Goal: Task Accomplishment & Management: Manage account settings

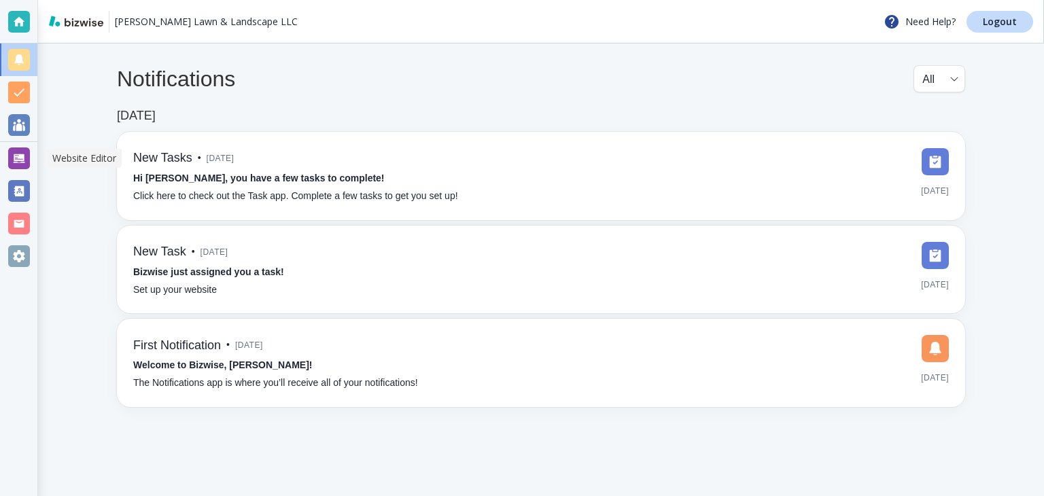
click at [17, 161] on div at bounding box center [19, 158] width 22 height 22
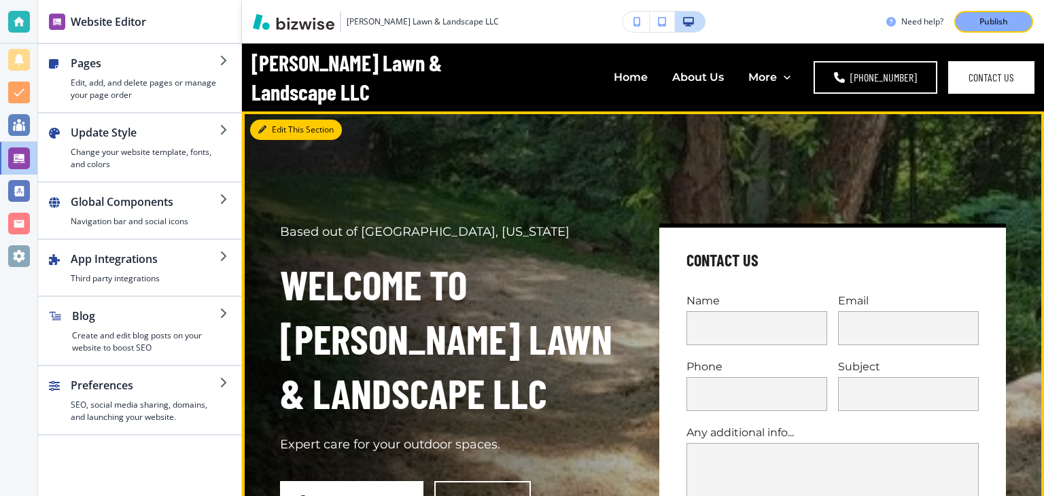
click at [281, 138] on button "Edit This Section" at bounding box center [296, 130] width 92 height 20
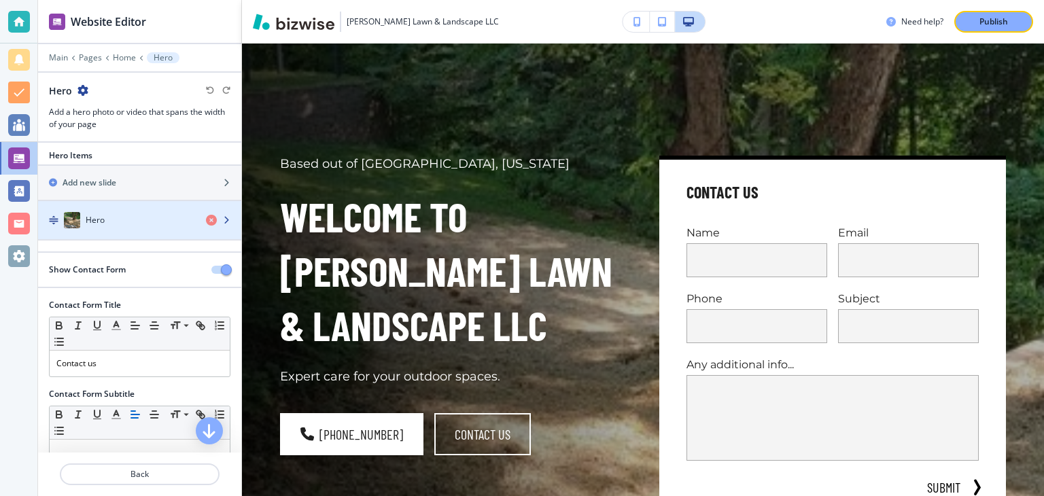
scroll to position [6, 0]
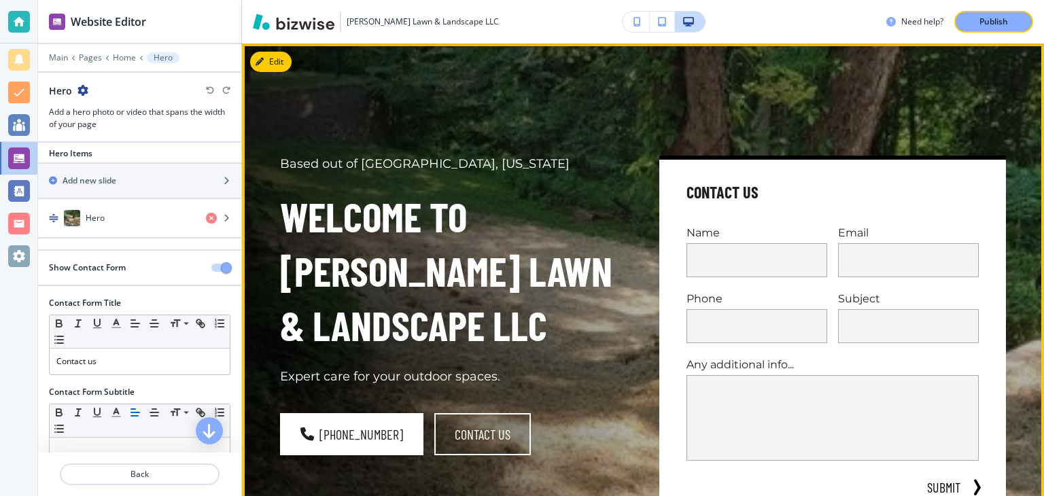
click at [322, 169] on p "Based out of [GEOGRAPHIC_DATA], [US_STATE]" at bounding box center [453, 165] width 346 height 18
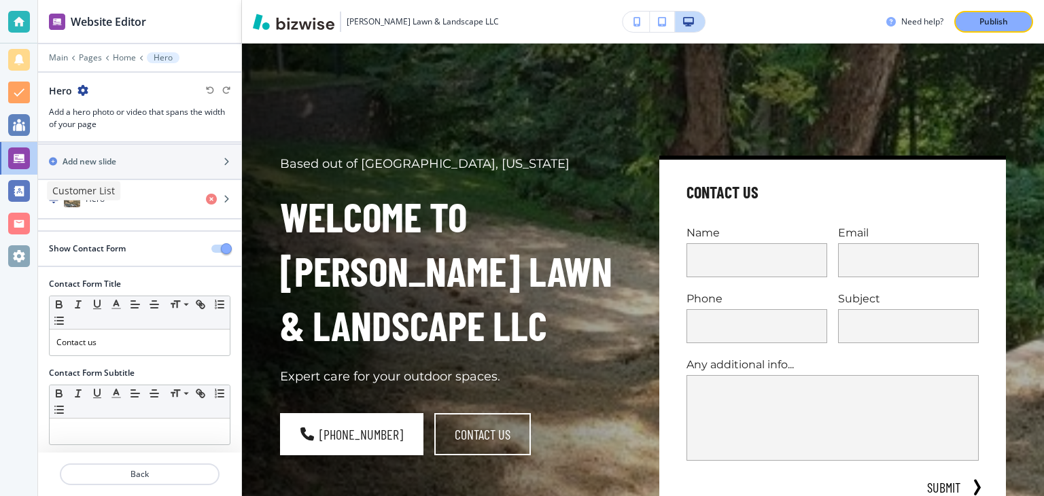
click at [20, 198] on div at bounding box center [19, 191] width 22 height 22
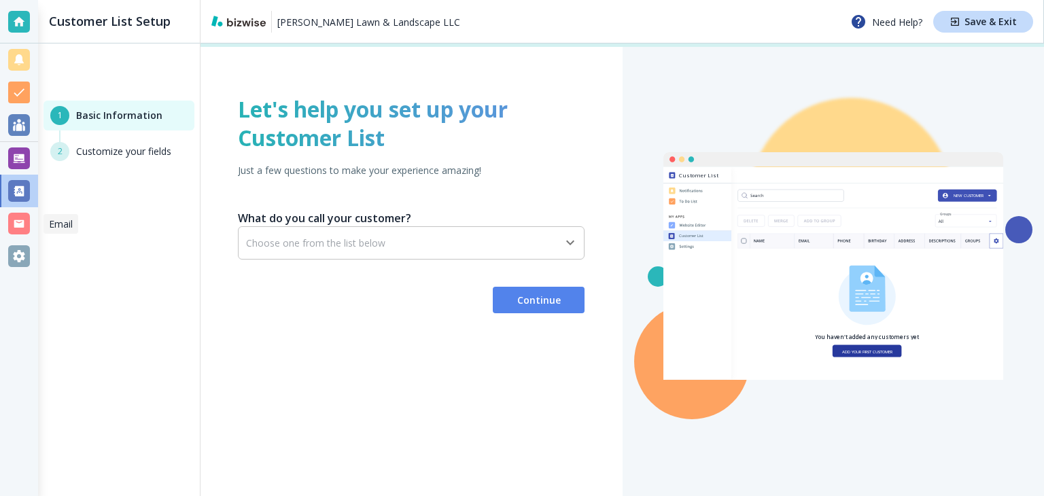
click at [23, 228] on div at bounding box center [19, 224] width 22 height 22
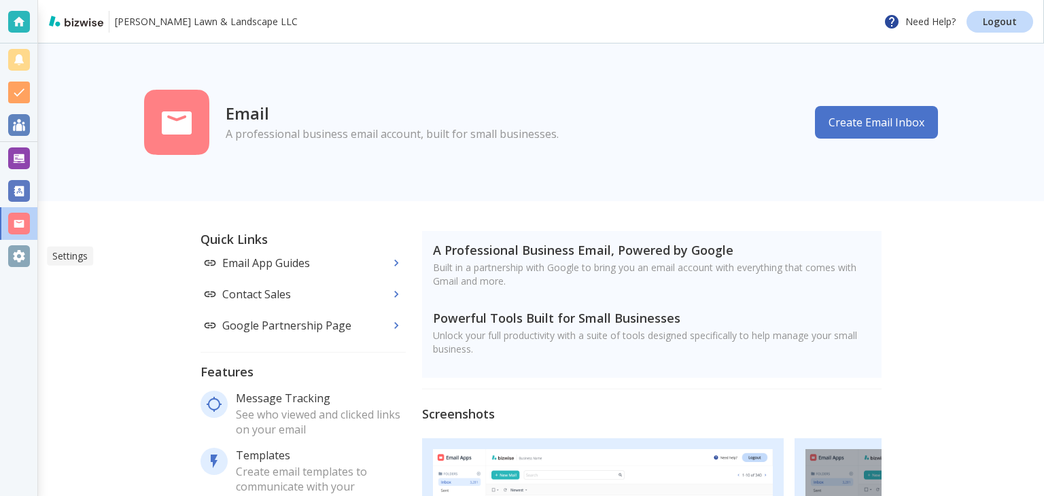
click at [28, 267] on div at bounding box center [18, 256] width 37 height 33
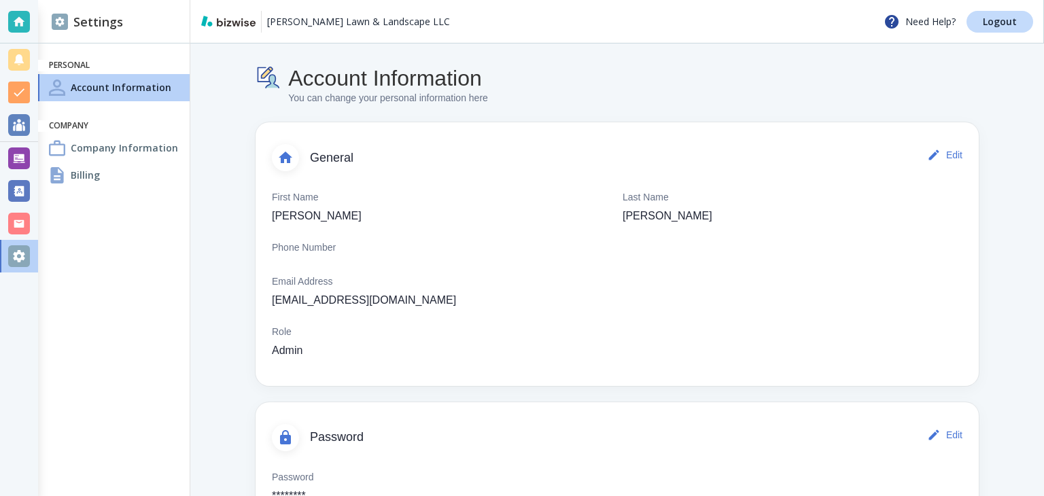
click at [16, 167] on div at bounding box center [19, 158] width 22 height 22
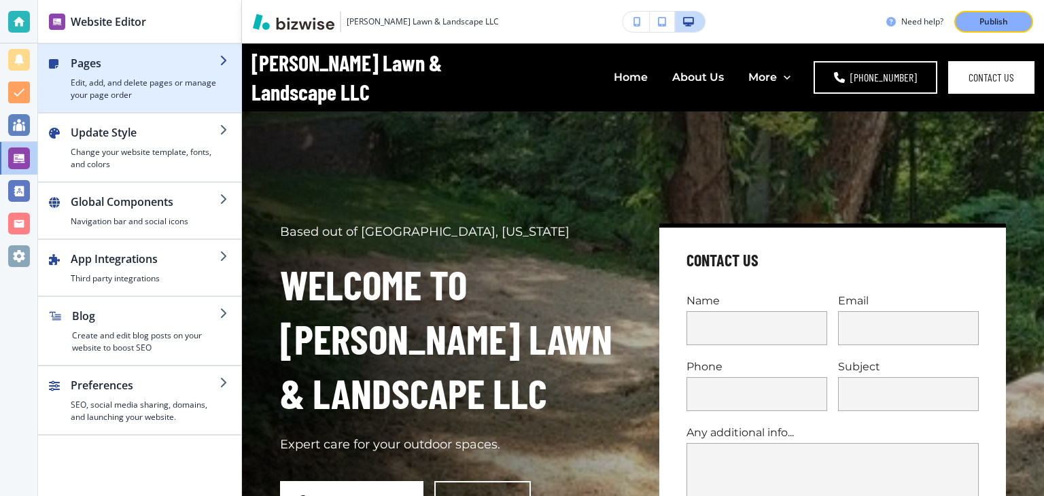
click at [203, 86] on h4 "Edit, add, and delete pages or manage your page order" at bounding box center [145, 89] width 149 height 24
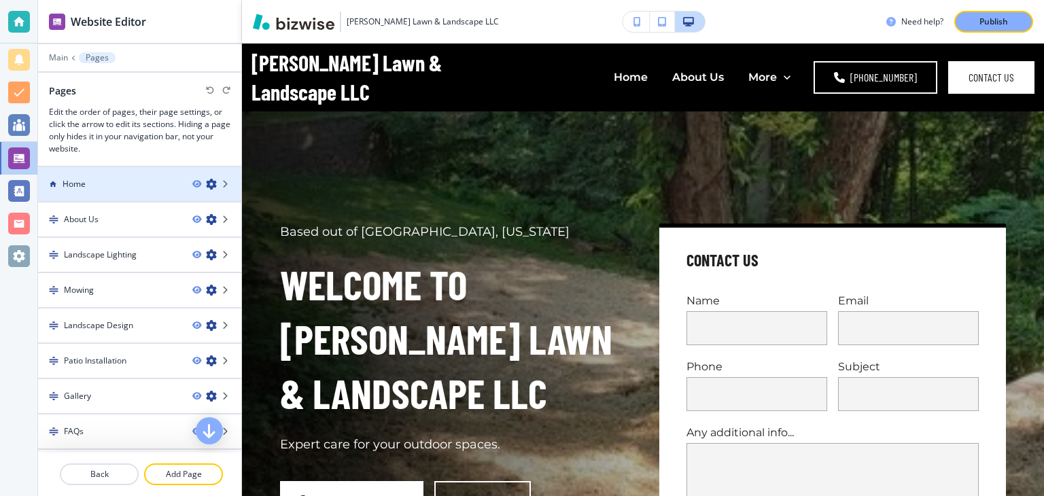
click at [140, 188] on div "Home" at bounding box center [109, 184] width 143 height 12
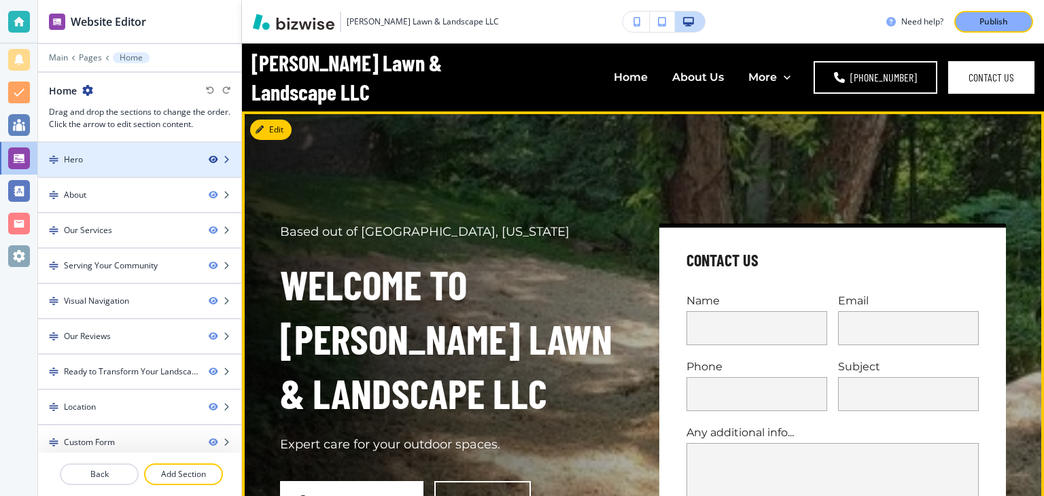
click at [213, 160] on icon "button" at bounding box center [213, 160] width 8 height 8
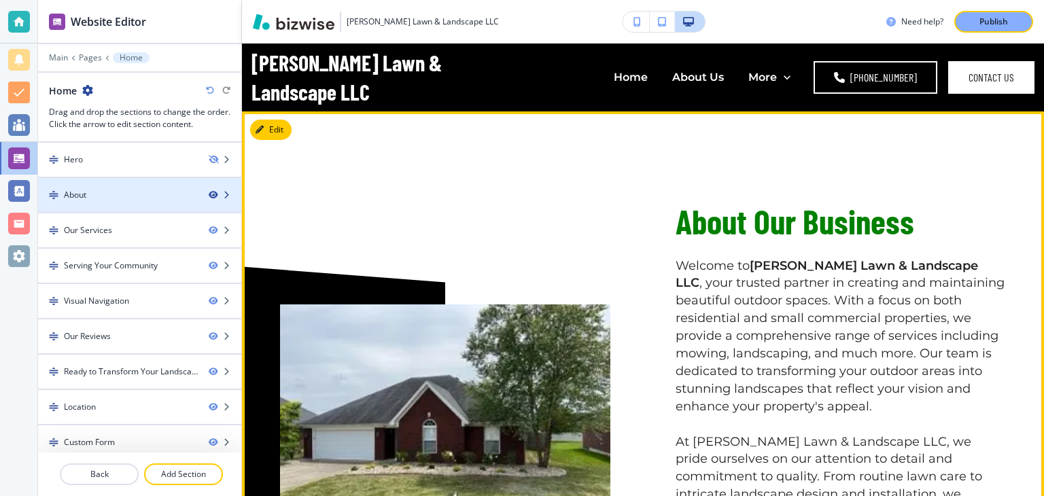
click at [213, 193] on icon "button" at bounding box center [213, 195] width 8 height 8
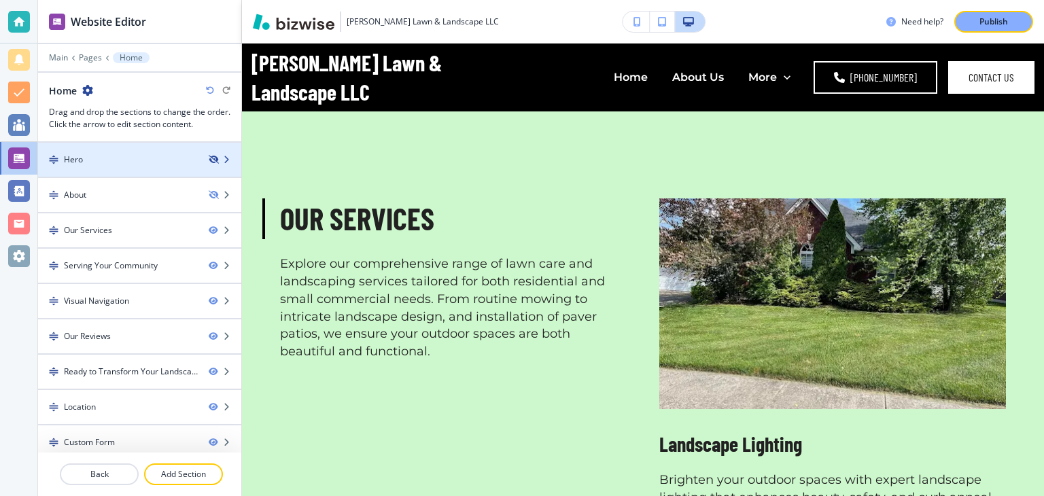
click at [217, 159] on icon "button" at bounding box center [213, 160] width 8 height 8
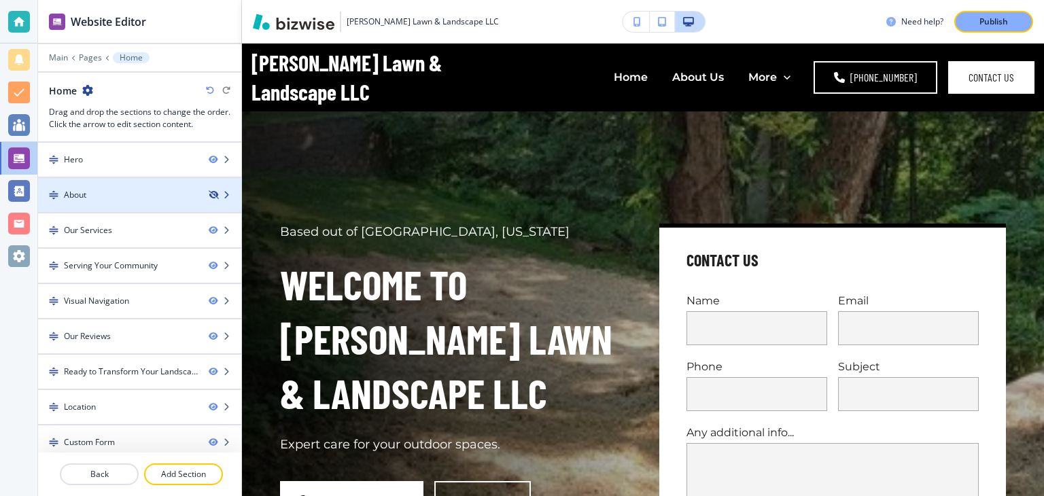
click at [212, 196] on icon "button" at bounding box center [213, 195] width 8 height 8
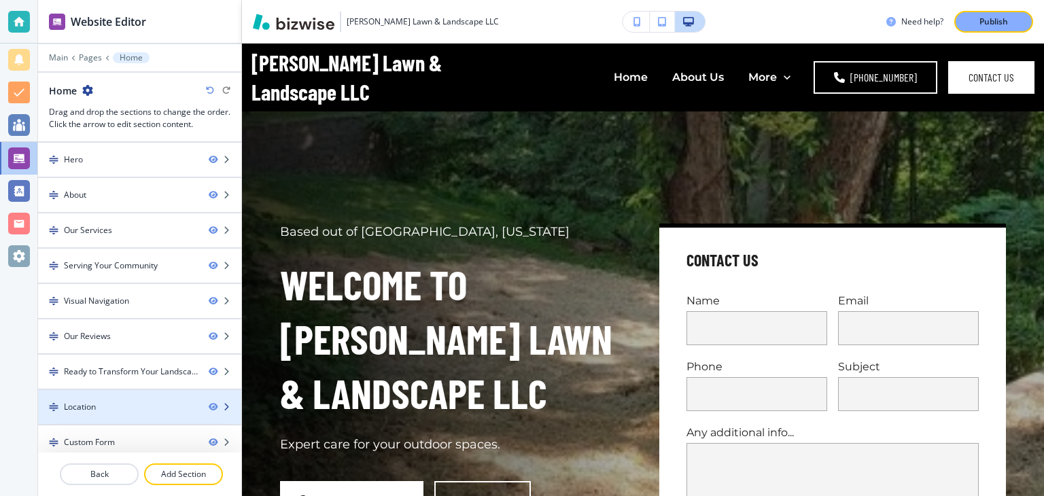
click at [228, 405] on icon "button" at bounding box center [226, 407] width 8 height 8
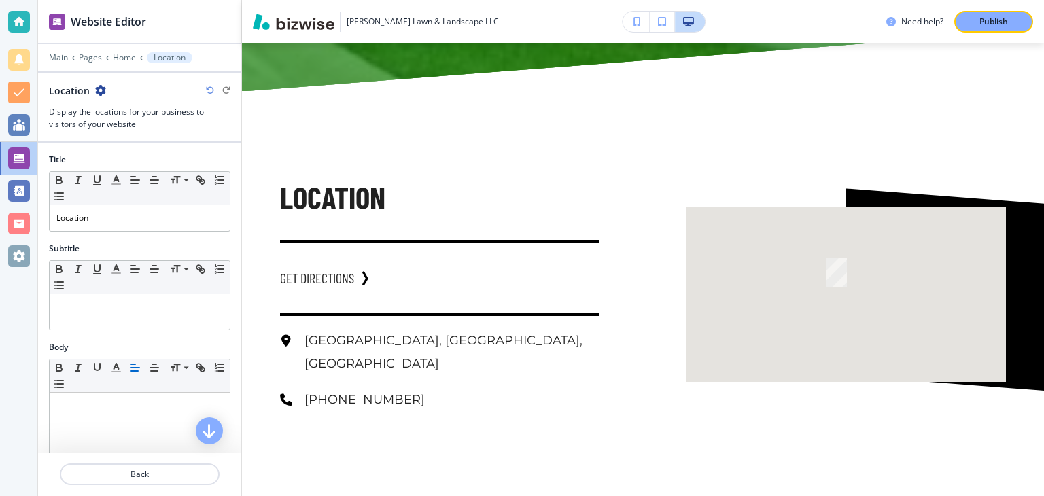
scroll to position [6743, 0]
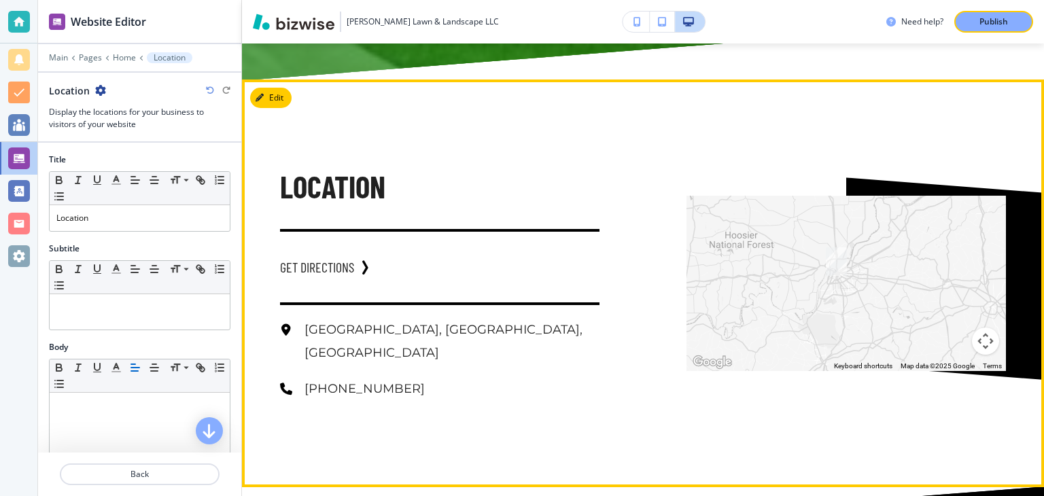
click at [383, 319] on p "Louisville, KY, USA" at bounding box center [451, 342] width 295 height 46
click at [288, 88] on button "Edit This Section" at bounding box center [296, 98] width 92 height 20
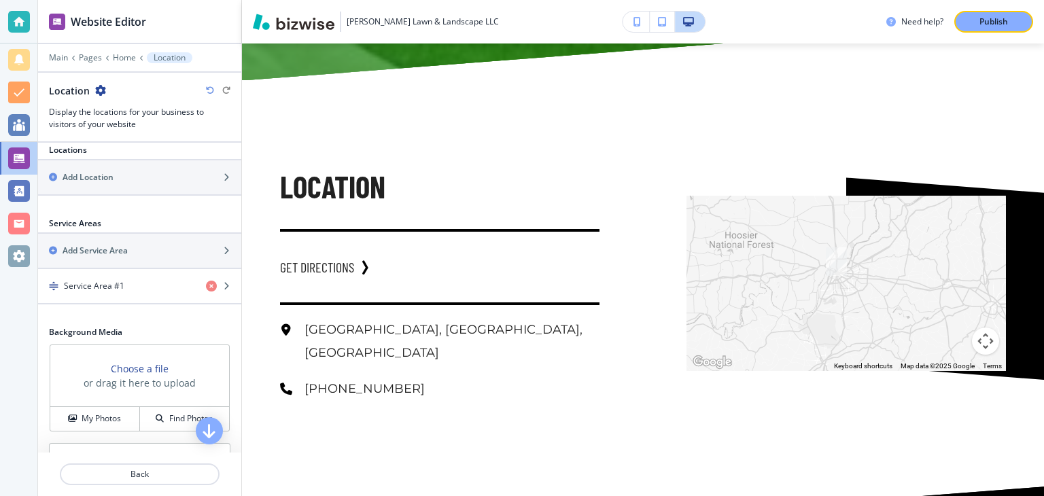
scroll to position [438, 0]
click at [214, 281] on icon "button" at bounding box center [211, 285] width 11 height 11
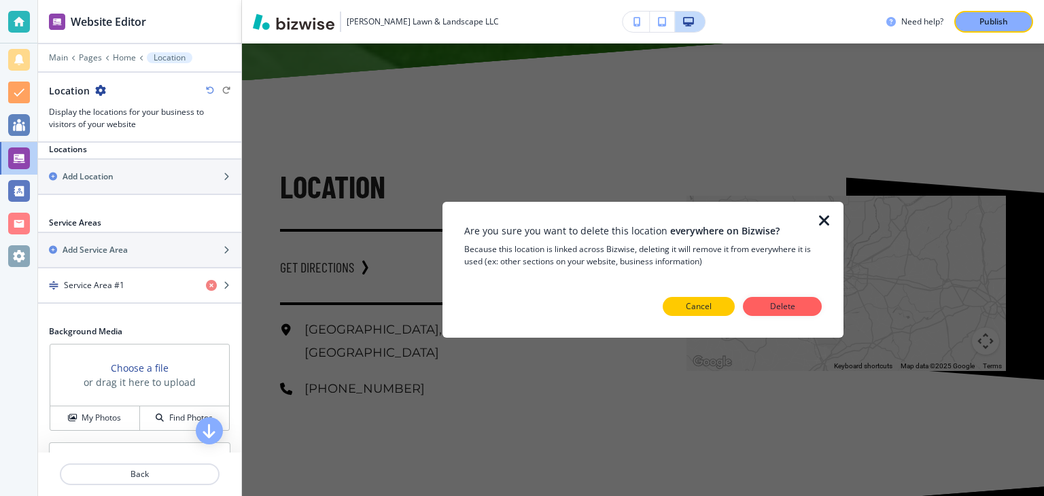
click at [730, 306] on button "Cancel" at bounding box center [698, 306] width 72 height 19
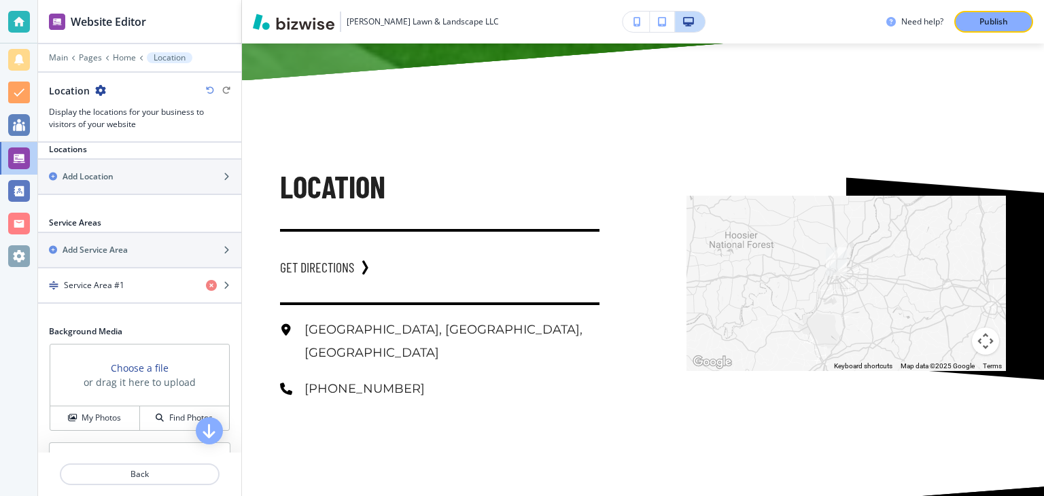
click at [339, 319] on p "Louisville, KY, USA" at bounding box center [451, 342] width 295 height 46
click at [100, 282] on h4 "Service Area #1" at bounding box center [94, 285] width 60 height 12
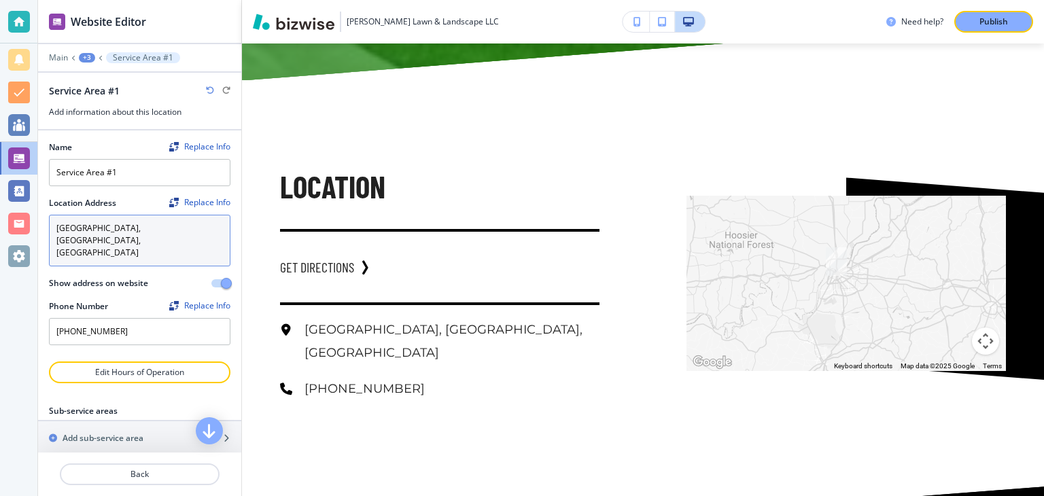
click at [105, 227] on textarea "Louisville, KY, USA" at bounding box center [139, 241] width 181 height 52
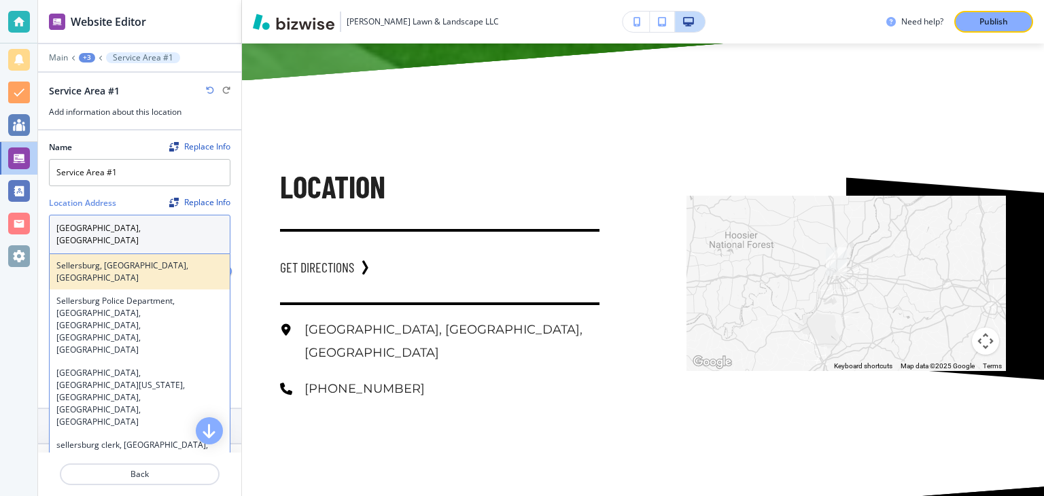
click at [113, 260] on div "Sellersburg, IN, USA" at bounding box center [140, 271] width 180 height 35
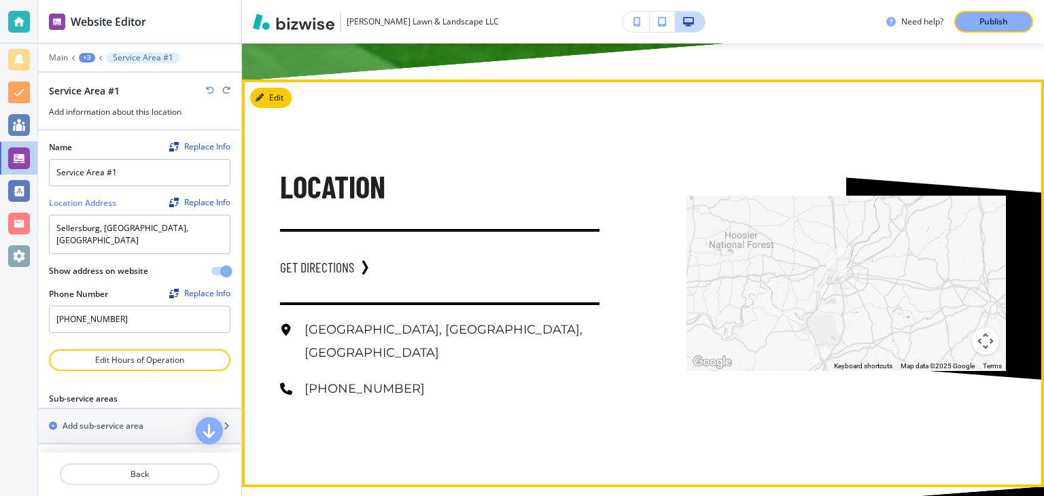
click at [474, 166] on p "Location" at bounding box center [439, 186] width 319 height 41
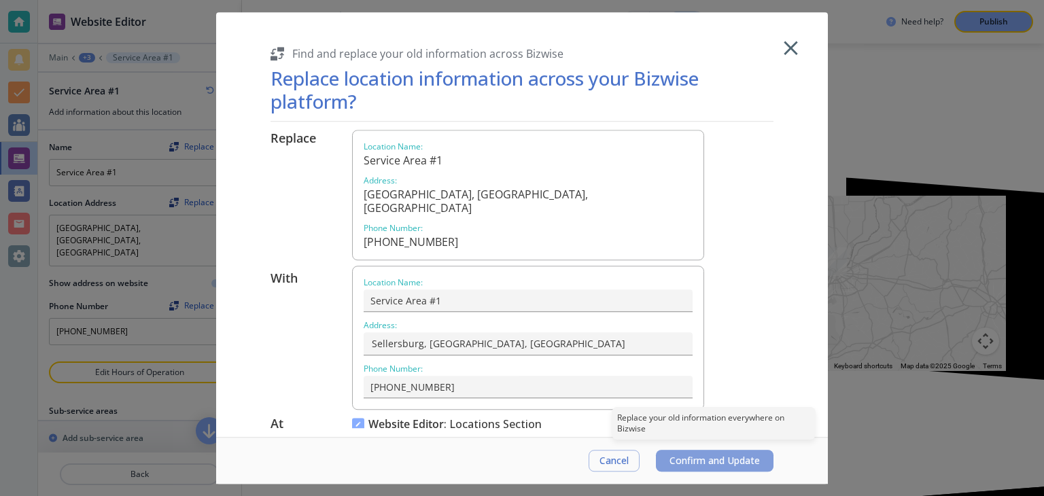
click at [700, 463] on span "Confirm and Update" at bounding box center [714, 460] width 90 height 11
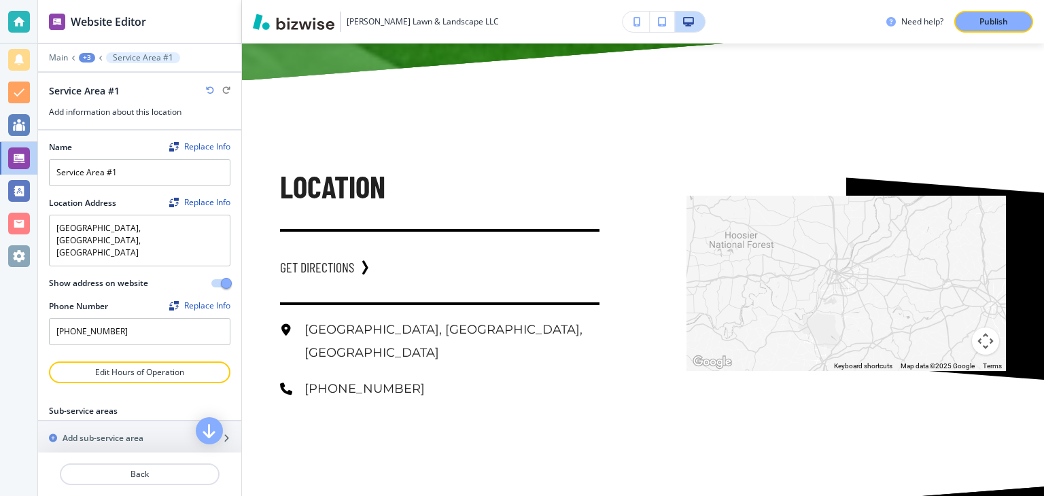
type textarea "Sellersburg, IN, USA"
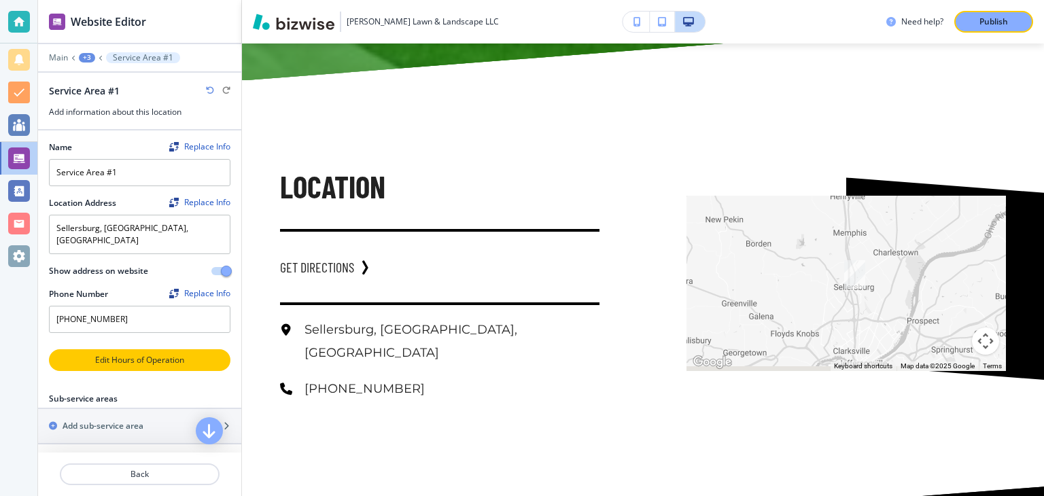
click at [118, 354] on p "Edit Hours of Operation" at bounding box center [139, 360] width 179 height 12
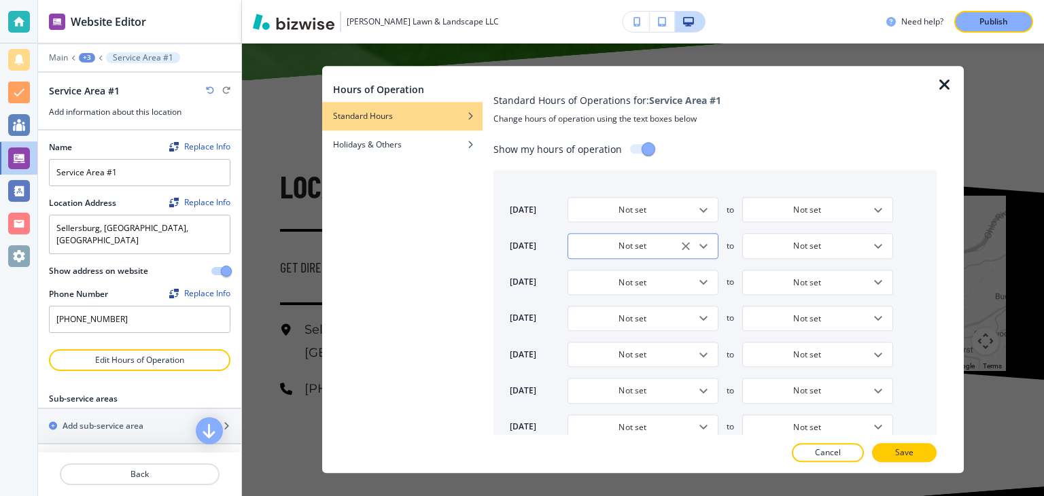
click at [707, 246] on icon "Open" at bounding box center [703, 246] width 16 height 16
type input "7:30 AM"
click at [629, 364] on li "7:00 AM" at bounding box center [618, 363] width 103 height 20
type input "Closed"
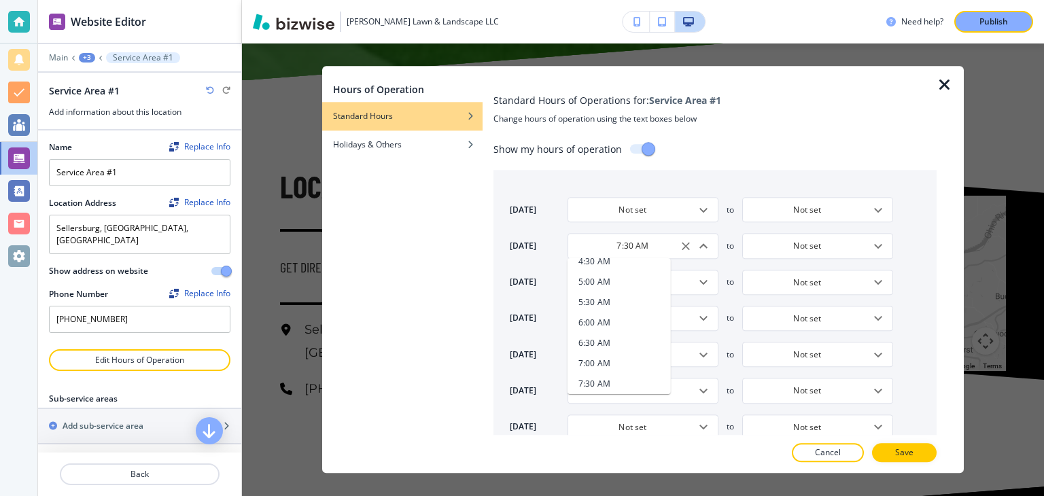
type input "Closed"
type input "7:00 AM"
type input "5:00 PM"
type input "9:00 AM"
type input "5:00 PM"
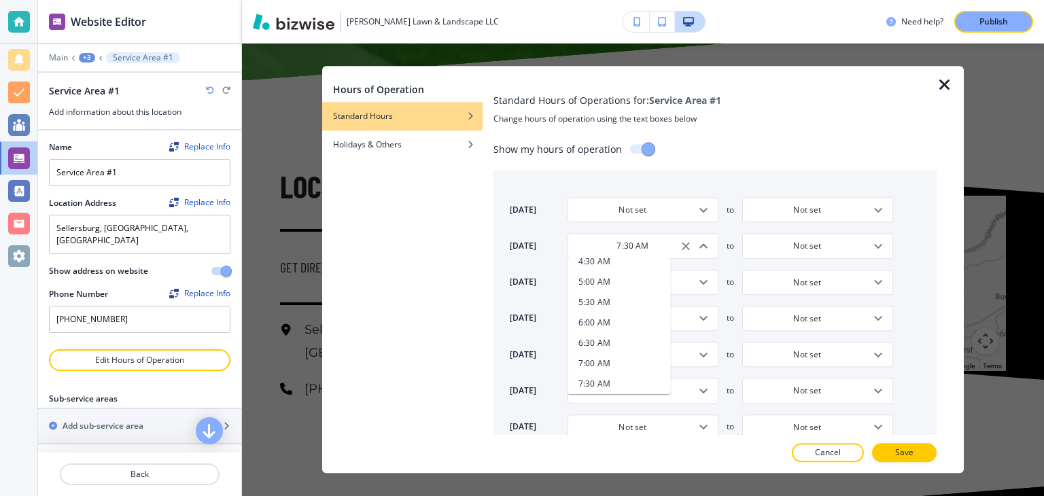
type input "9:00 AM"
type input "5:00 PM"
type input "9:00 AM"
type input "5:00 PM"
type input "9:00 AM"
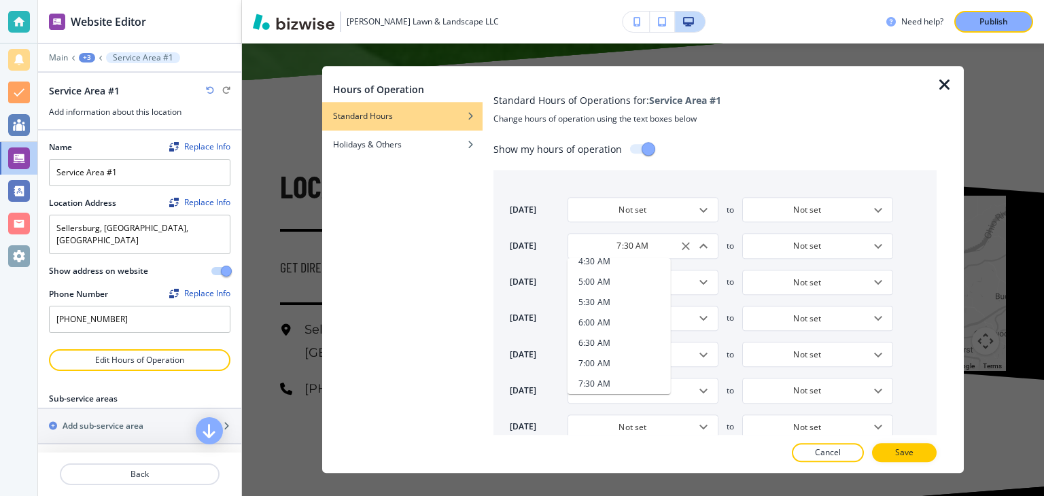
type input "5:00 PM"
type input "Closed"
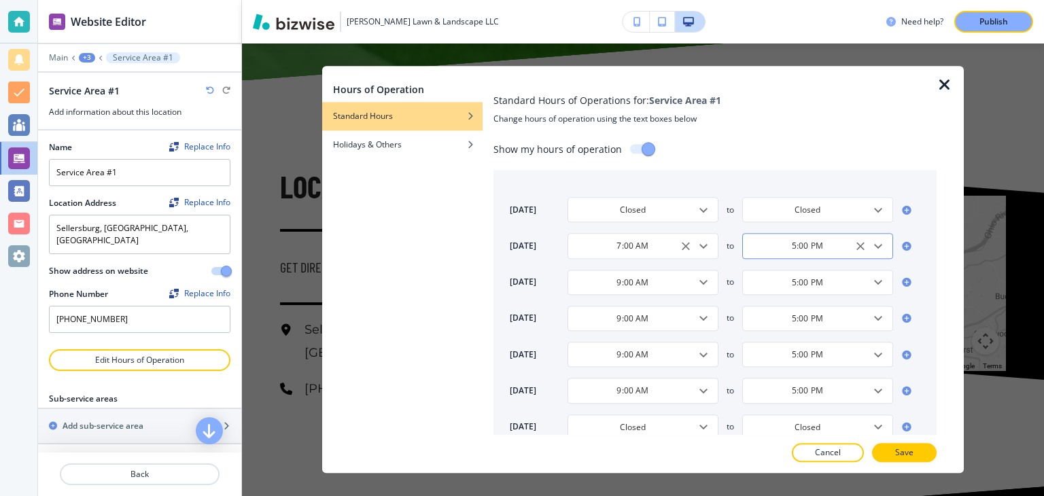
click at [883, 249] on icon "Open" at bounding box center [878, 246] width 16 height 16
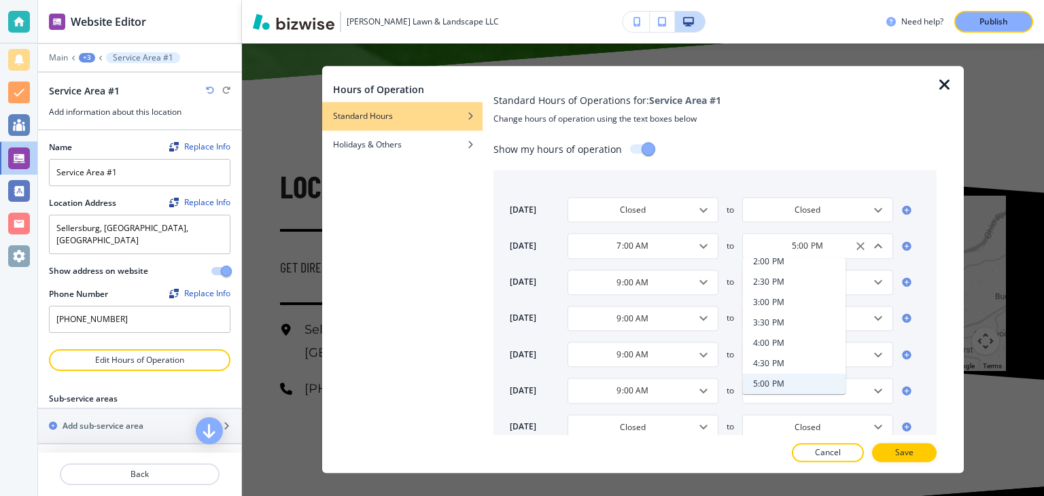
click at [793, 355] on li "4:30 PM" at bounding box center [793, 363] width 103 height 20
type input "6:00 PM"
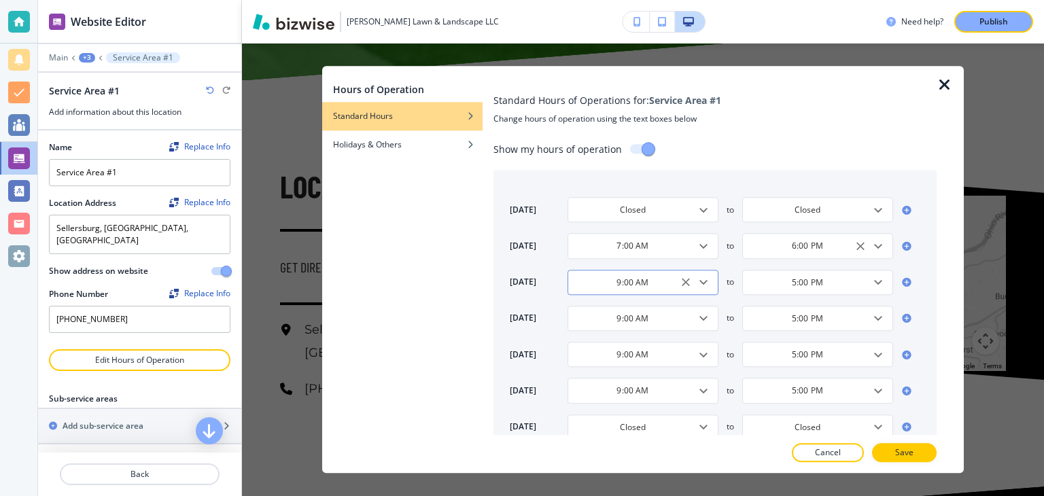
click at [699, 285] on icon "Open" at bounding box center [703, 282] width 16 height 16
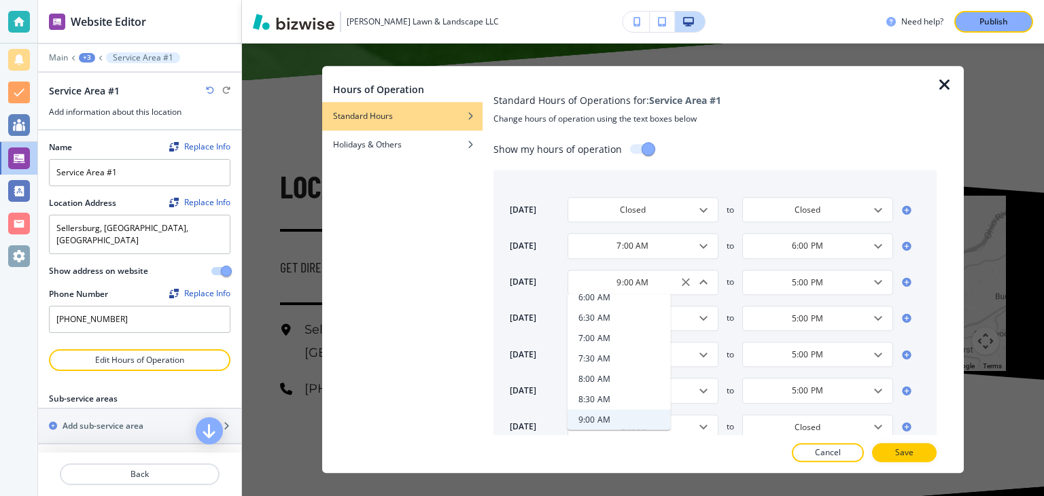
click at [624, 346] on li "7:00 AM" at bounding box center [618, 338] width 103 height 20
type input "7:00 AM"
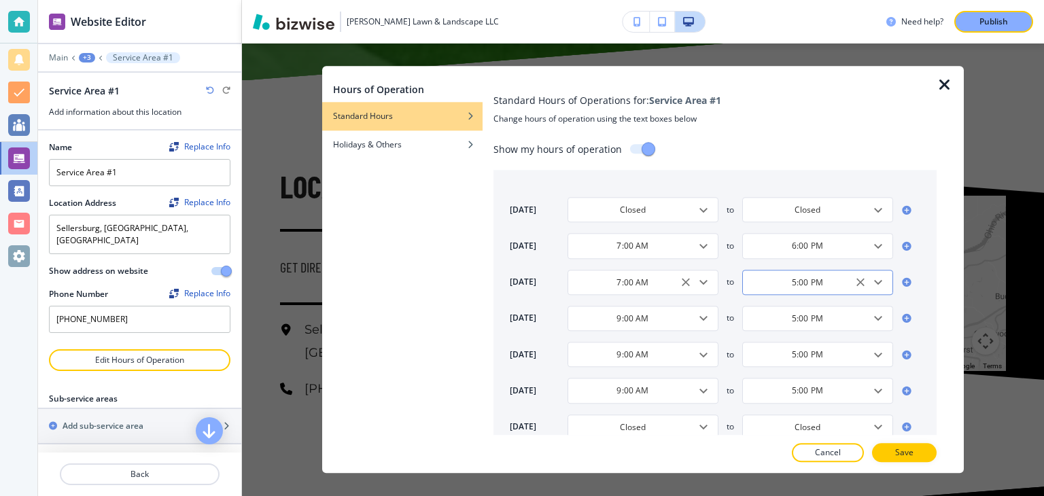
click at [885, 285] on icon "Open" at bounding box center [878, 282] width 16 height 16
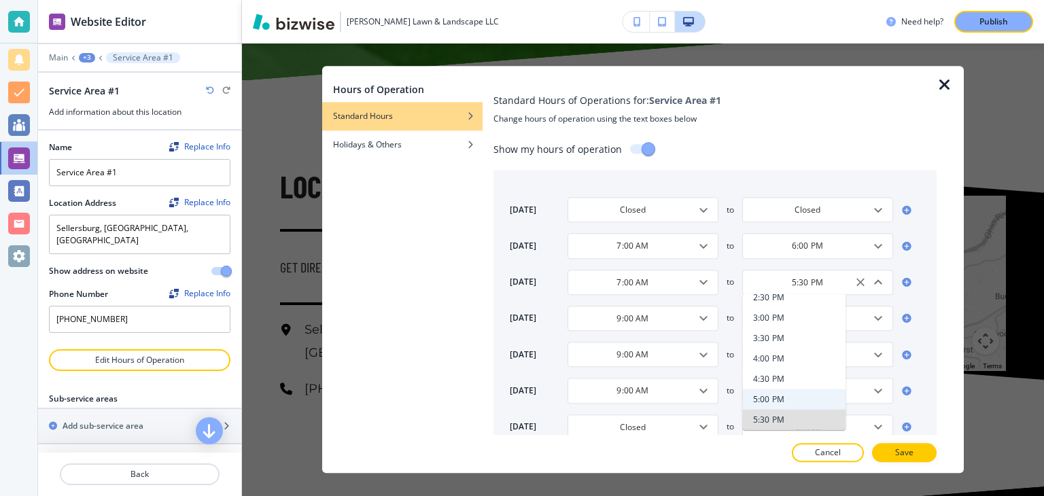
type input "6:00 PM"
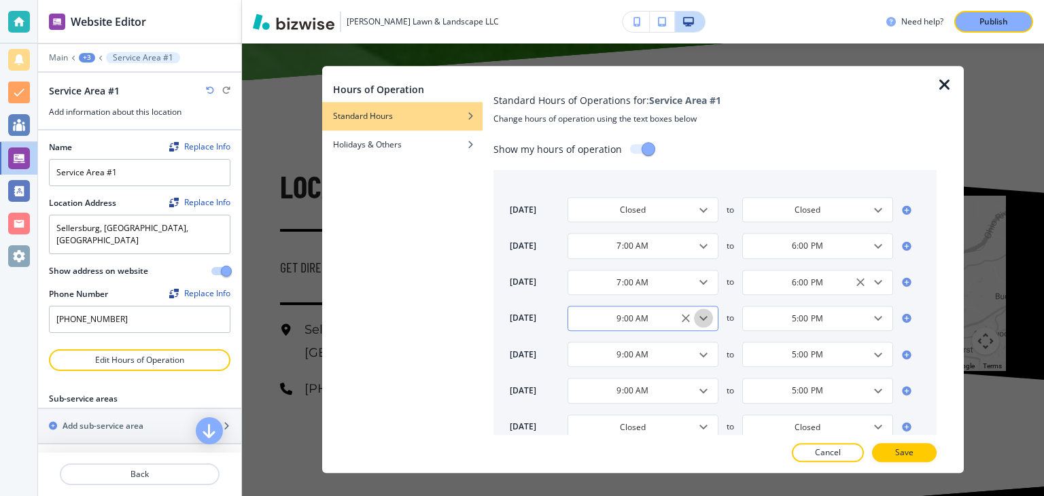
click at [705, 321] on icon "Open" at bounding box center [703, 318] width 16 height 16
click at [632, 219] on li "7:00 AM" at bounding box center [618, 213] width 103 height 20
type input "7:00 AM"
click at [705, 359] on icon "Open" at bounding box center [703, 354] width 16 height 16
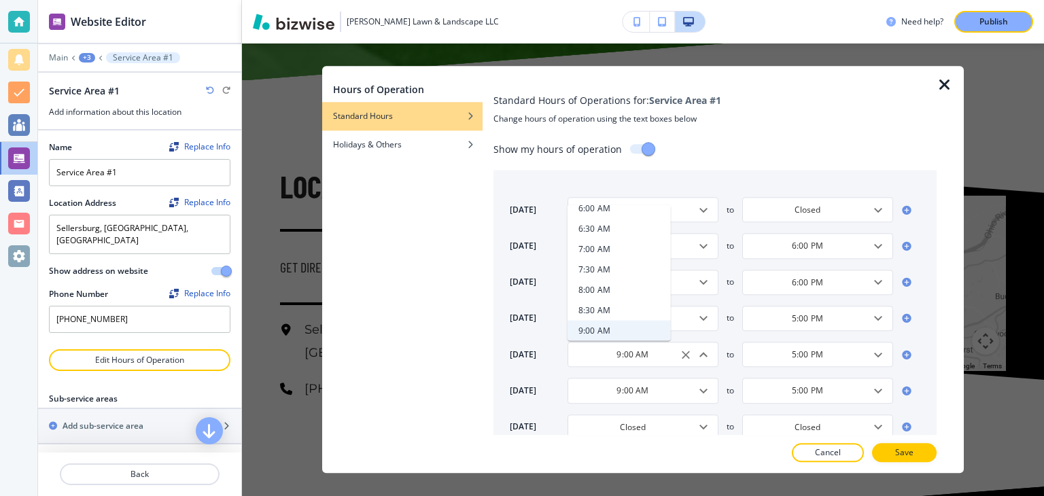
click at [633, 254] on li "7:00 AM" at bounding box center [618, 249] width 103 height 20
type input "7:00 AM"
click at [706, 395] on icon "Open" at bounding box center [703, 390] width 16 height 16
click at [644, 292] on li "7:00 AM" at bounding box center [618, 285] width 103 height 20
type input "7:00 AM"
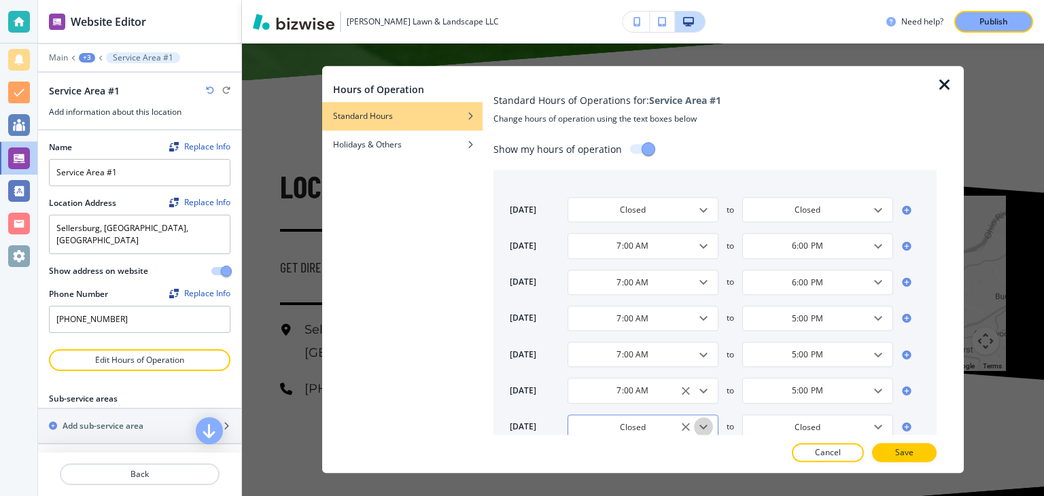
click at [701, 425] on icon "Open" at bounding box center [703, 427] width 8 height 5
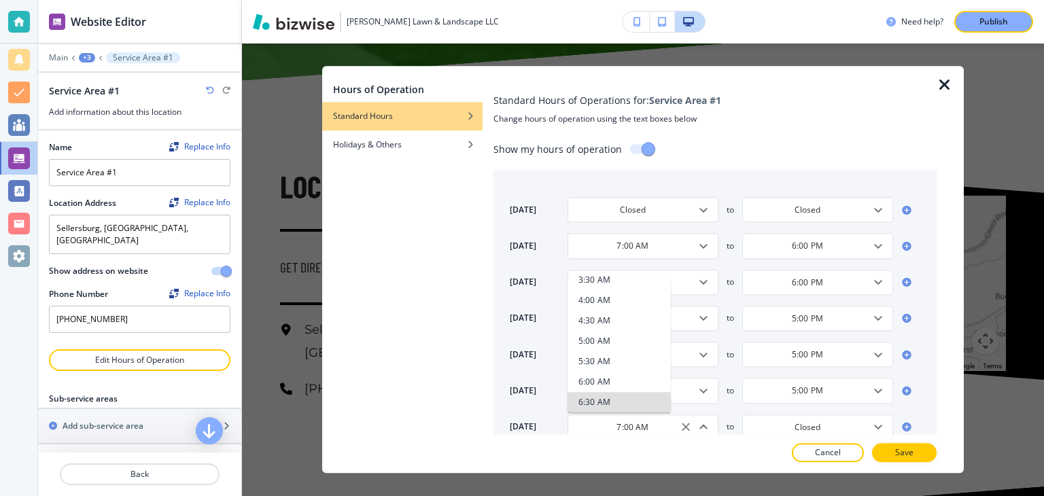
scroll to position [236, 0]
type input "8:00 AM"
click at [620, 402] on li "8:00 AM" at bounding box center [618, 403] width 103 height 20
type input "5:00 PM"
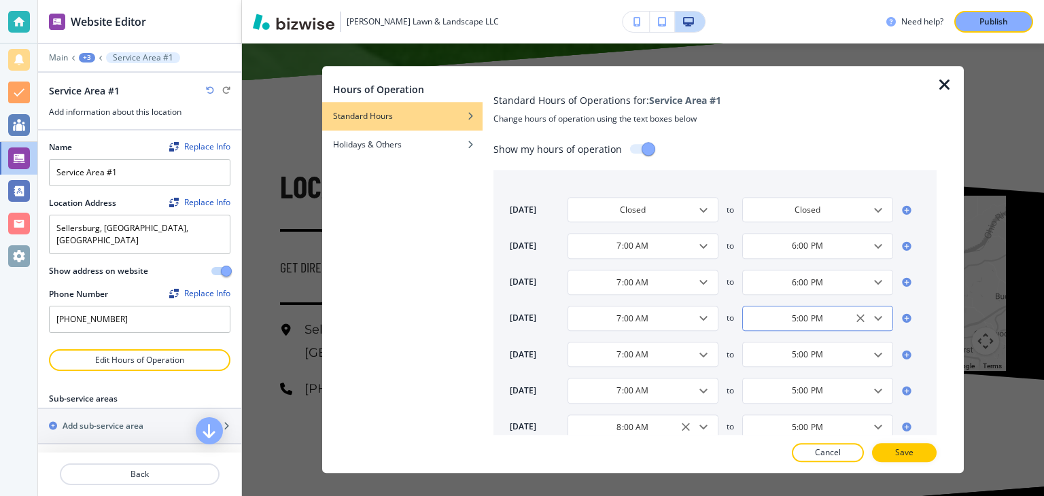
click at [881, 319] on icon "Open" at bounding box center [878, 318] width 16 height 16
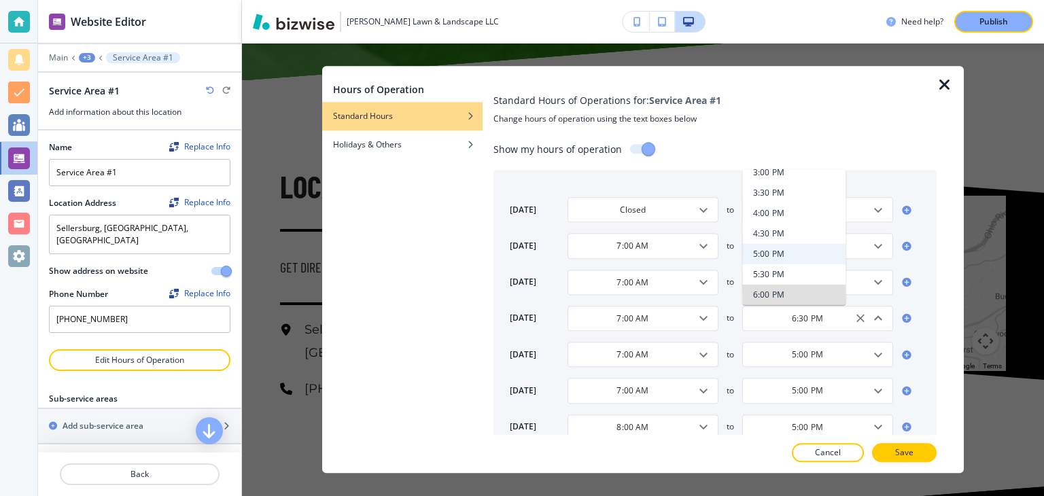
scroll to position [705, 0]
type input "6:00 PM"
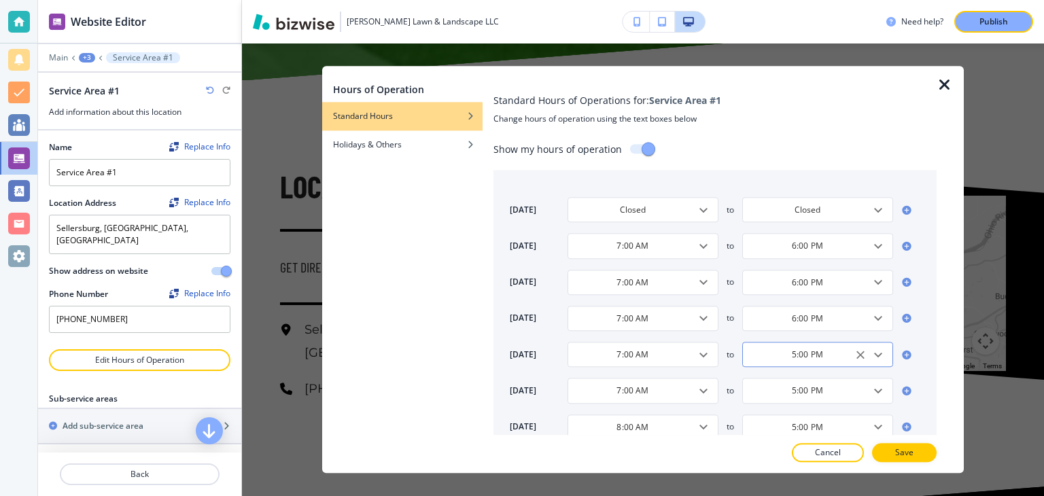
click at [878, 352] on icon "Open" at bounding box center [878, 354] width 16 height 16
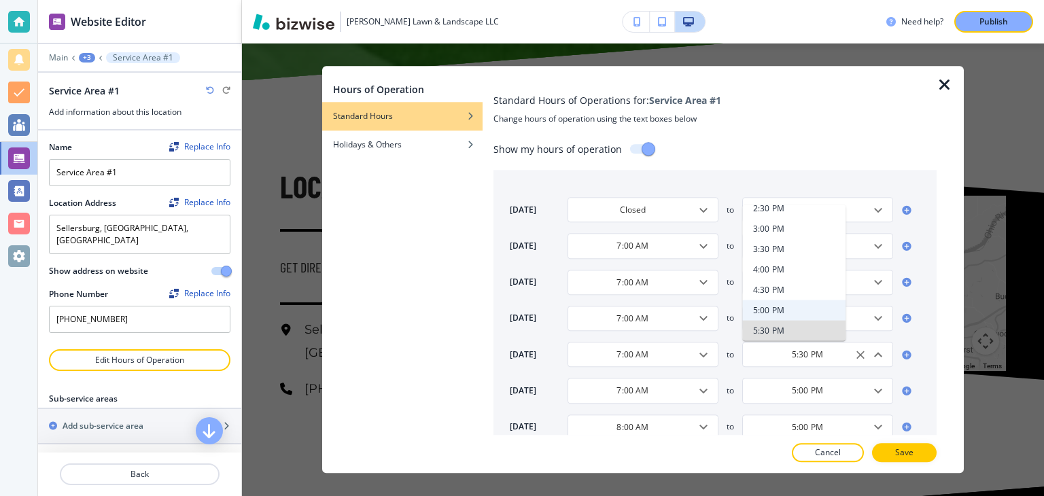
type input "6:00 PM"
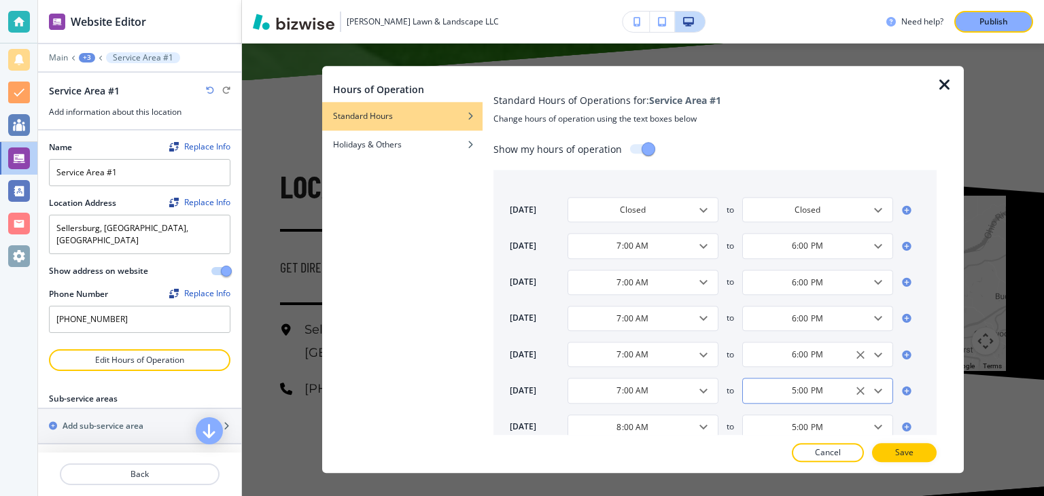
click at [878, 393] on icon "Open" at bounding box center [878, 390] width 16 height 16
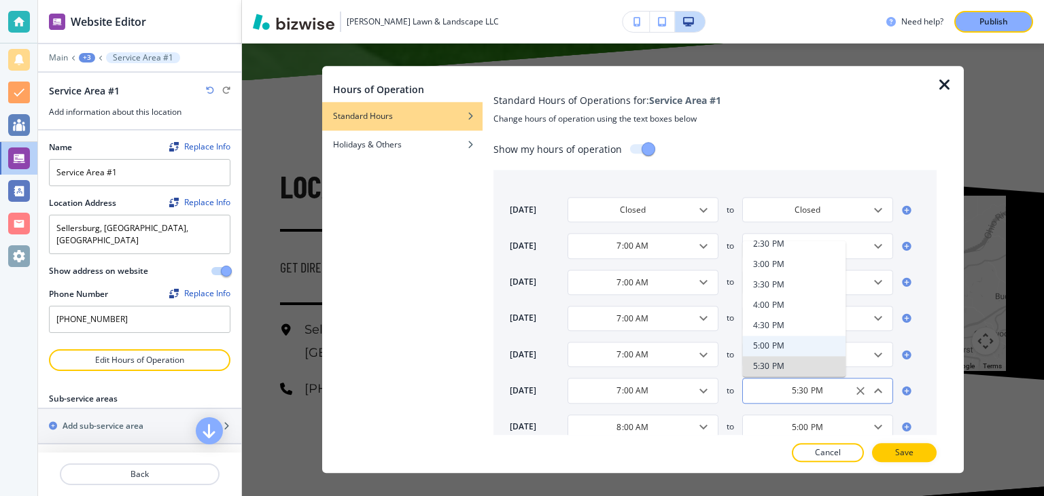
type input "6:00 PM"
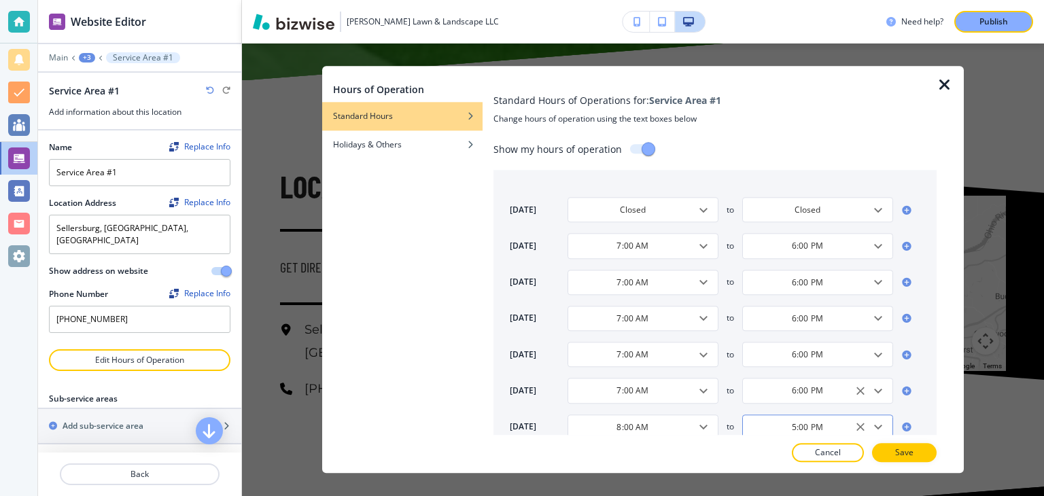
click at [885, 426] on icon "Open" at bounding box center [878, 426] width 16 height 16
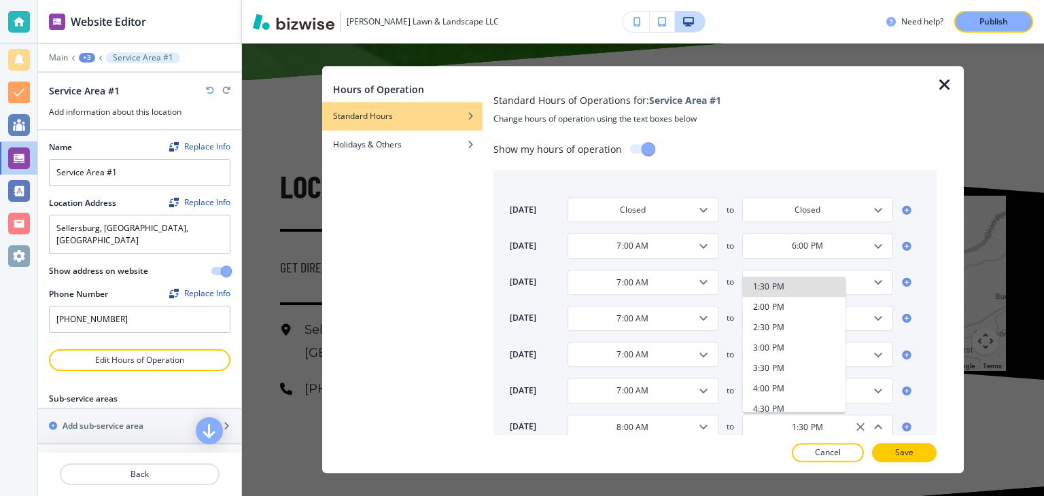
type input "2:00 PM"
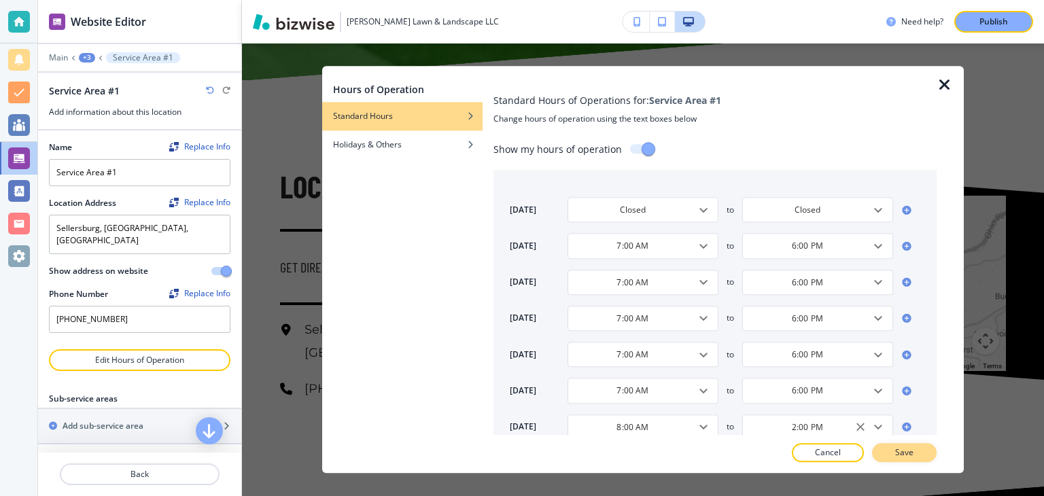
click at [911, 454] on p "Save" at bounding box center [904, 453] width 18 height 12
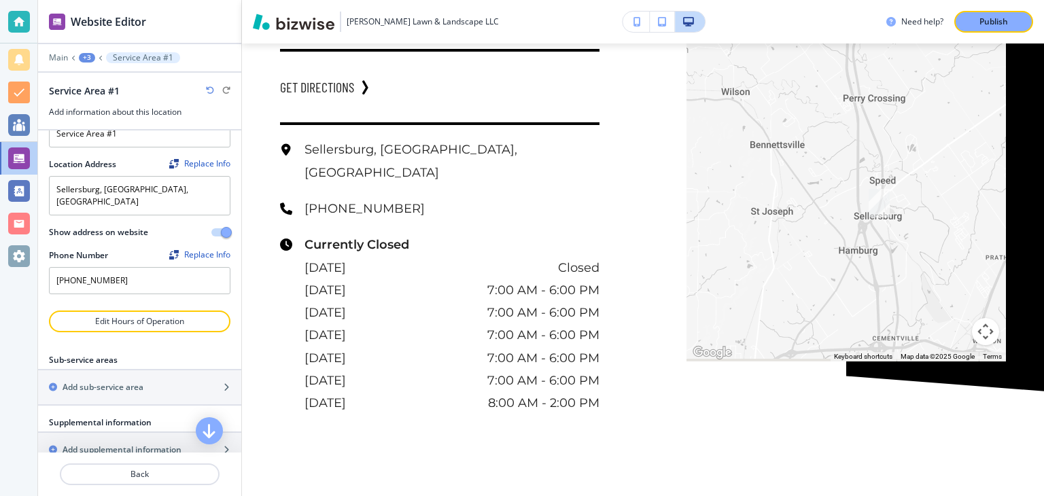
scroll to position [0, 0]
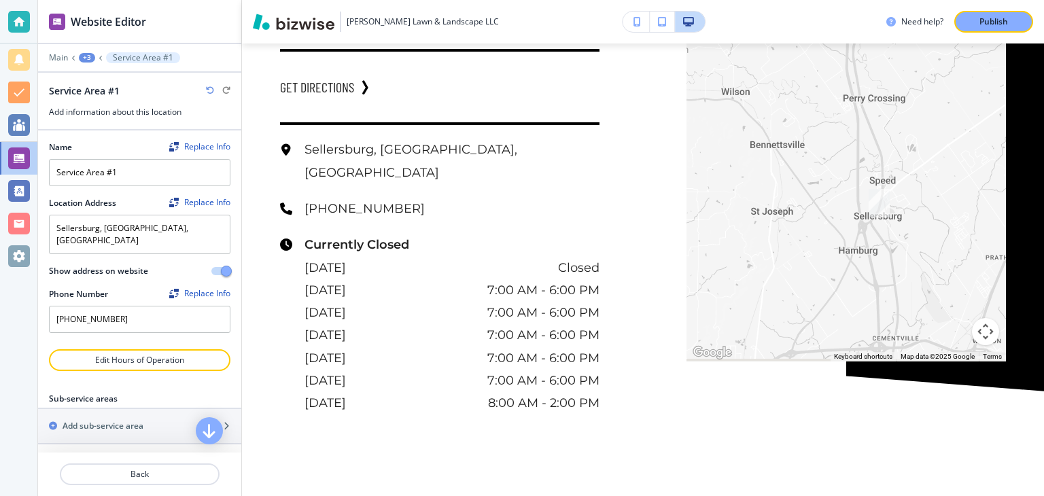
click at [89, 58] on div "+3" at bounding box center [87, 58] width 16 height 10
click at [55, 58] on p "Main" at bounding box center [58, 58] width 19 height 10
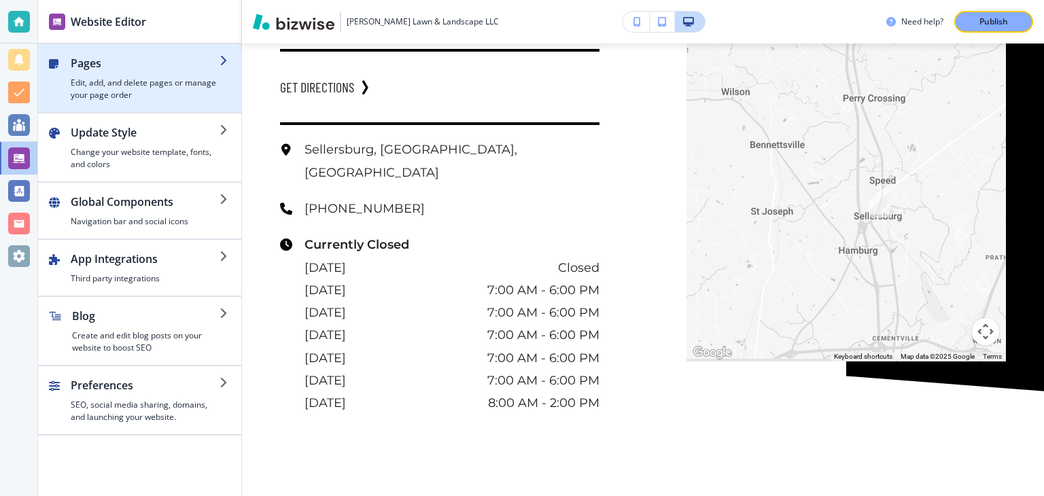
click at [136, 91] on h4 "Edit, add, and delete pages or manage your page order" at bounding box center [145, 89] width 149 height 24
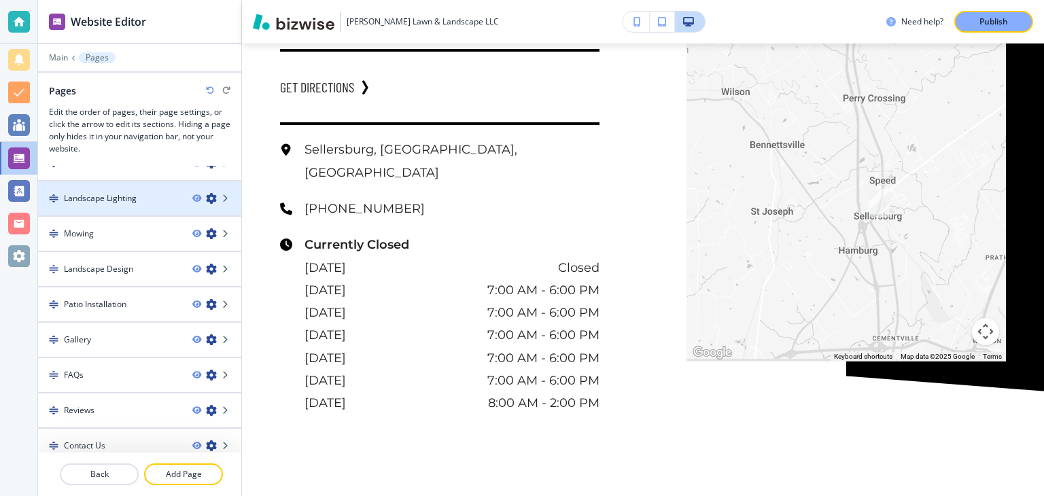
scroll to position [65, 0]
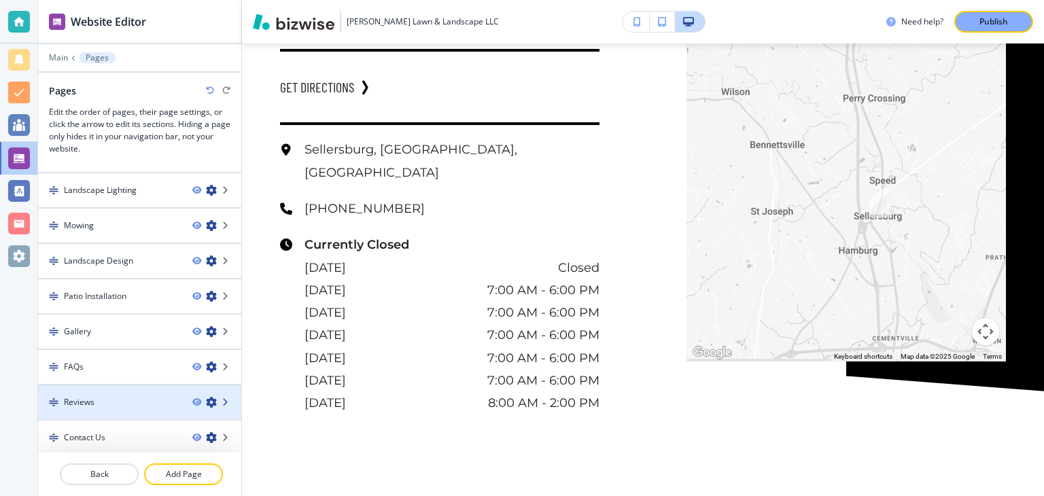
click at [228, 400] on icon at bounding box center [226, 402] width 8 height 8
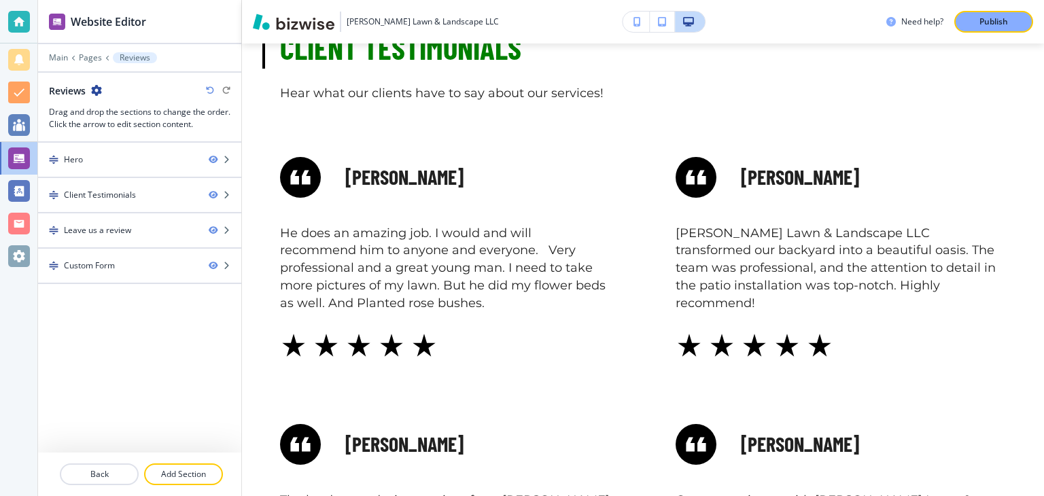
scroll to position [682, 0]
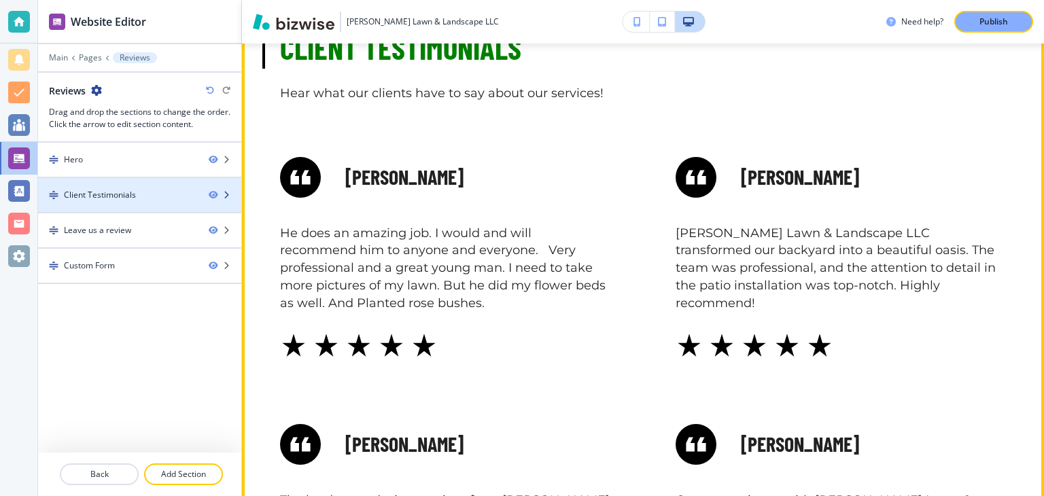
click at [230, 196] on icon "button" at bounding box center [226, 195] width 8 height 8
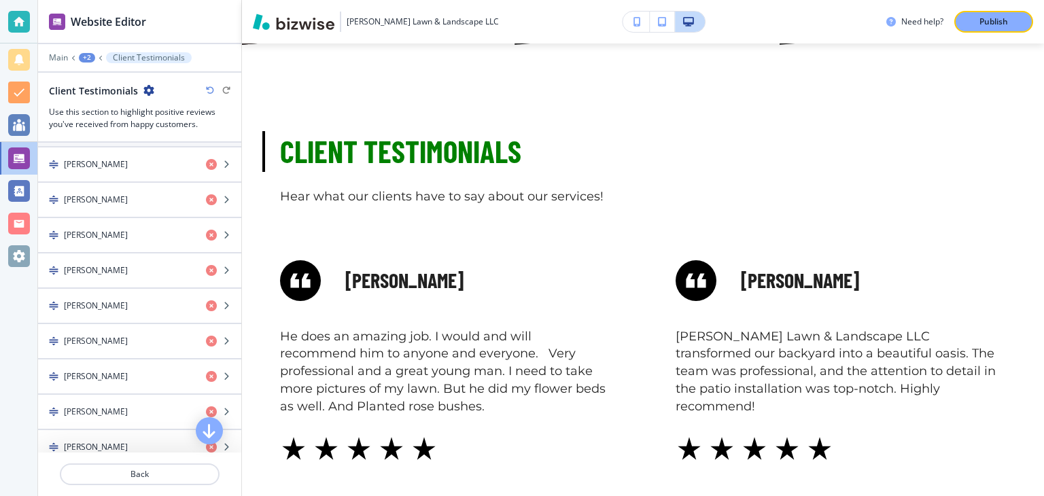
scroll to position [657, 0]
click at [212, 198] on icon "button" at bounding box center [211, 199] width 11 height 11
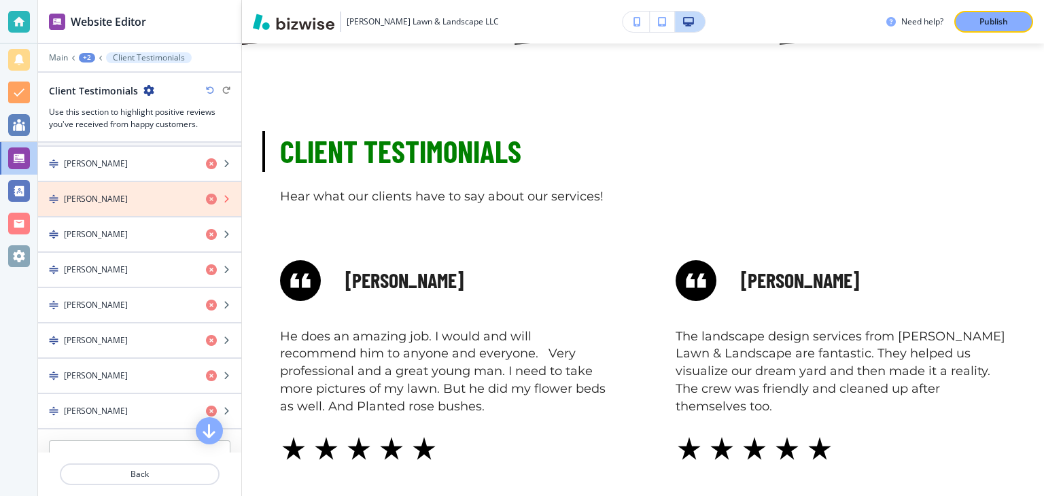
click at [212, 198] on icon "button" at bounding box center [211, 199] width 11 height 11
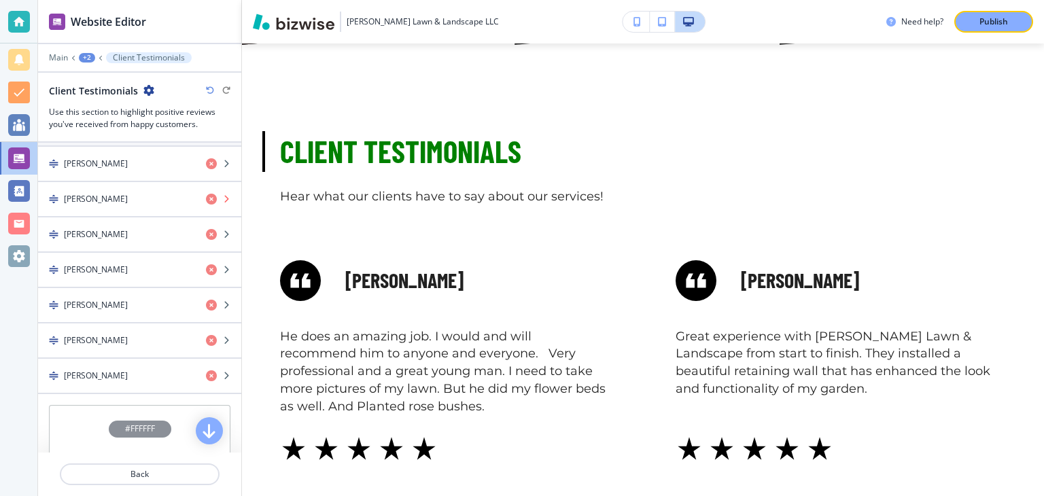
click at [212, 198] on icon "button" at bounding box center [211, 199] width 11 height 11
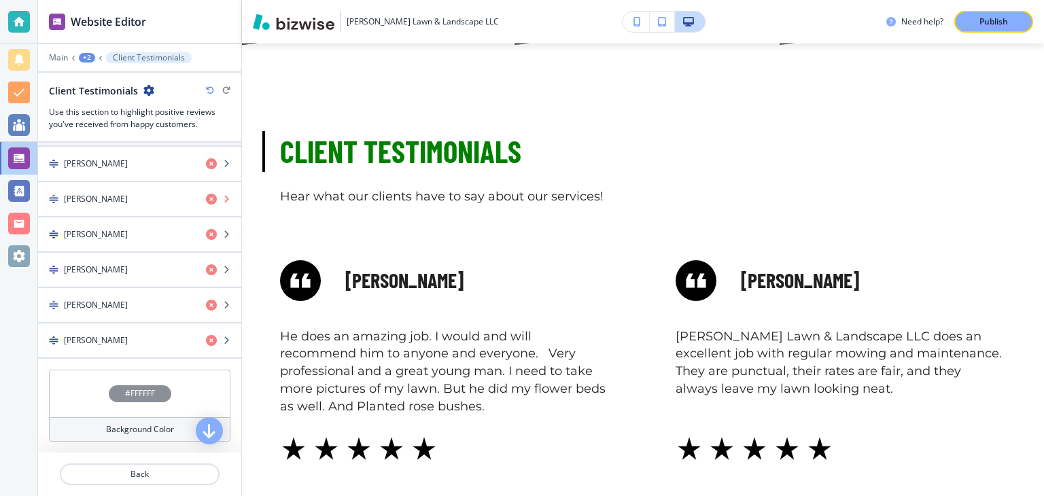
click at [212, 198] on icon "button" at bounding box center [211, 199] width 11 height 11
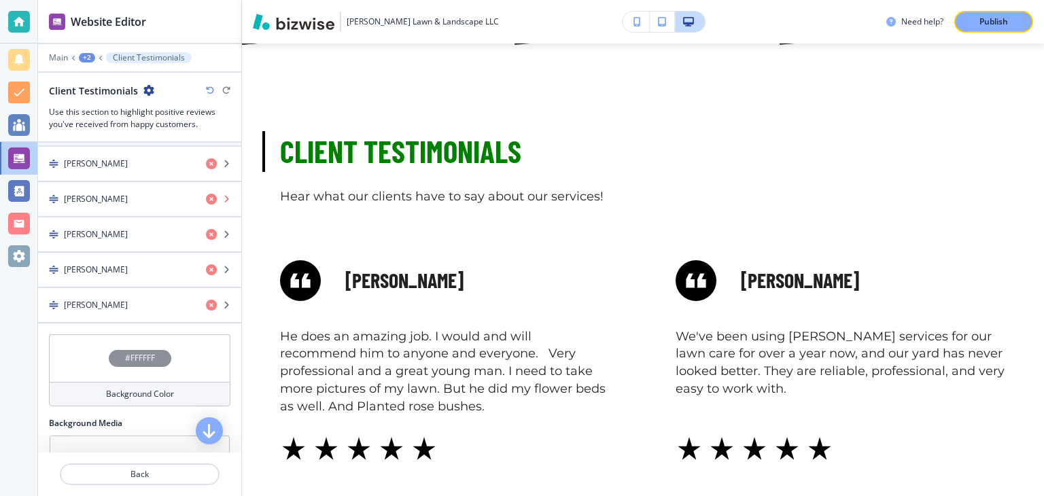
click at [212, 198] on icon "button" at bounding box center [211, 199] width 11 height 11
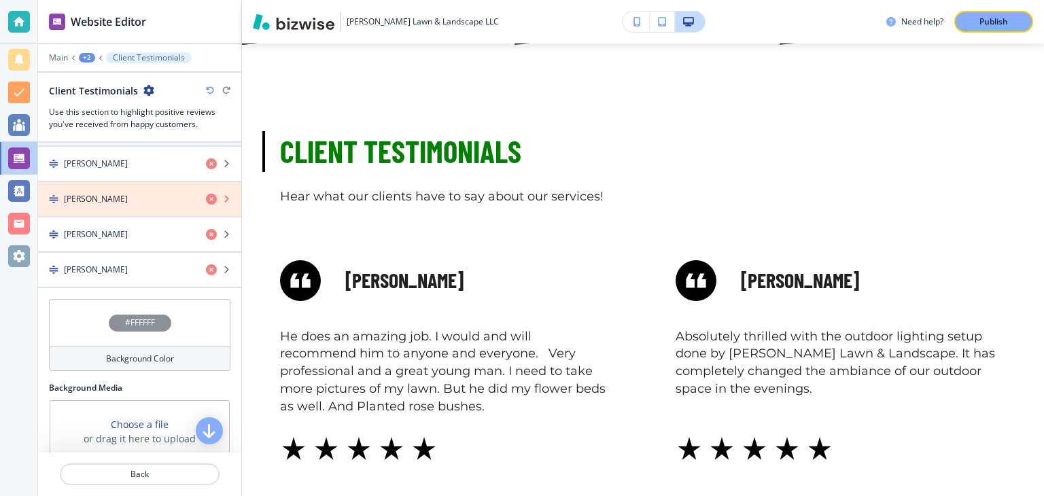
click at [212, 198] on icon "button" at bounding box center [211, 199] width 11 height 11
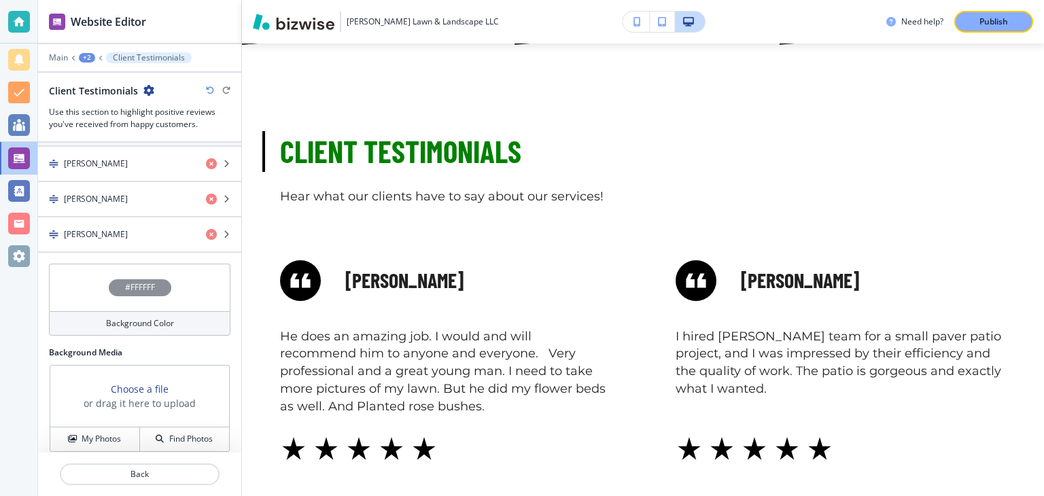
click at [212, 198] on icon "button" at bounding box center [211, 199] width 11 height 11
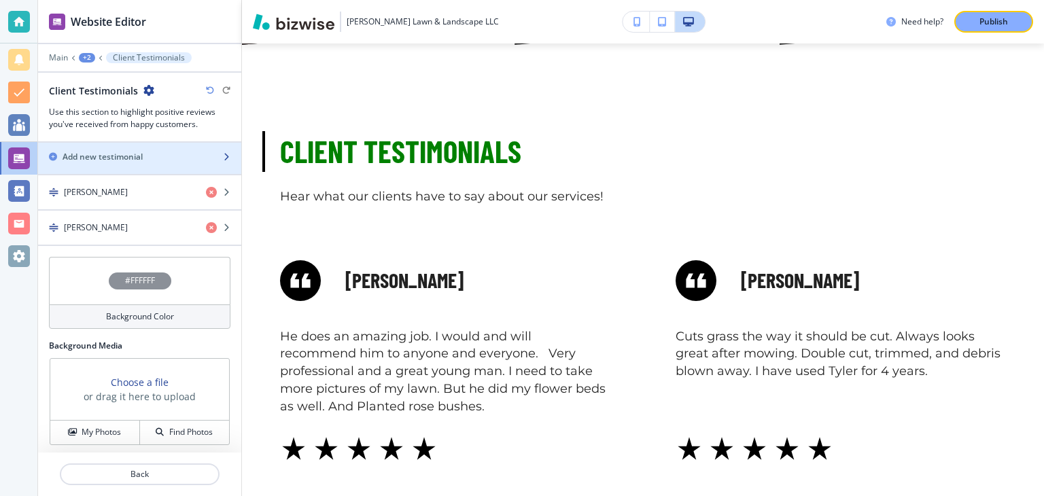
click at [158, 151] on div "Add new testimonial" at bounding box center [124, 157] width 173 height 12
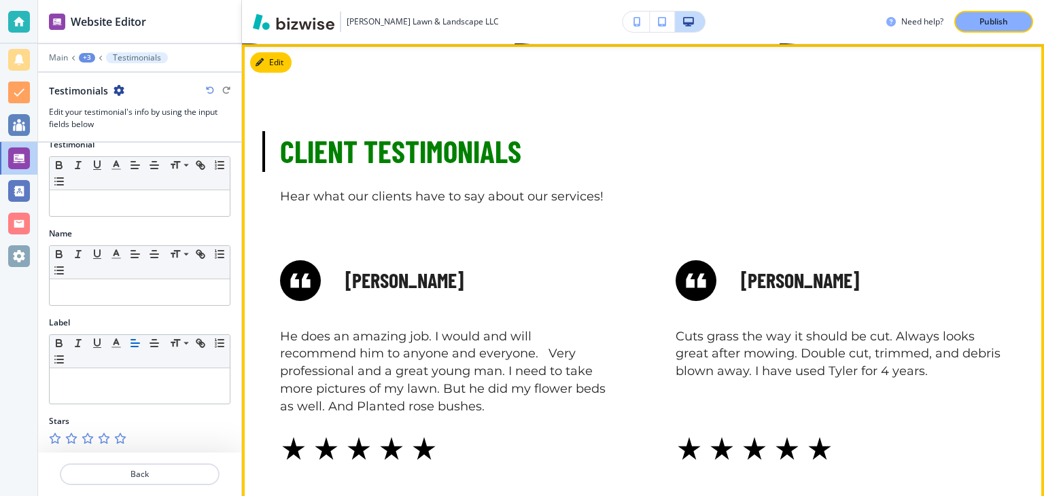
scroll to position [14, 0]
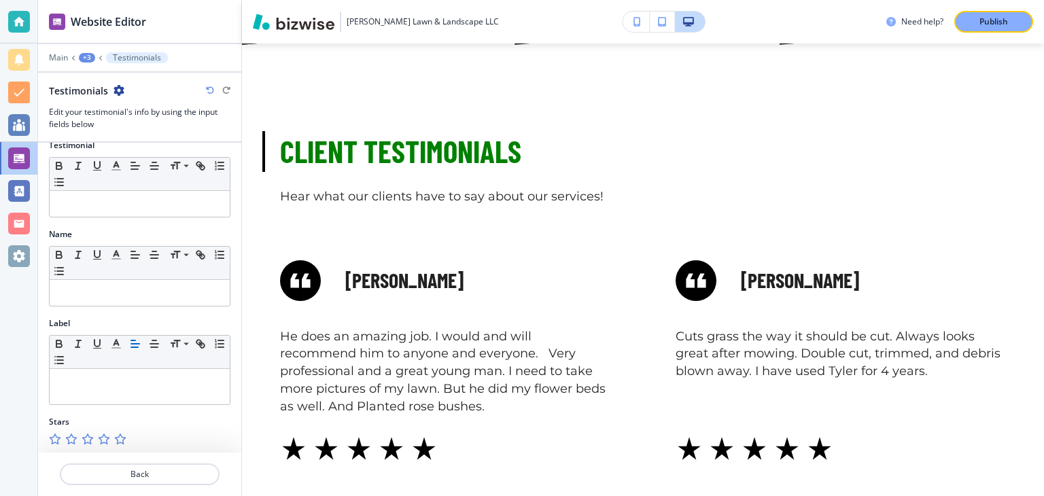
click at [118, 438] on icon "button" at bounding box center [119, 438] width 11 height 11
click at [119, 293] on p at bounding box center [139, 293] width 166 height 12
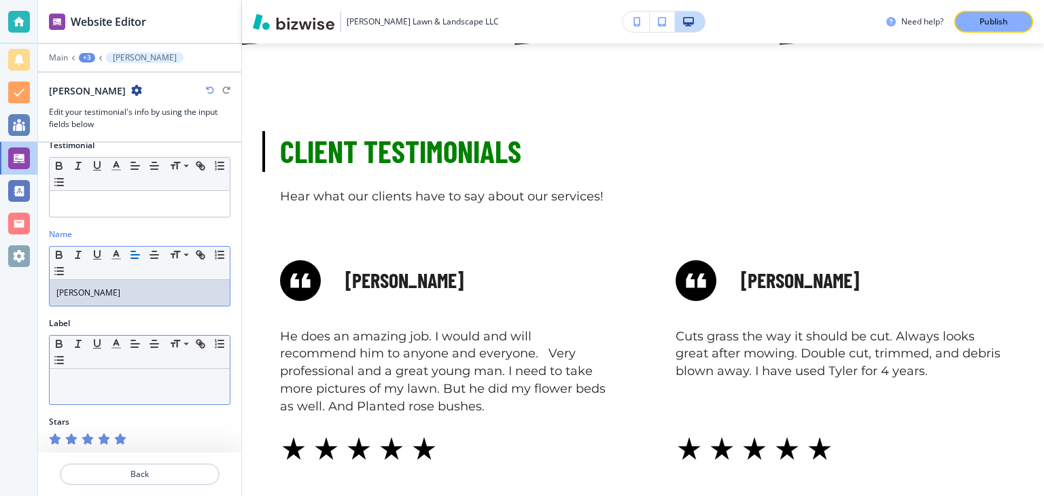
click at [105, 387] on div at bounding box center [140, 386] width 180 height 35
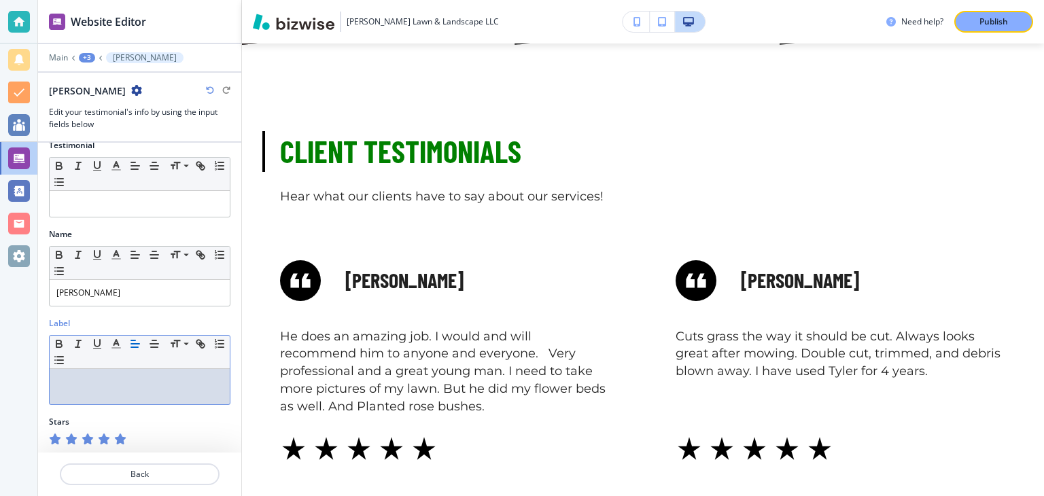
click at [105, 387] on div at bounding box center [140, 386] width 180 height 35
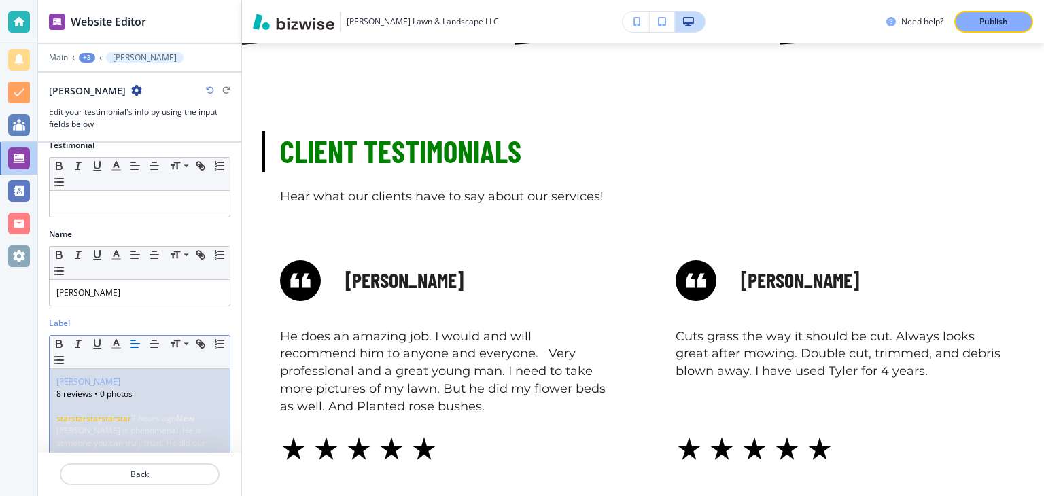
scroll to position [0, 0]
click at [130, 397] on p "8 reviews • 0 photos" at bounding box center [139, 394] width 166 height 12
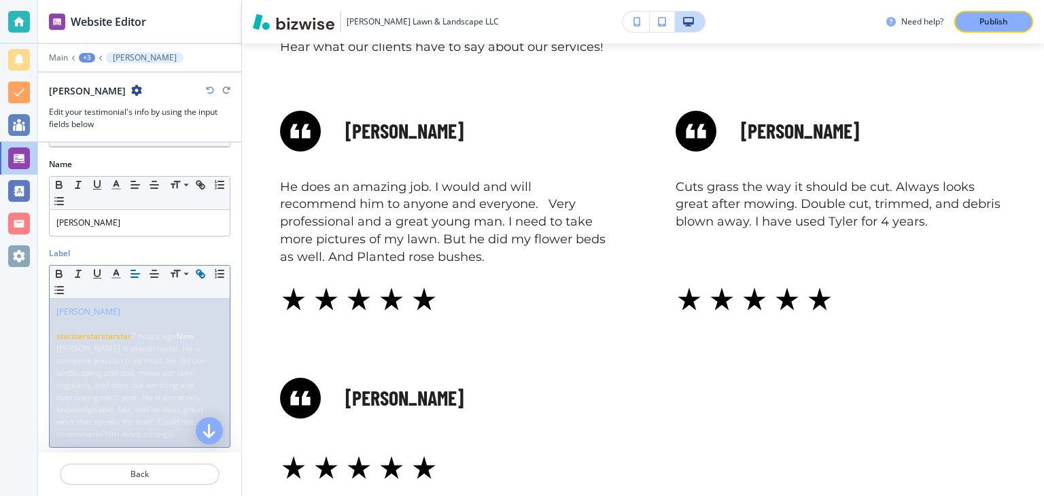
scroll to position [115, 0]
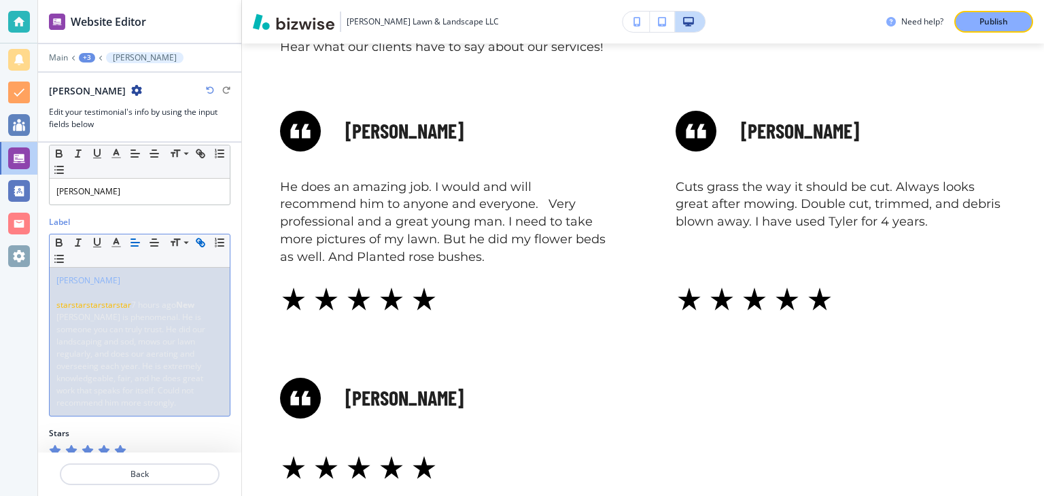
click at [194, 383] on p "Tyler is phenomenal. He is someone you can truly trust. He did our landscaping …" at bounding box center [139, 360] width 166 height 98
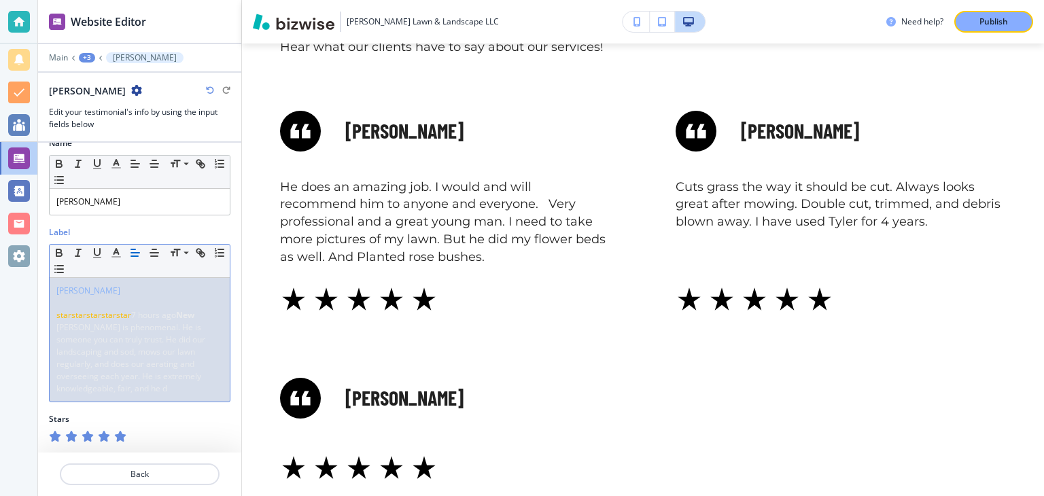
click at [131, 393] on span "Tyler is phenomenal. He is someone you can truly trust. He did our landscaping …" at bounding box center [131, 357] width 151 height 73
click at [132, 381] on p "Tyler is phenomenal. He is someone you can truly trust. He did our landscaping …" at bounding box center [139, 357] width 166 height 73
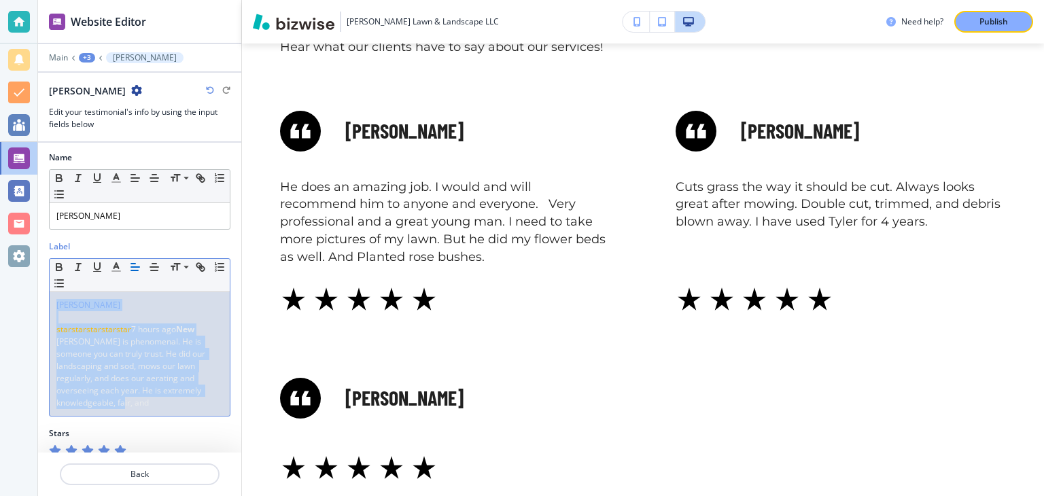
drag, startPoint x: 56, startPoint y: 301, endPoint x: 241, endPoint y: 403, distance: 211.6
click at [241, 403] on div "Website Editor Main +3 Jarret Young Jarret Young Edit your testimonial's info b…" at bounding box center [140, 248] width 204 height 496
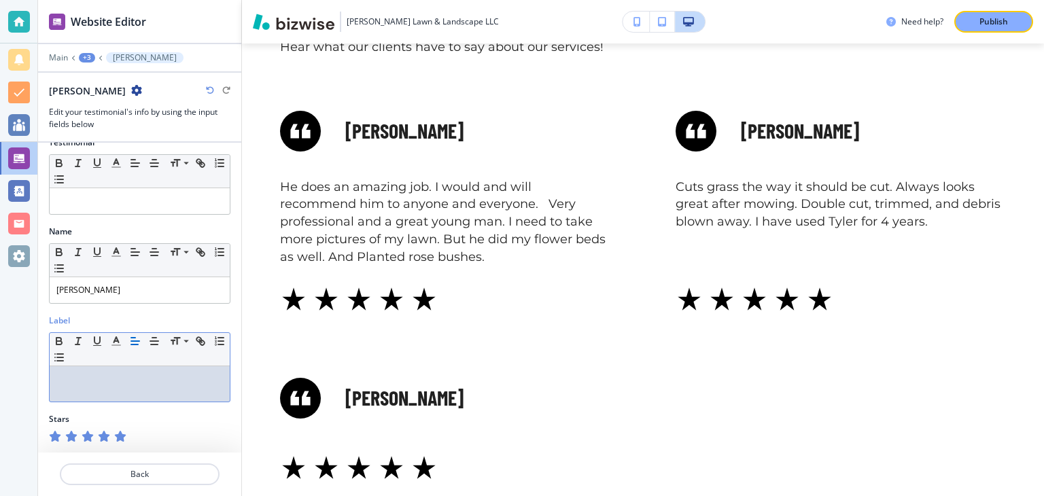
scroll to position [15, 0]
click at [72, 375] on p at bounding box center [139, 381] width 166 height 12
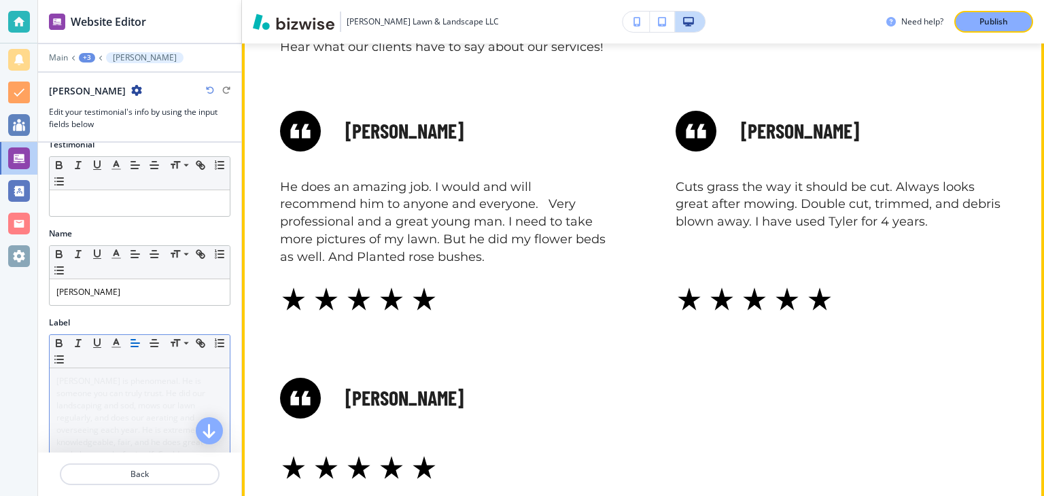
drag, startPoint x: 244, startPoint y: 317, endPoint x: 252, endPoint y: 425, distance: 108.3
click at [252, 425] on div "Jarret Young Tyler is phenomenal. He is someone you can truly trust. He did our…" at bounding box center [412, 465] width 395 height 305
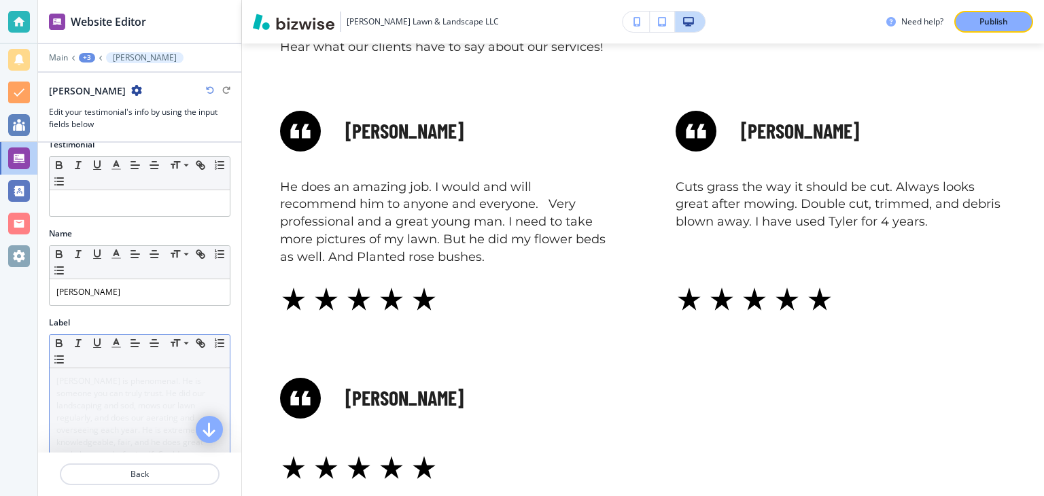
click at [213, 435] on icon "button" at bounding box center [209, 429] width 16 height 16
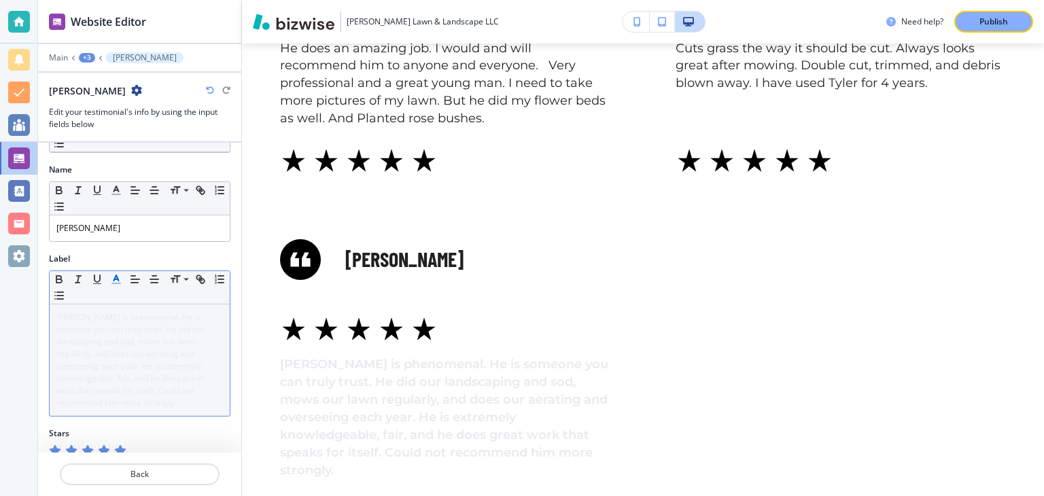
scroll to position [870, 0]
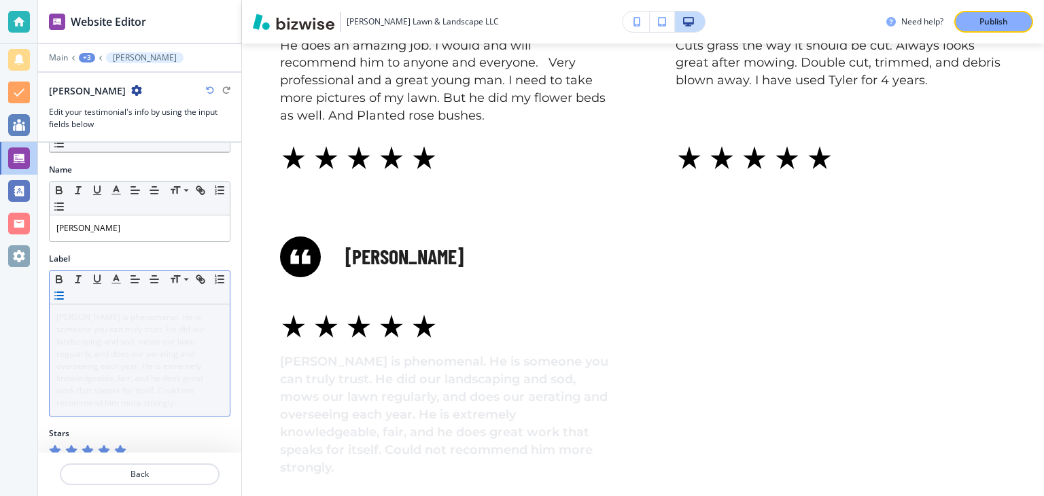
click at [58, 299] on line "button" at bounding box center [60, 299] width 6 height 0
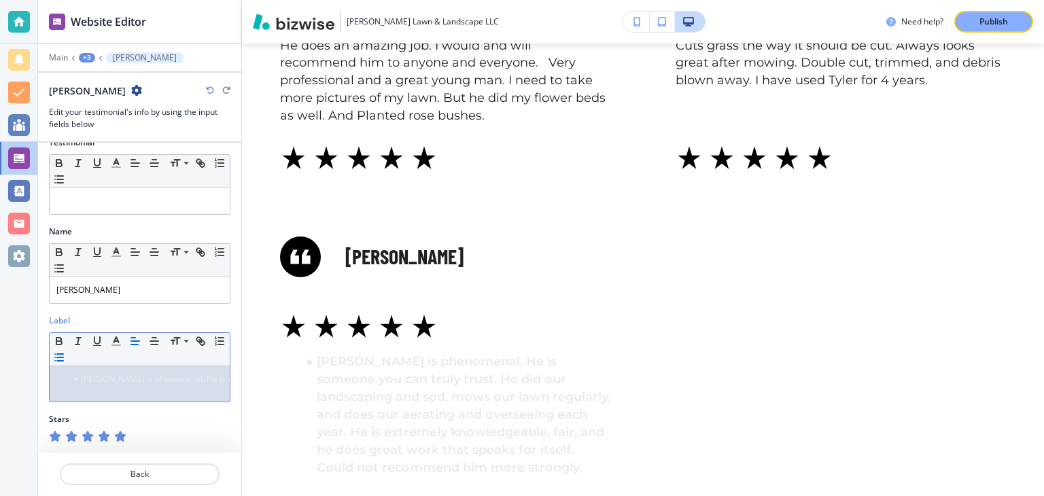
scroll to position [15, 0]
click at [59, 359] on line "button" at bounding box center [60, 359] width 6 height 0
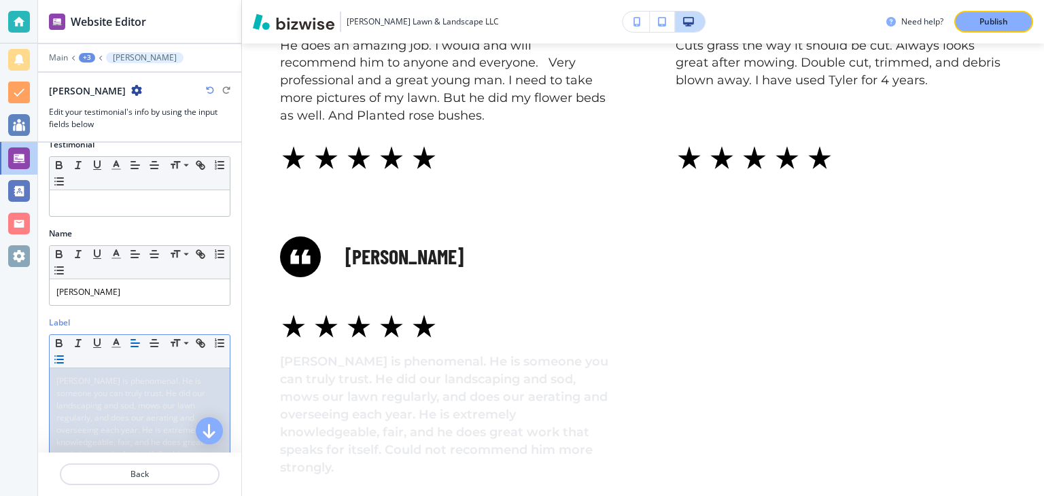
scroll to position [0, 0]
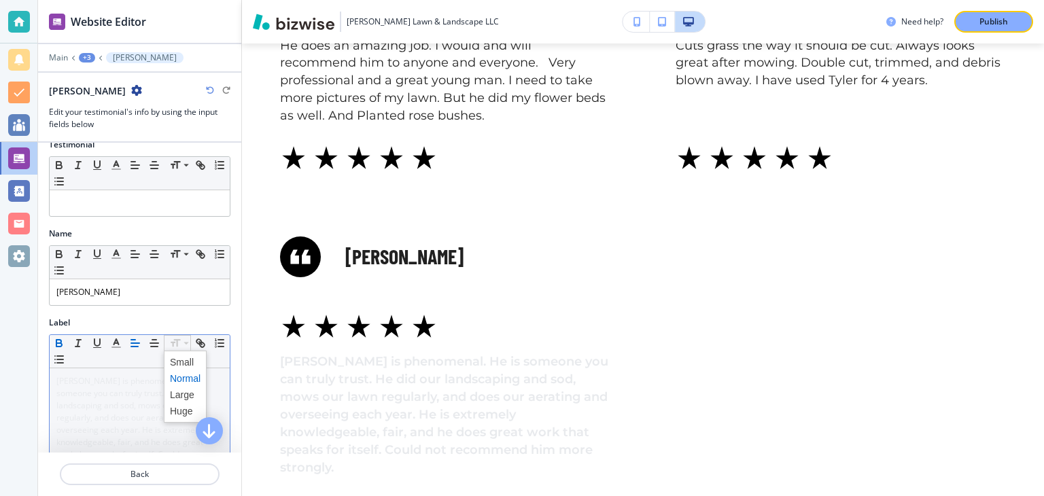
click at [61, 343] on icon "button" at bounding box center [58, 344] width 5 height 3
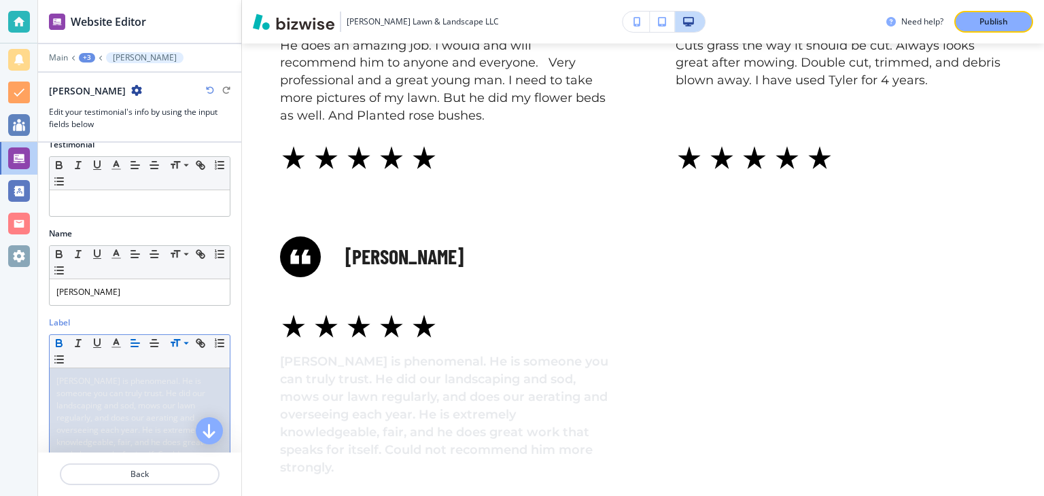
scroll to position [20, 0]
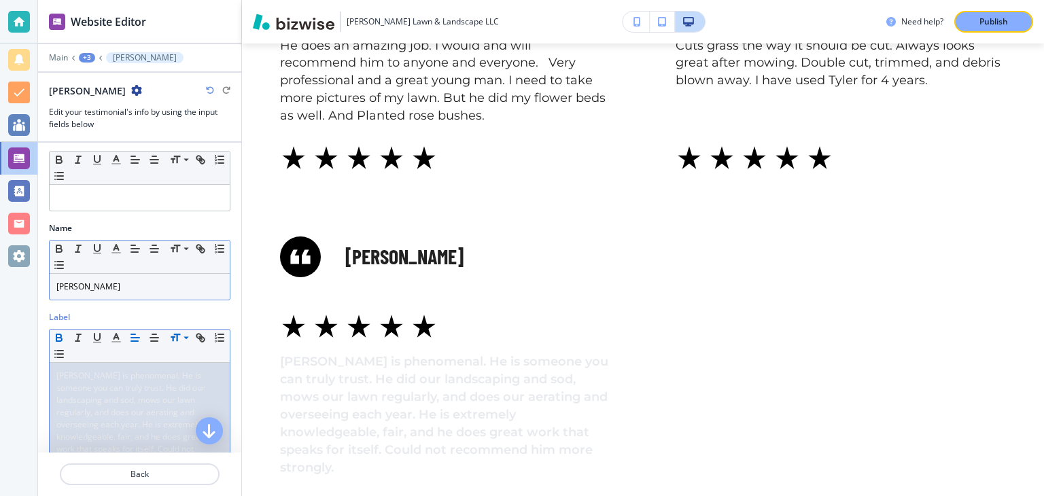
click at [77, 285] on p "Jarret Young" at bounding box center [139, 287] width 166 height 12
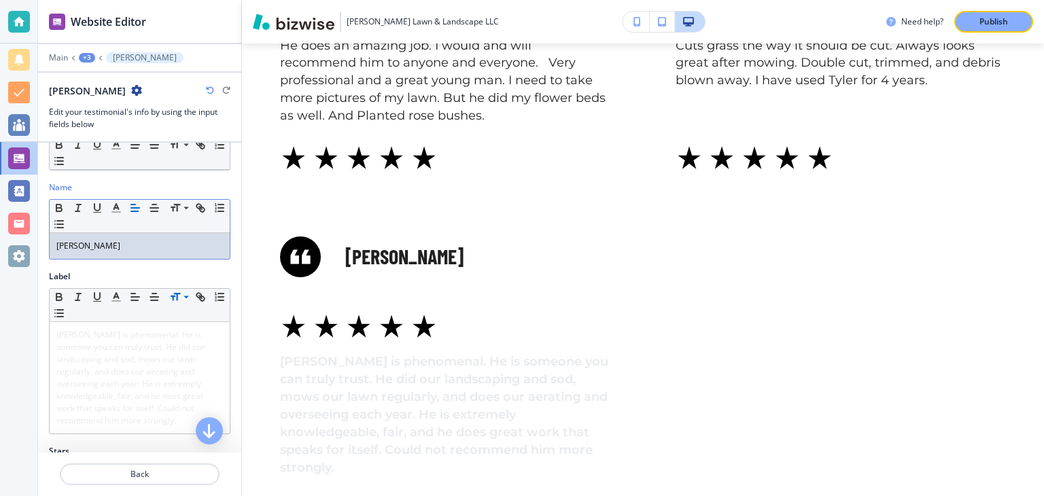
scroll to position [79, 0]
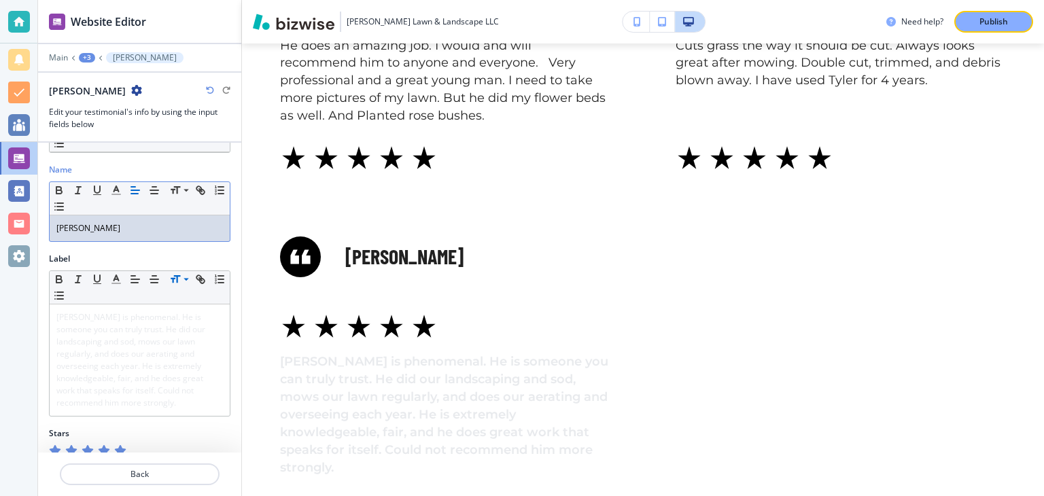
click at [34, 382] on div at bounding box center [18, 248] width 37 height 496
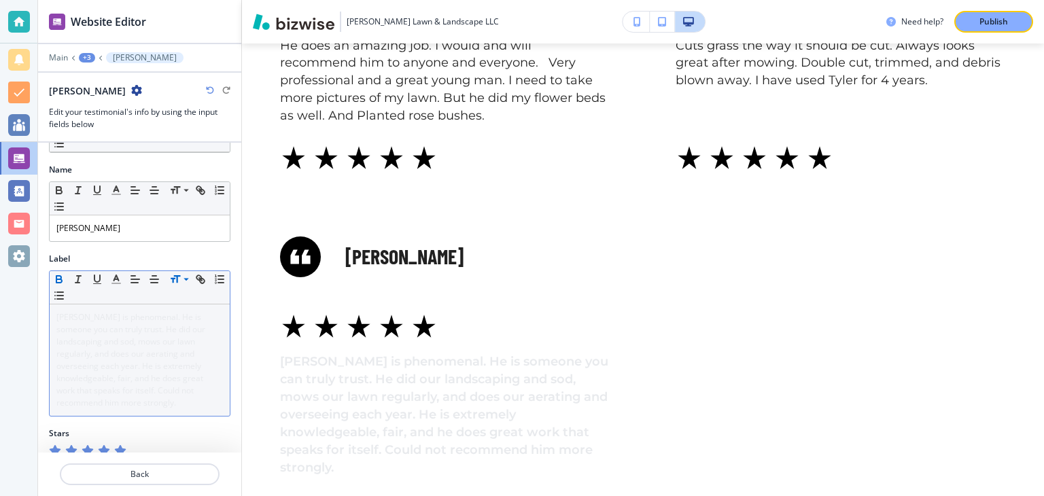
click at [59, 278] on icon "button" at bounding box center [59, 279] width 12 height 12
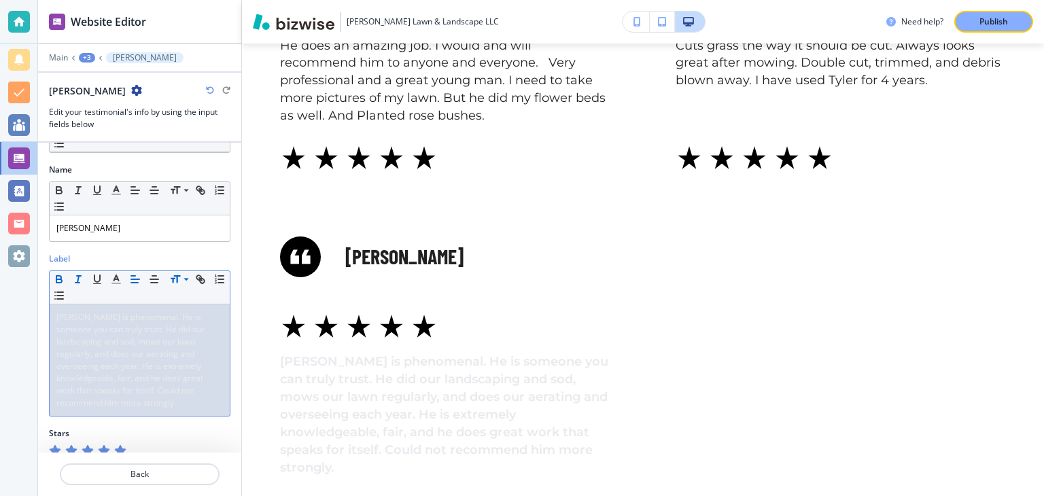
click at [75, 283] on line "button" at bounding box center [77, 283] width 4 height 0
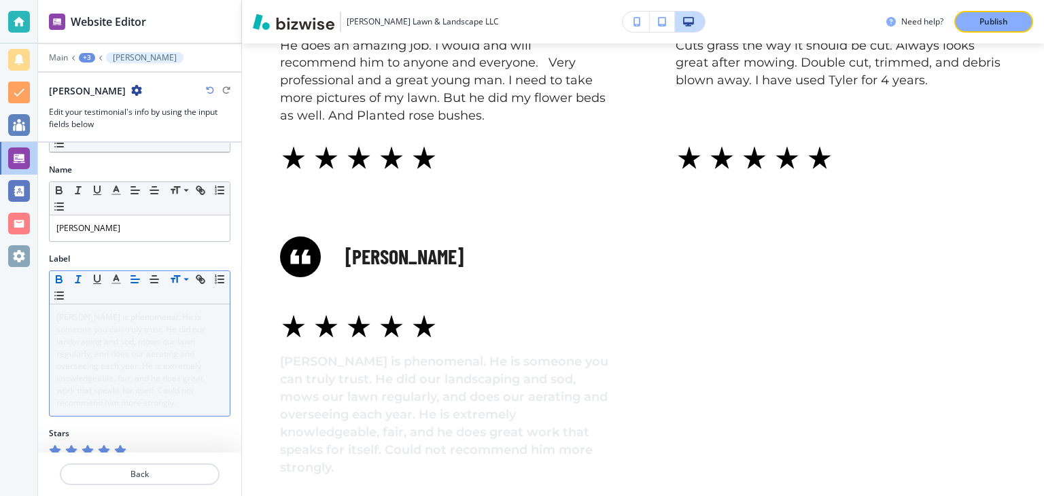
click at [75, 283] on line "button" at bounding box center [77, 283] width 4 height 0
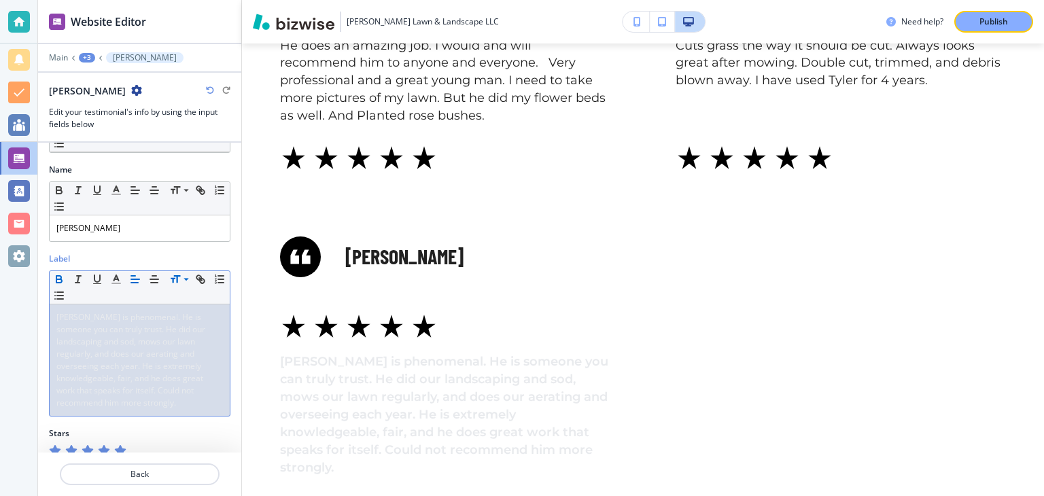
click at [127, 279] on button "button" at bounding box center [135, 279] width 19 height 16
click at [114, 278] on polyline "button" at bounding box center [116, 277] width 5 height 5
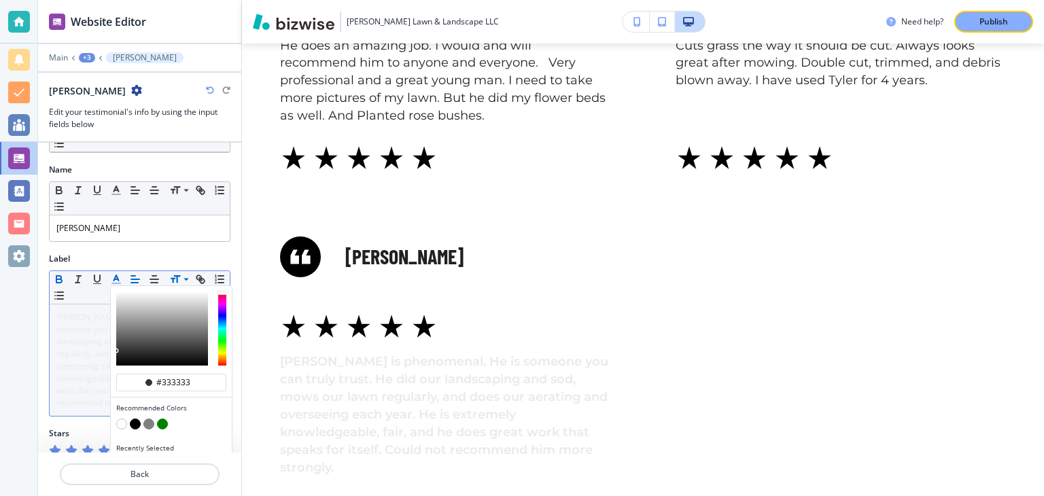
click at [137, 421] on button "button" at bounding box center [135, 423] width 11 height 11
type input "#000000"
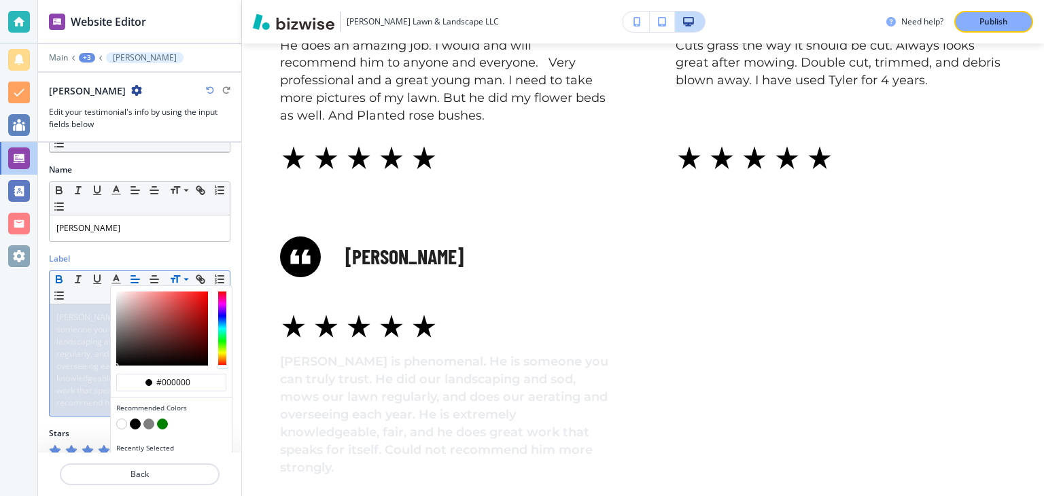
click at [15, 350] on div at bounding box center [18, 248] width 37 height 496
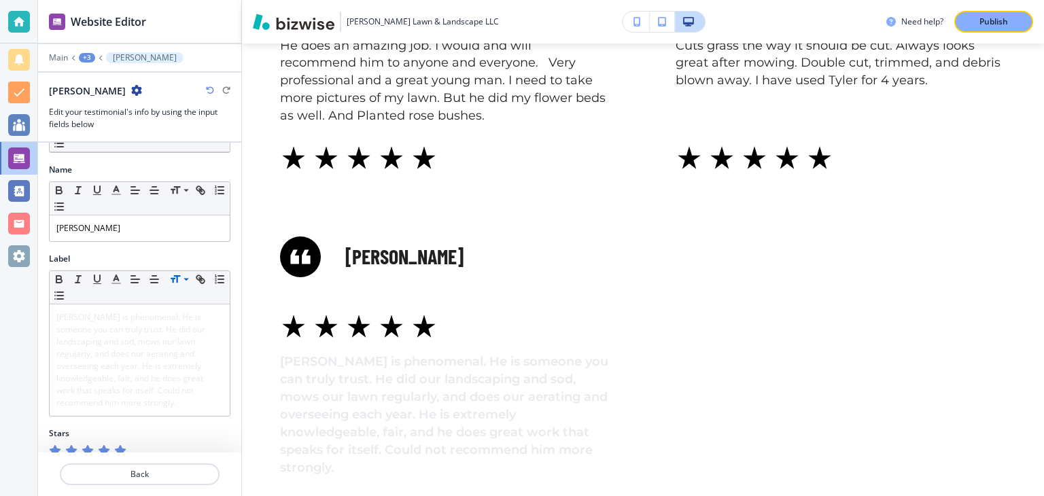
click at [221, 253] on div "Label" at bounding box center [139, 259] width 181 height 12
click at [118, 321] on span "Tyler is phenomenal. He is someone you can truly trust. He did our landscaping …" at bounding box center [131, 359] width 151 height 97
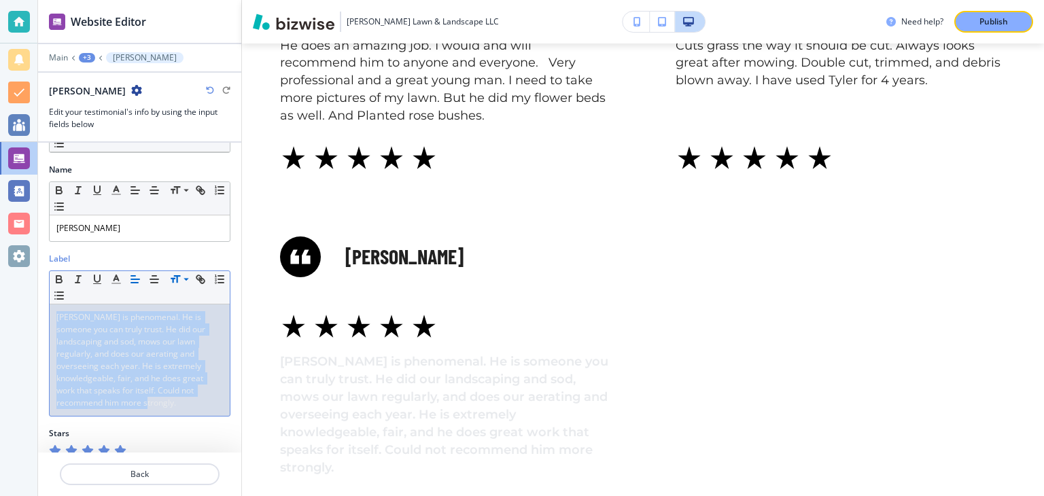
drag, startPoint x: 56, startPoint y: 317, endPoint x: 220, endPoint y: 399, distance: 183.5
click at [220, 399] on div "Tyler is phenomenal. He is someone you can truly trust. He did our landscaping …" at bounding box center [140, 359] width 180 height 111
click at [134, 279] on line "button" at bounding box center [135, 279] width 8 height 0
click at [117, 279] on icon "button" at bounding box center [116, 279] width 12 height 12
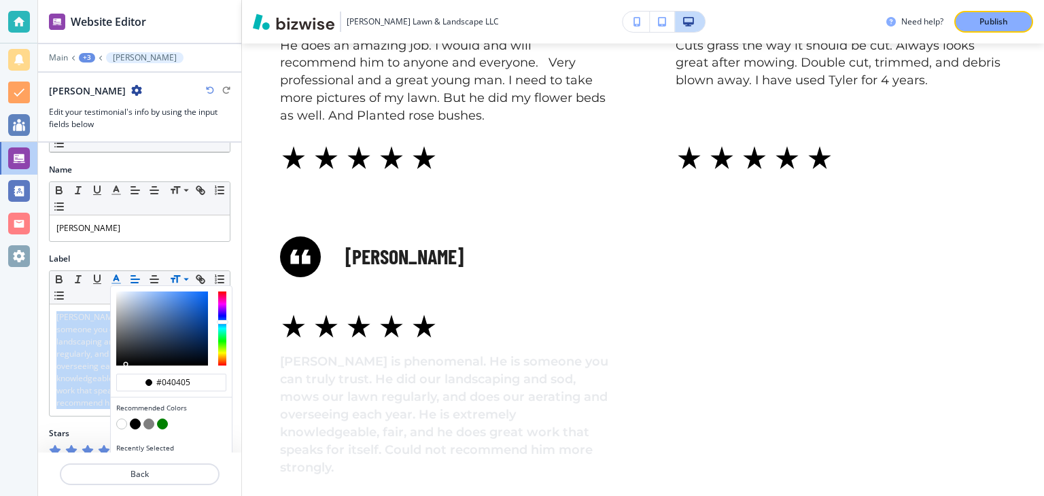
drag, startPoint x: 120, startPoint y: 297, endPoint x: 118, endPoint y: 358, distance: 61.2
click at [118, 358] on div "button" at bounding box center [162, 328] width 92 height 74
type input "#090909"
drag, startPoint x: 126, startPoint y: 363, endPoint x: 118, endPoint y: 361, distance: 7.7
click at [118, 361] on div "button" at bounding box center [118, 362] width 3 height 3
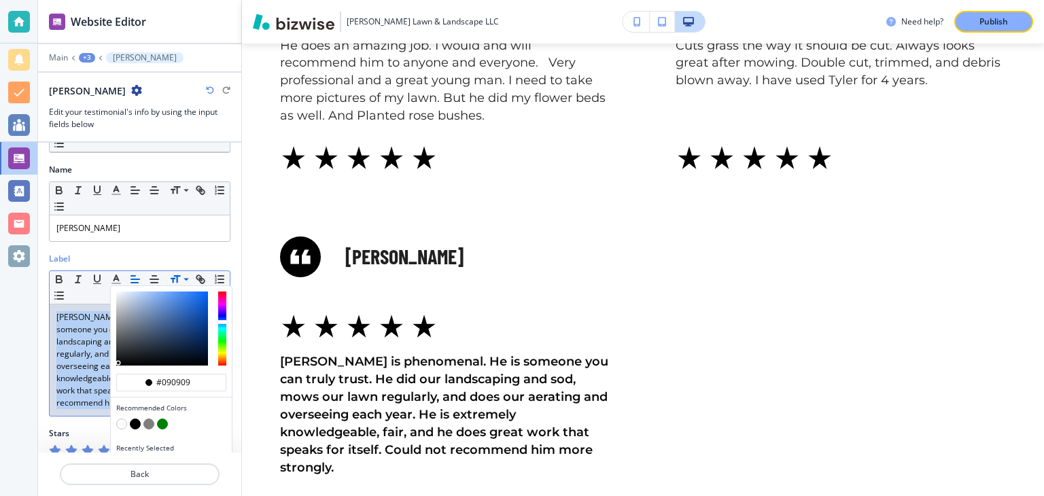
click at [33, 346] on div at bounding box center [18, 248] width 37 height 496
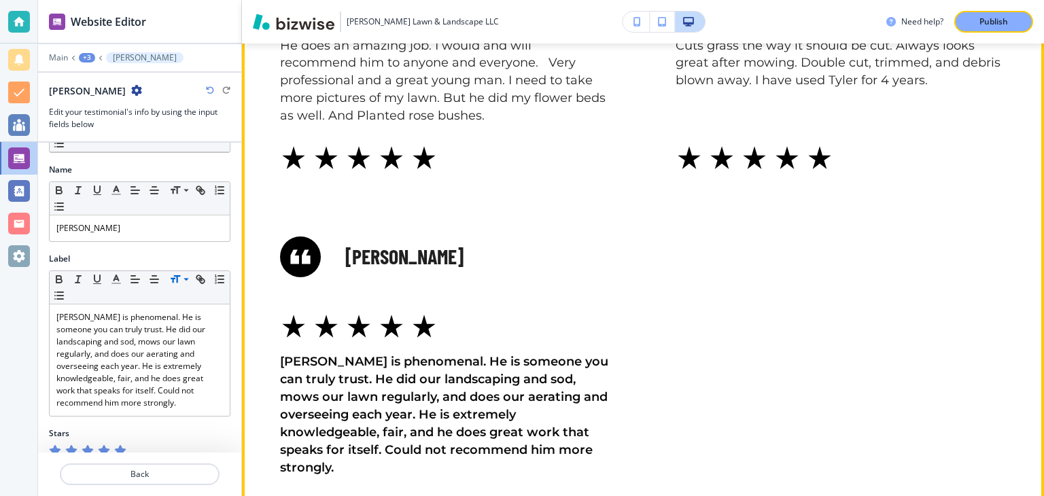
click at [258, 181] on div "Jarrett Young Tyler is phenomenal. He is someone you can truly trust. He did ou…" at bounding box center [412, 323] width 395 height 305
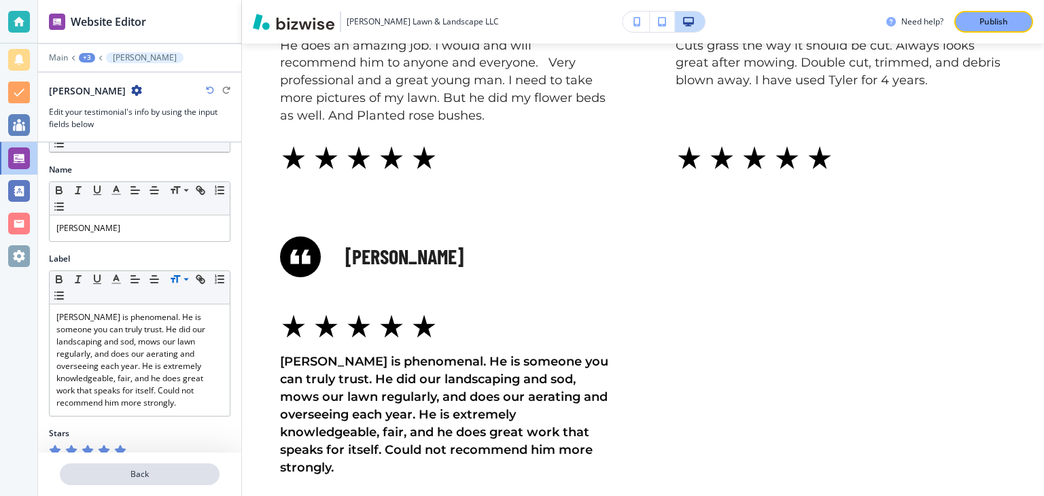
click at [143, 476] on p "Back" at bounding box center [139, 474] width 157 height 12
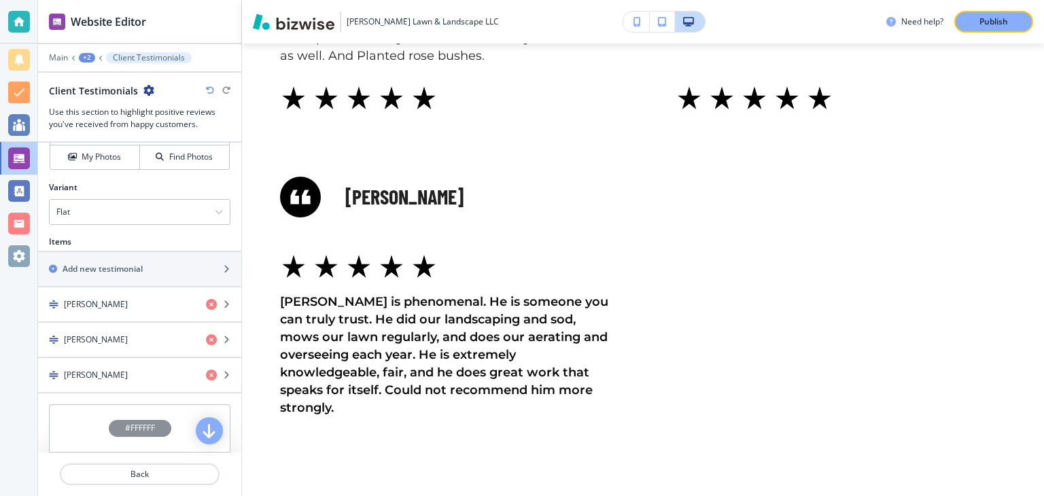
scroll to position [520, 0]
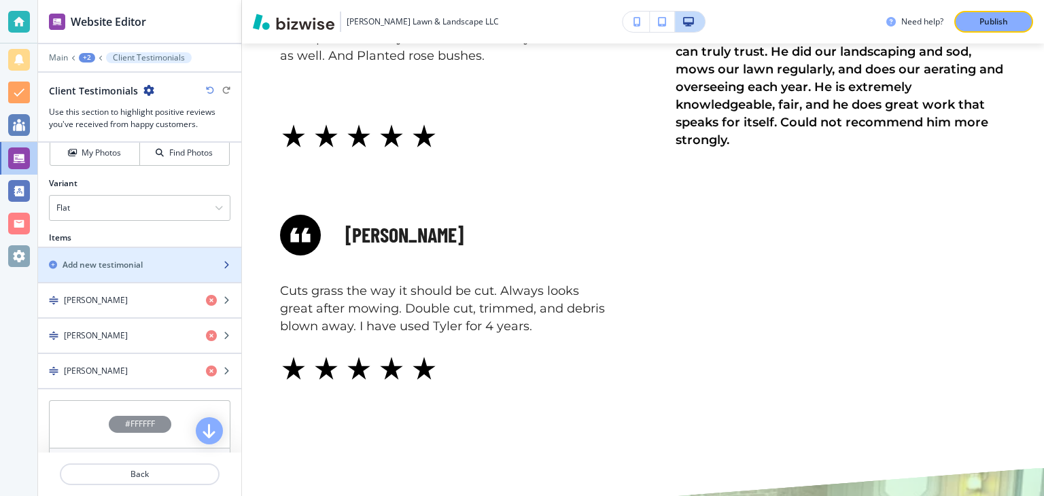
click at [143, 271] on div "button" at bounding box center [139, 276] width 203 height 11
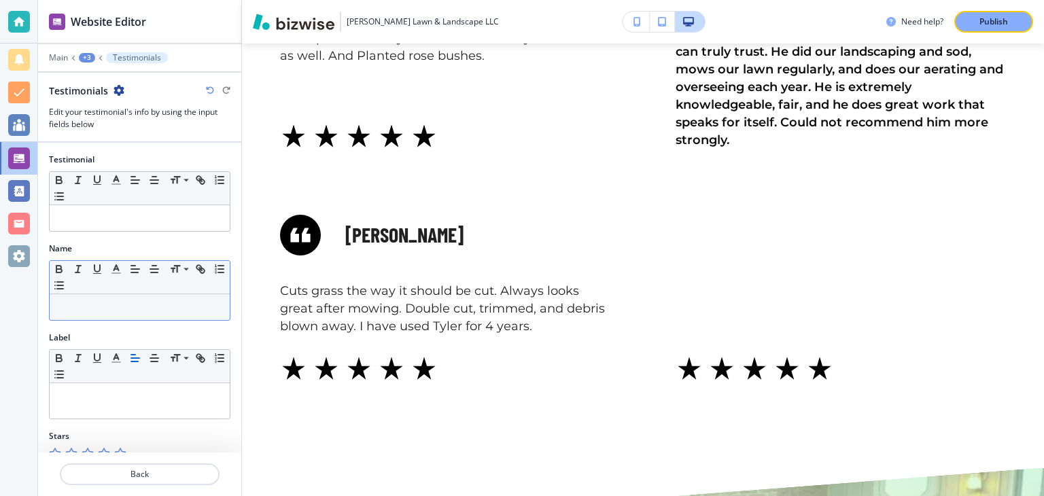
click at [90, 310] on p at bounding box center [139, 307] width 166 height 12
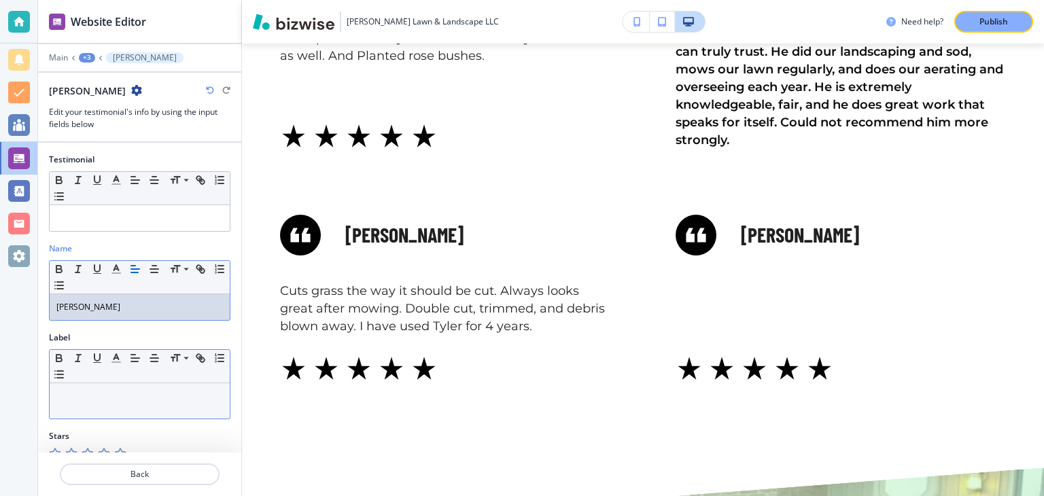
click at [109, 405] on div at bounding box center [140, 400] width 180 height 35
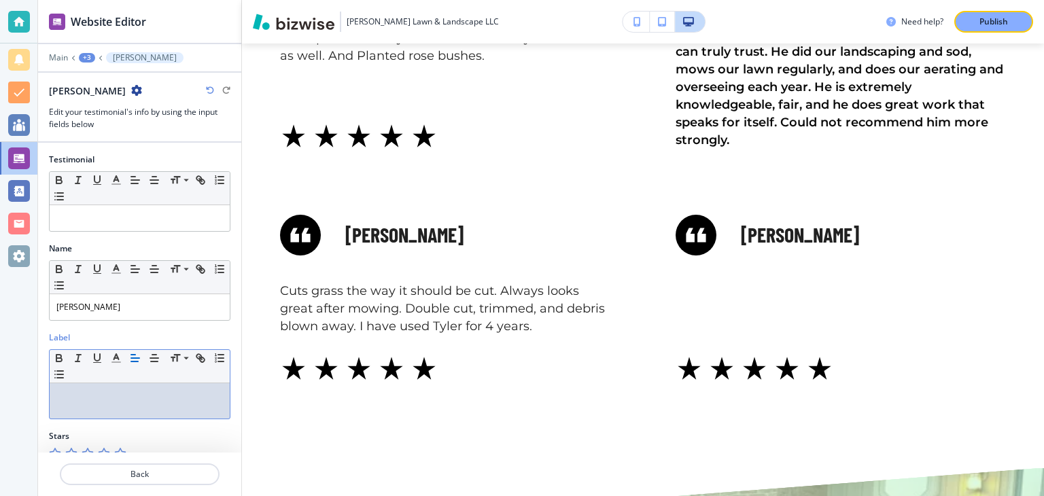
click at [110, 392] on p at bounding box center [139, 396] width 166 height 12
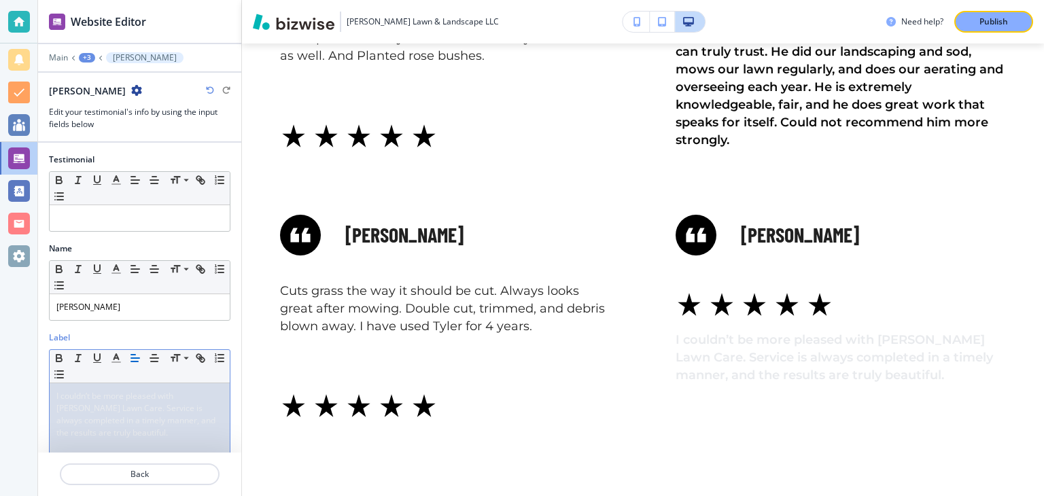
scroll to position [0, 0]
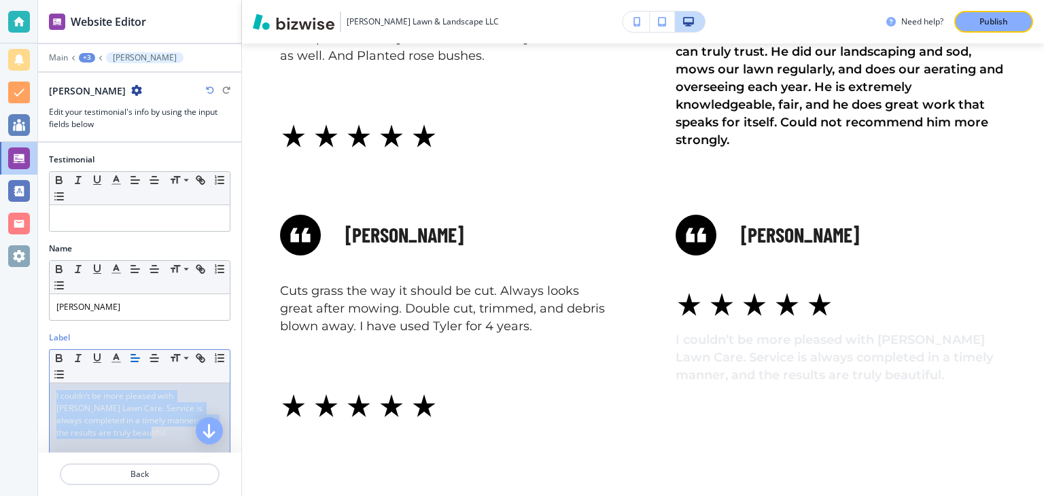
drag, startPoint x: 92, startPoint y: 432, endPoint x: 49, endPoint y: 388, distance: 61.5
click at [50, 388] on div "I couldn’t be more pleased with Tyler’s Lawn Care. Service is always completed …" at bounding box center [140, 420] width 180 height 75
click at [117, 358] on icon "button" at bounding box center [116, 358] width 12 height 12
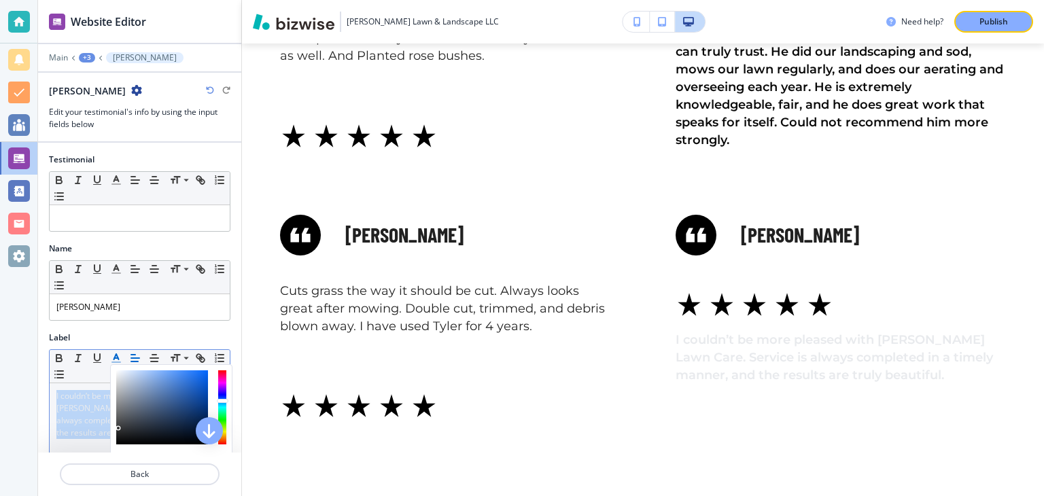
type input "#020202"
drag, startPoint x: 119, startPoint y: 376, endPoint x: 118, endPoint y: 435, distance: 59.1
click at [118, 435] on div "button" at bounding box center [162, 407] width 92 height 74
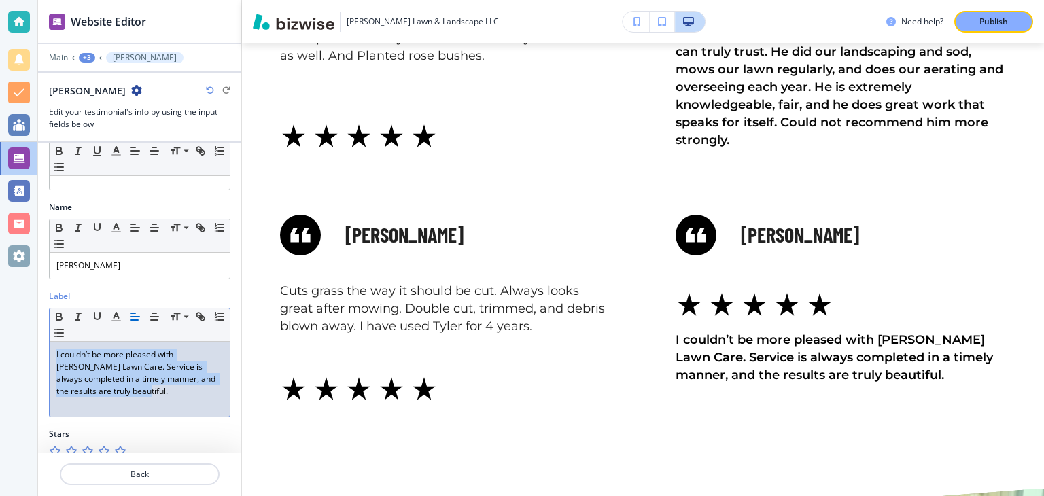
scroll to position [54, 0]
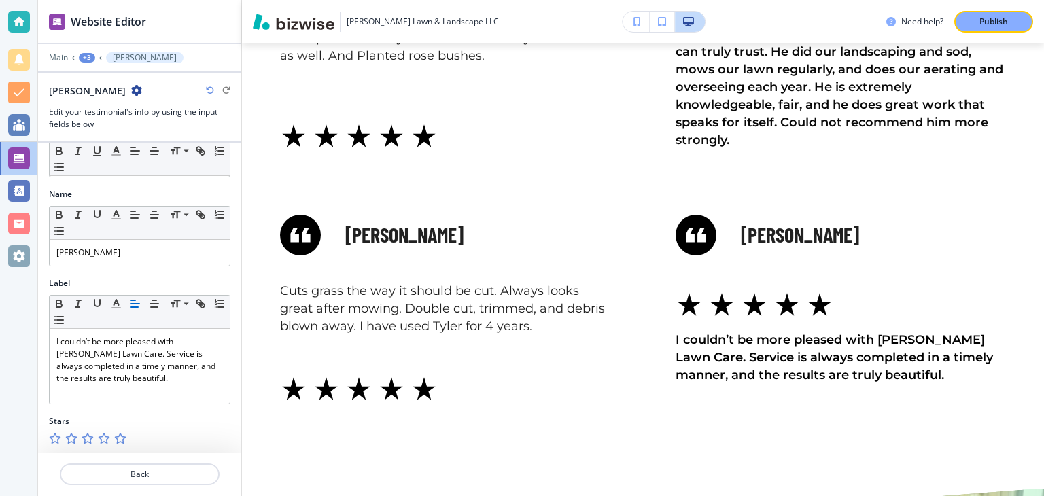
click at [19, 363] on div at bounding box center [18, 248] width 37 height 496
click at [122, 435] on icon "button" at bounding box center [119, 438] width 11 height 11
click at [109, 482] on button "Back" at bounding box center [140, 474] width 160 height 22
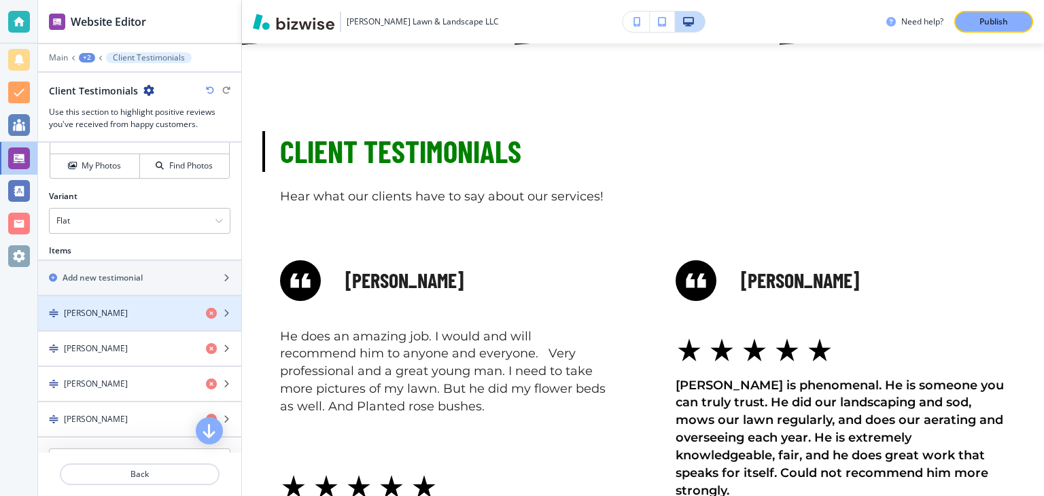
scroll to position [529, 0]
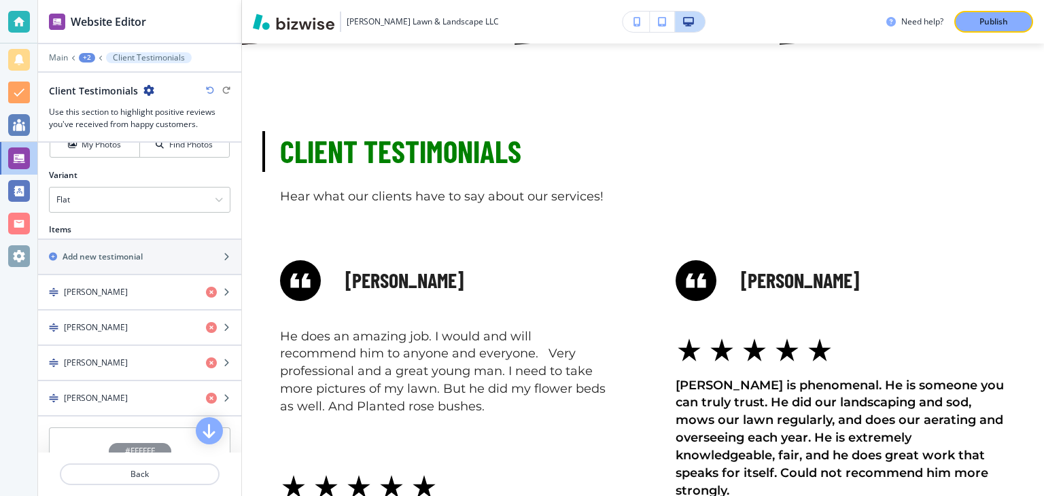
drag, startPoint x: 240, startPoint y: 160, endPoint x: 235, endPoint y: 323, distance: 162.5
click at [235, 323] on div "Title Small Normal Large Huge Client Testimonials Subtitle Small Normal Large H…" at bounding box center [139, 298] width 203 height 310
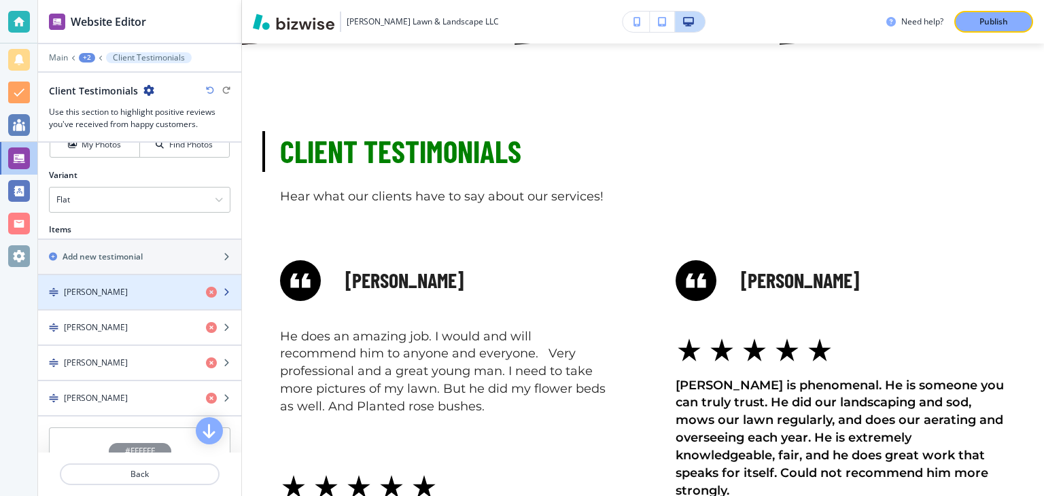
click at [177, 293] on div "Michelle Kaster" at bounding box center [116, 292] width 157 height 12
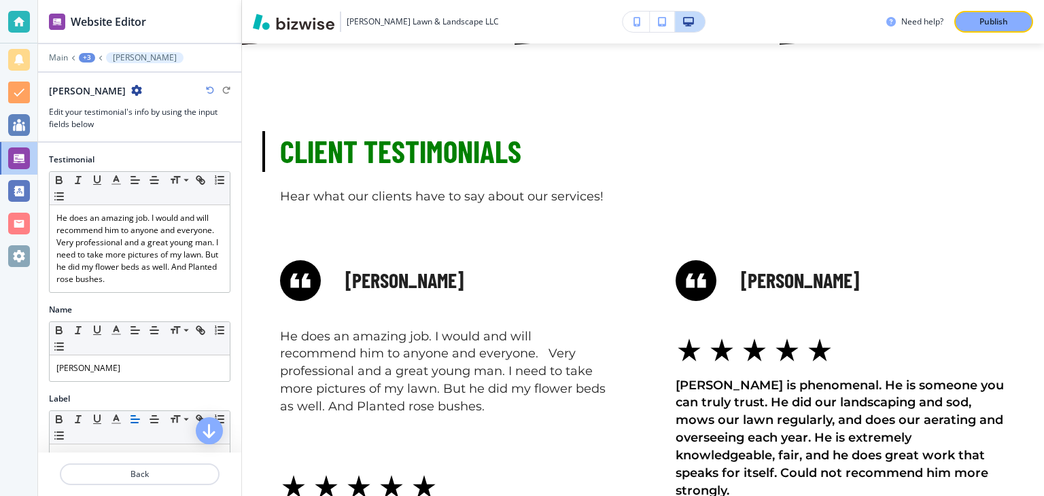
scroll to position [1, 0]
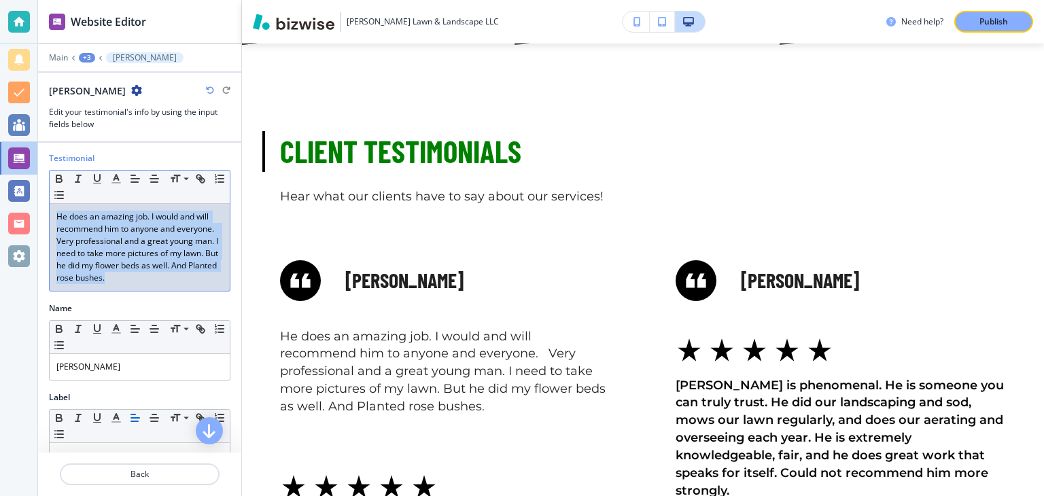
drag, startPoint x: 116, startPoint y: 280, endPoint x: 54, endPoint y: 217, distance: 87.9
click at [54, 217] on div "He does an amazing job. I would and will recommend him to anyone and everyone. …" at bounding box center [140, 247] width 180 height 87
click at [120, 181] on icon "button" at bounding box center [116, 179] width 12 height 12
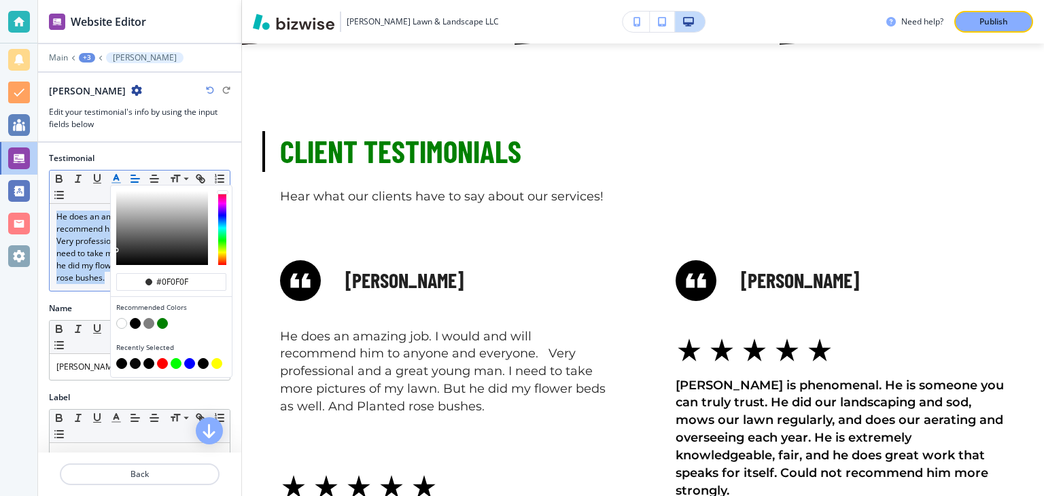
click at [119, 259] on div "button" at bounding box center [162, 228] width 92 height 74
click at [137, 323] on button "button" at bounding box center [135, 323] width 11 height 11
type input "#000000"
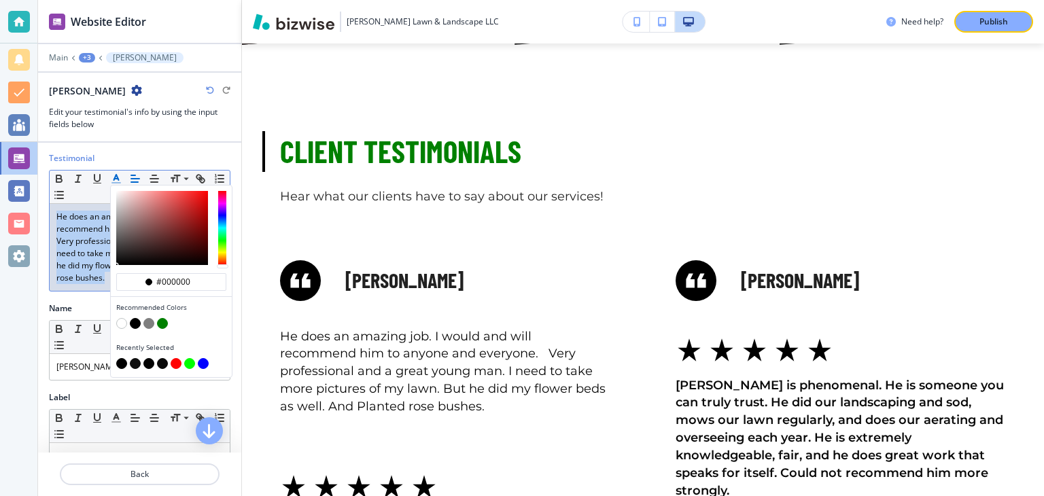
click at [122, 361] on button "button" at bounding box center [121, 363] width 11 height 11
click at [60, 175] on icon "button" at bounding box center [58, 176] width 5 height 3
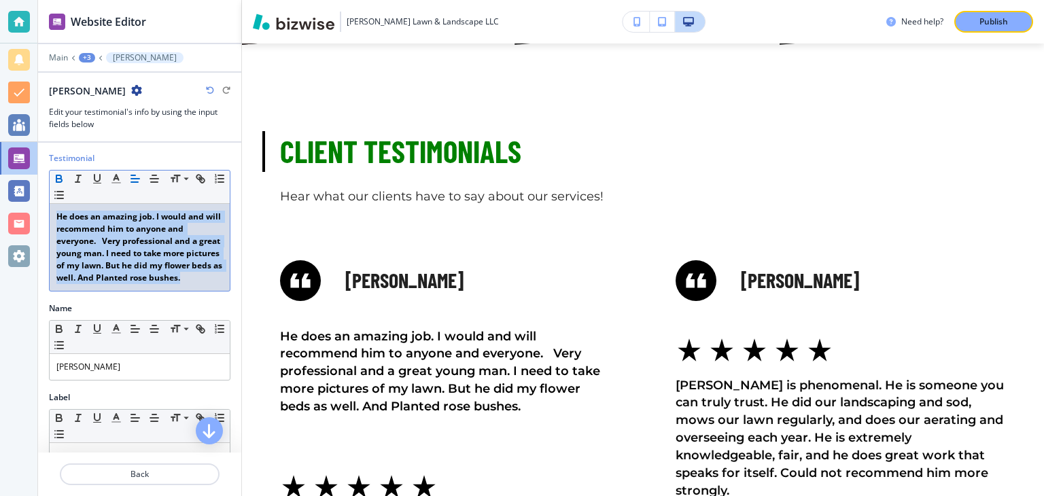
scroll to position [76, 0]
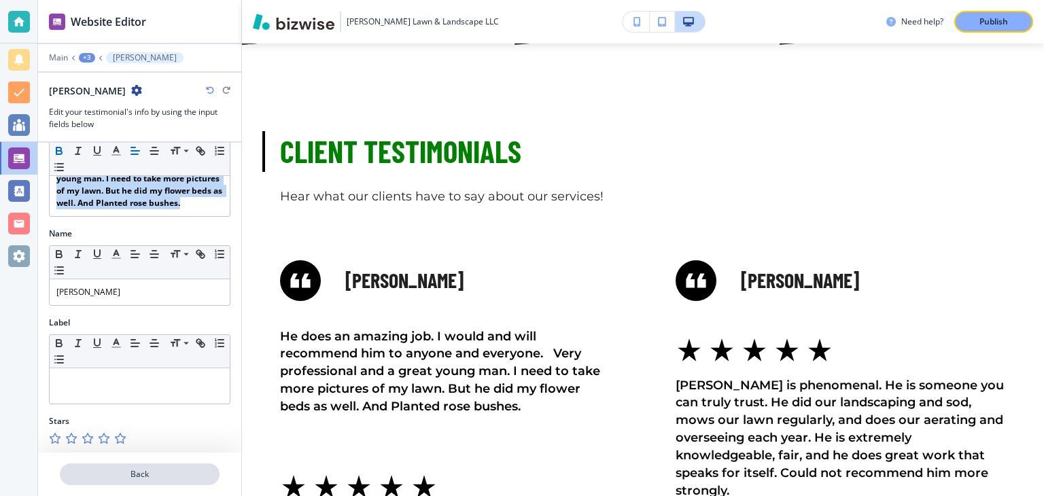
click at [127, 465] on button "Back" at bounding box center [140, 474] width 160 height 22
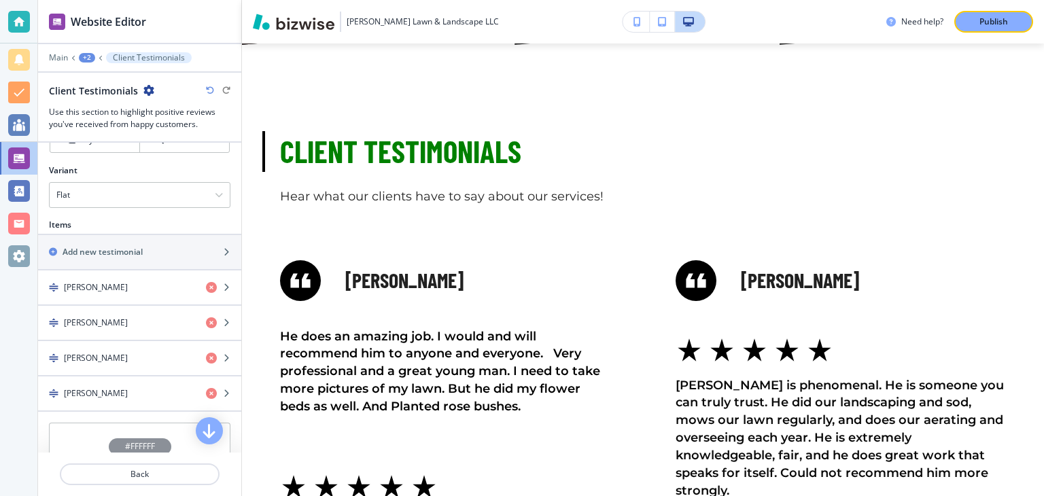
scroll to position [539, 0]
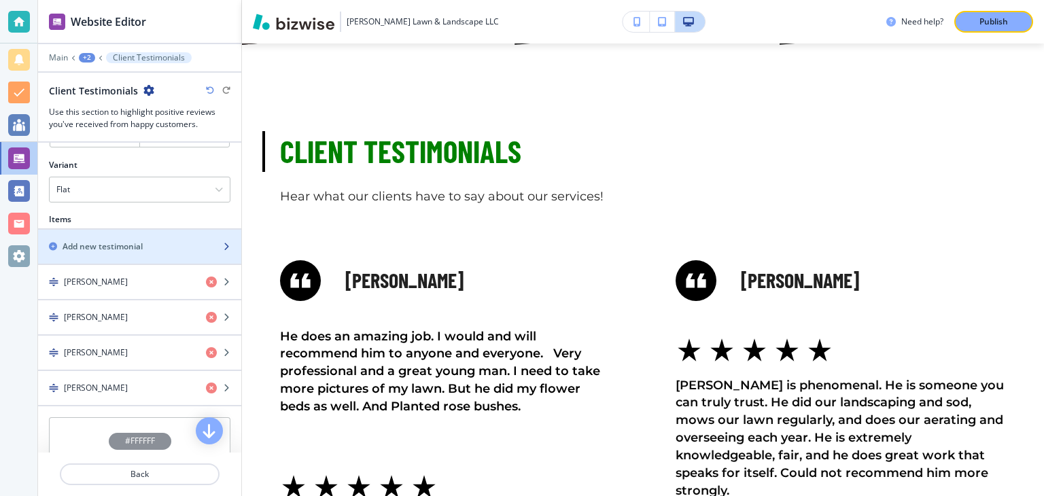
click at [149, 240] on div "Add new testimonial" at bounding box center [124, 246] width 173 height 12
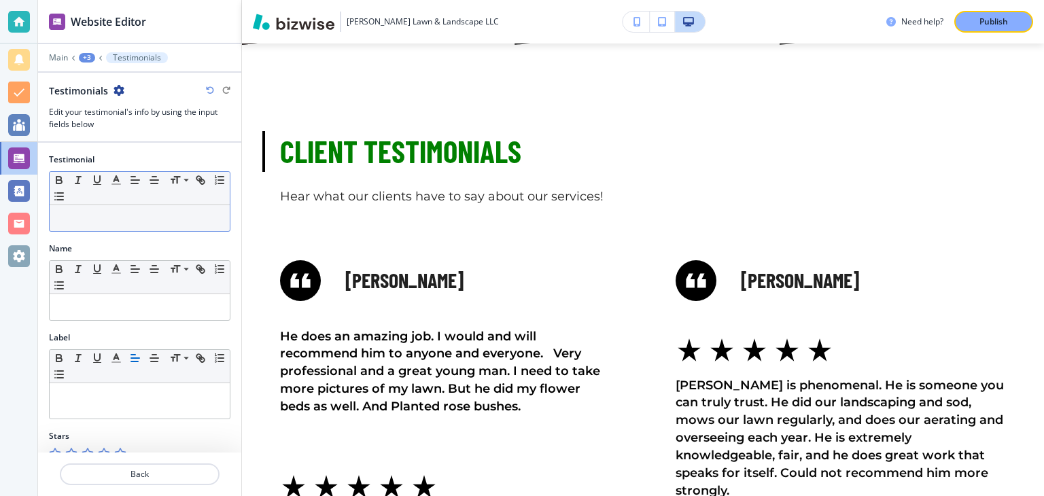
click at [100, 224] on div at bounding box center [140, 218] width 180 height 26
click at [119, 184] on line "button" at bounding box center [116, 184] width 8 height 0
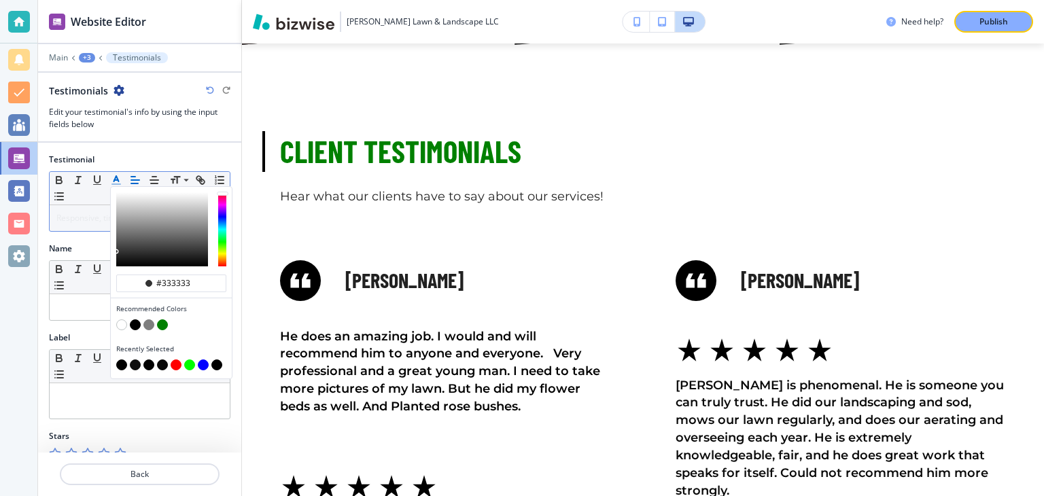
click at [124, 364] on button "button" at bounding box center [121, 364] width 11 height 11
type input "#000000"
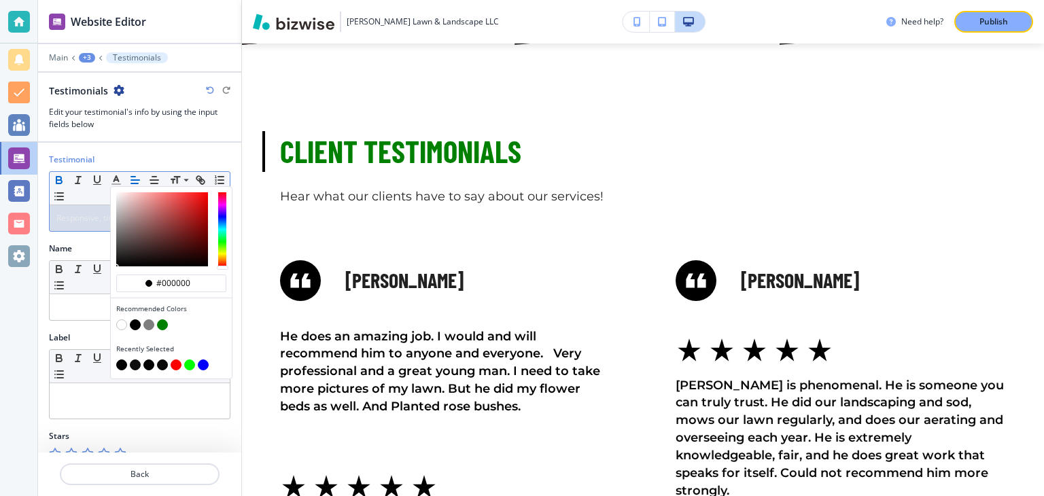
click at [63, 179] on icon "button" at bounding box center [59, 180] width 12 height 12
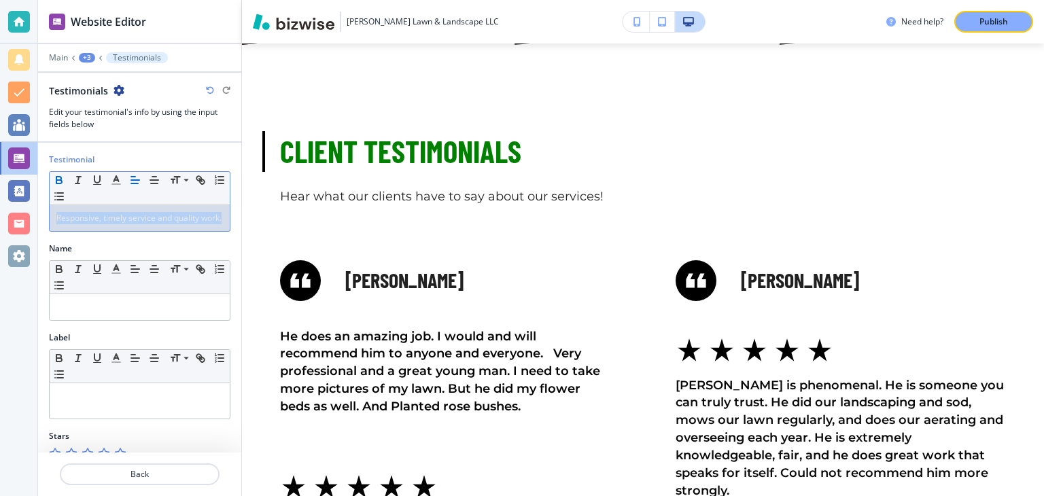
drag, startPoint x: 224, startPoint y: 221, endPoint x: 40, endPoint y: 210, distance: 183.8
click at [40, 210] on div "Testimonial Small Normal Large Huge Responsive, timely service and quality work…" at bounding box center [139, 198] width 203 height 89
click at [60, 177] on icon "button" at bounding box center [58, 178] width 5 height 3
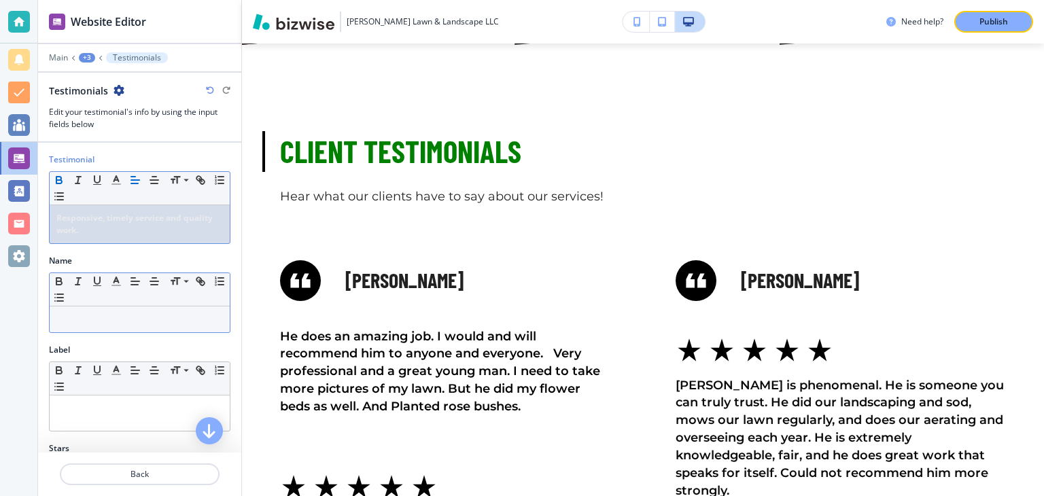
click at [68, 317] on p at bounding box center [139, 319] width 166 height 12
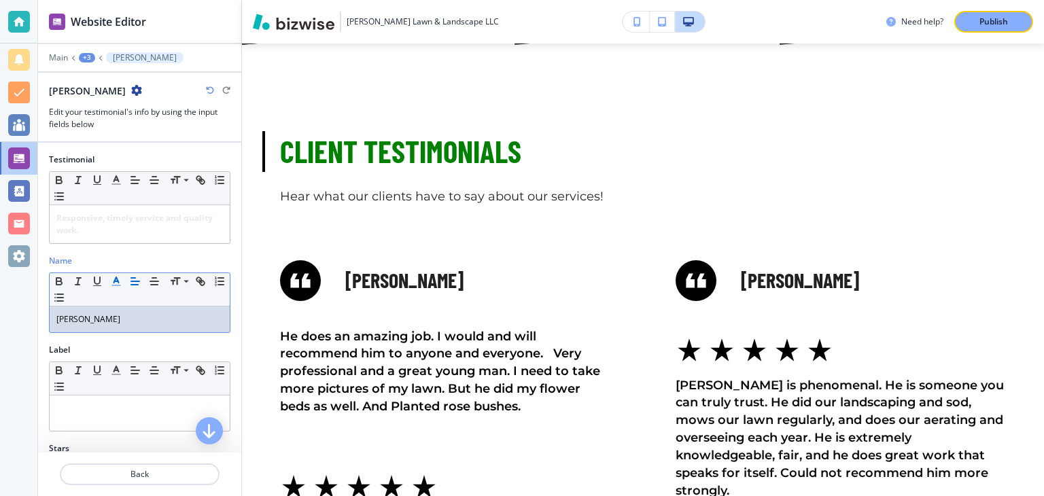
scroll to position [27, 0]
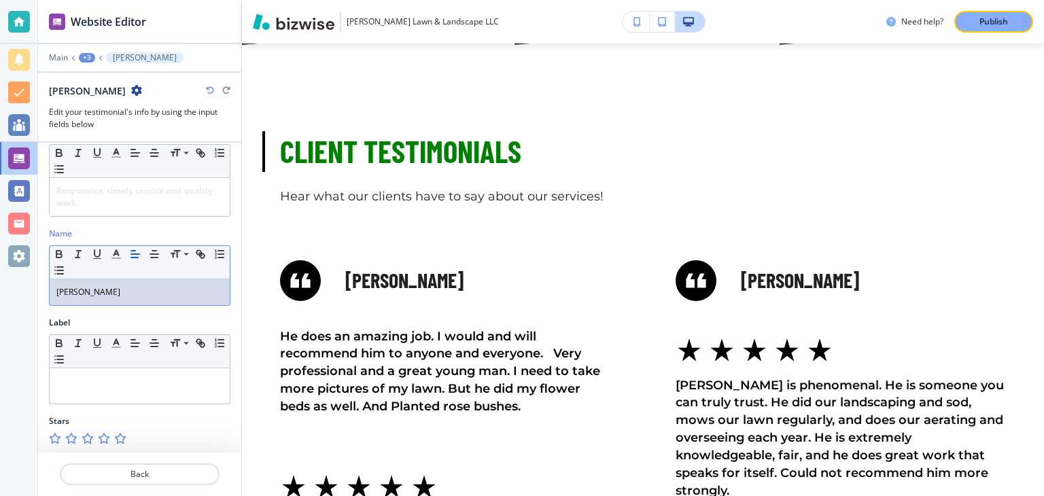
click at [121, 440] on icon "button" at bounding box center [119, 438] width 11 height 11
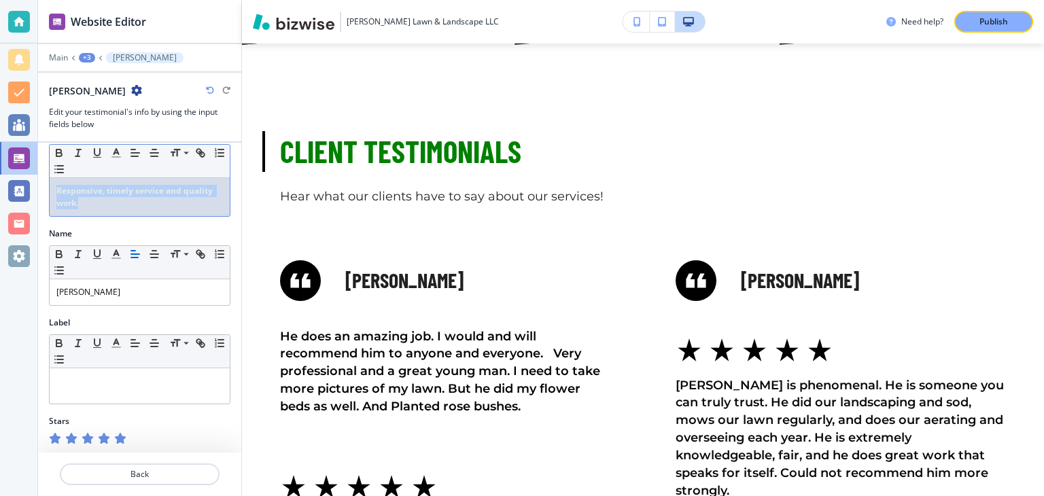
drag, startPoint x: 90, startPoint y: 197, endPoint x: 46, endPoint y: 183, distance: 45.6
click at [46, 183] on div "Testimonial Small Normal Large Huge Responsive, timely service and quality work…" at bounding box center [139, 176] width 203 height 101
click at [116, 153] on line "button" at bounding box center [115, 153] width 3 height 0
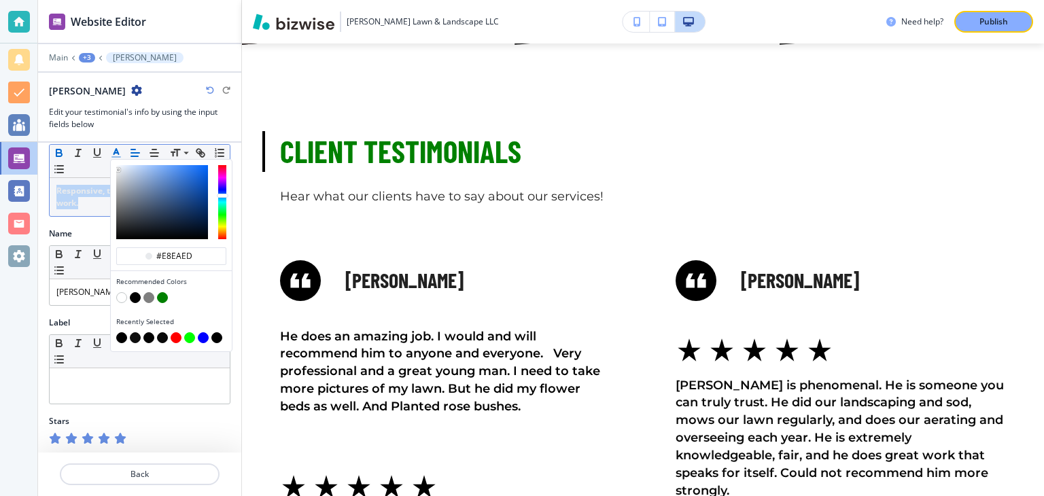
click at [119, 336] on button "button" at bounding box center [121, 337] width 11 height 11
type input "#000000"
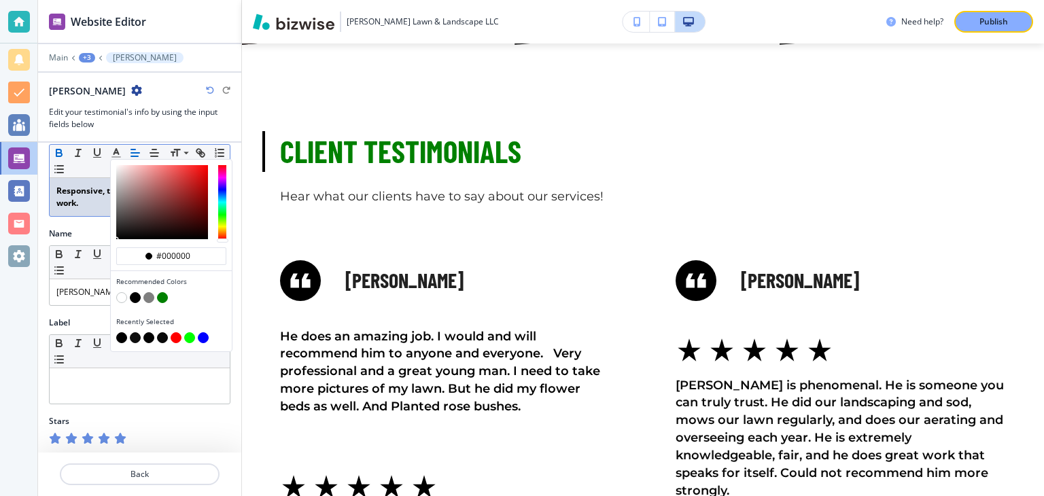
click at [32, 312] on div at bounding box center [18, 248] width 37 height 496
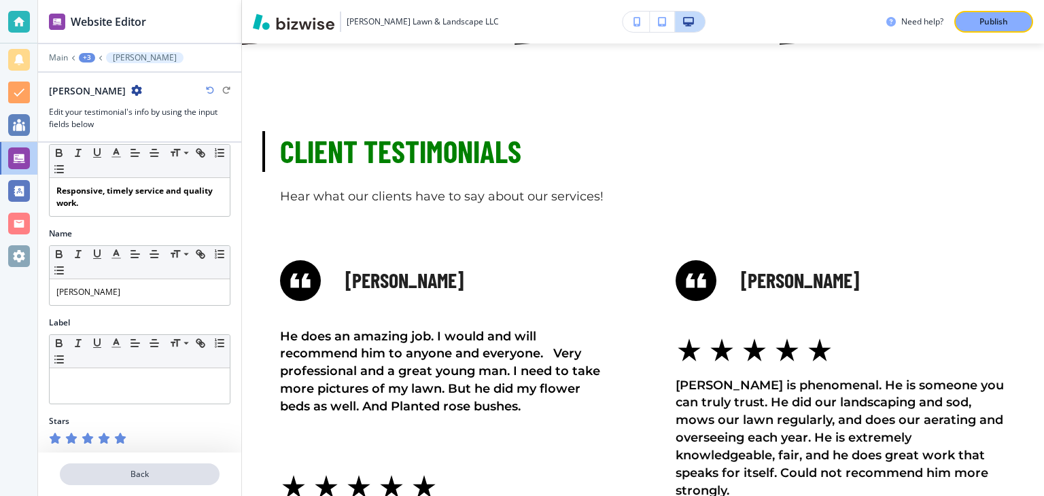
click at [151, 472] on p "Back" at bounding box center [139, 474] width 157 height 12
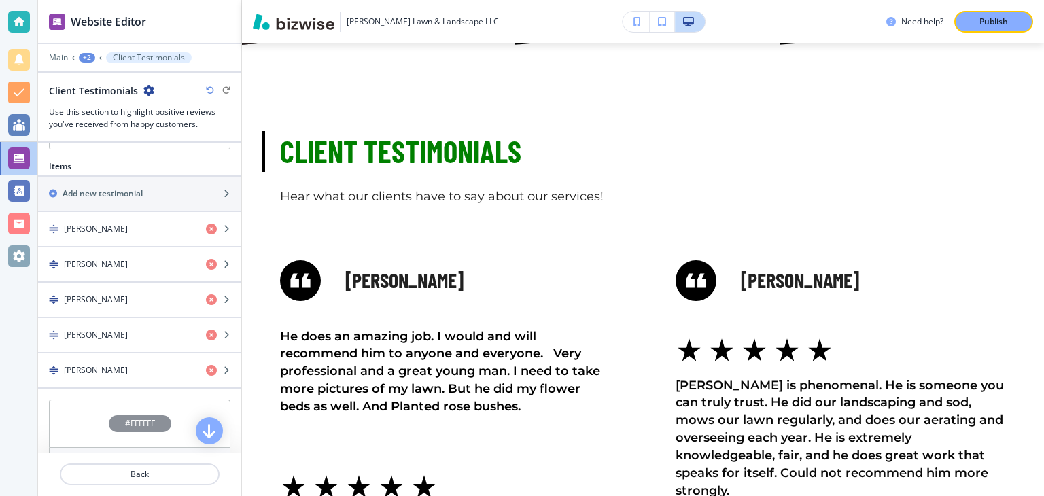
scroll to position [571, 0]
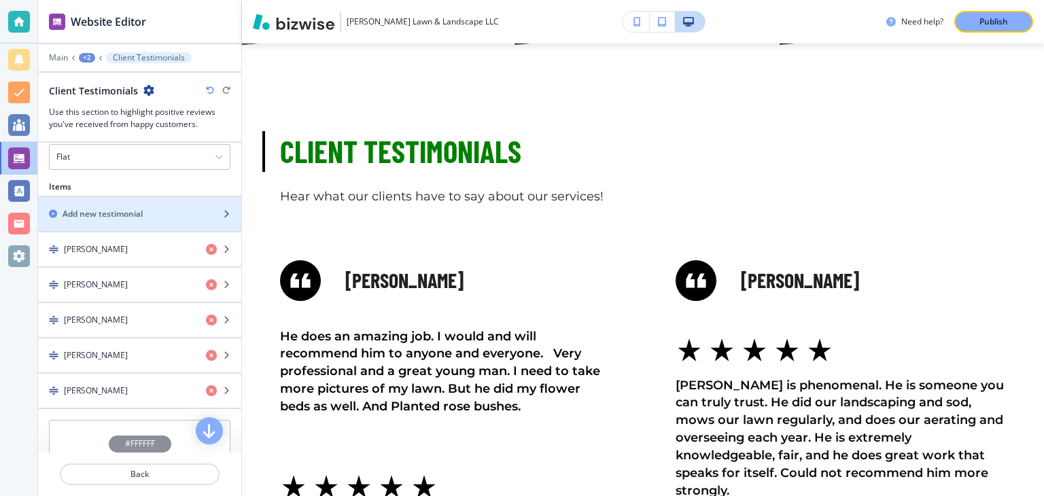
click at [167, 214] on div "Add new testimonial" at bounding box center [124, 214] width 173 height 12
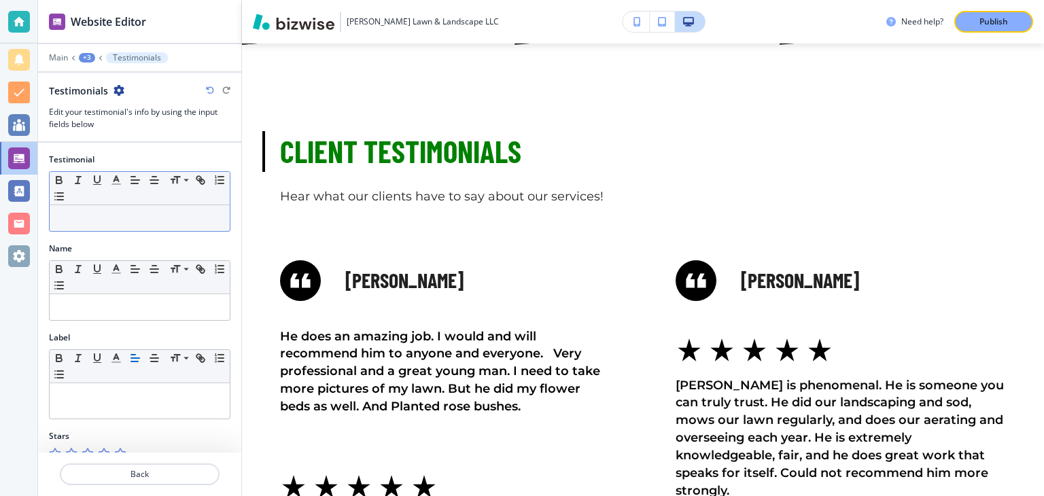
click at [160, 217] on p at bounding box center [139, 218] width 166 height 12
paste div
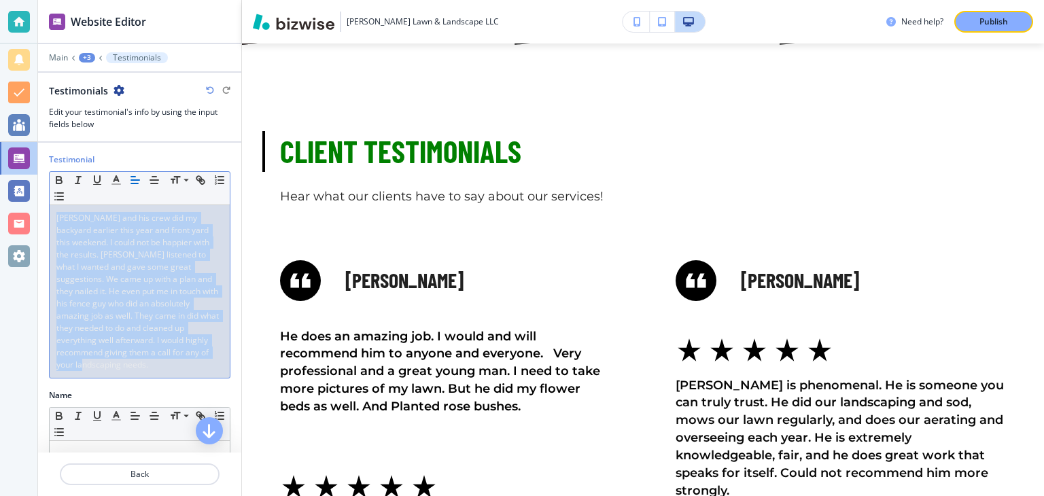
drag, startPoint x: 58, startPoint y: 216, endPoint x: 211, endPoint y: 363, distance: 212.4
click at [211, 363] on div "Tyler and his crew did my backyard earlier this year and front yard this weeken…" at bounding box center [140, 291] width 180 height 173
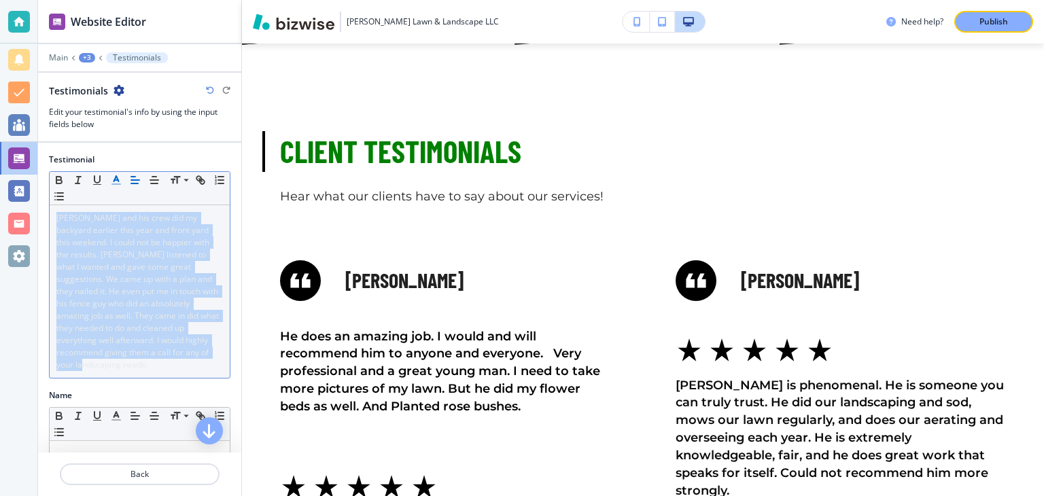
click at [120, 179] on icon "button" at bounding box center [116, 180] width 12 height 12
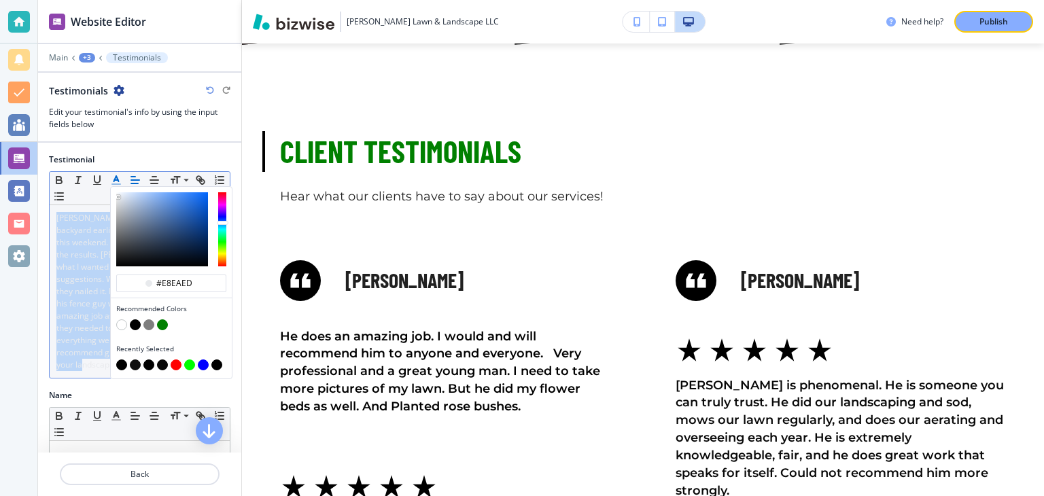
click at [126, 363] on button "button" at bounding box center [121, 364] width 11 height 11
type input "#000000"
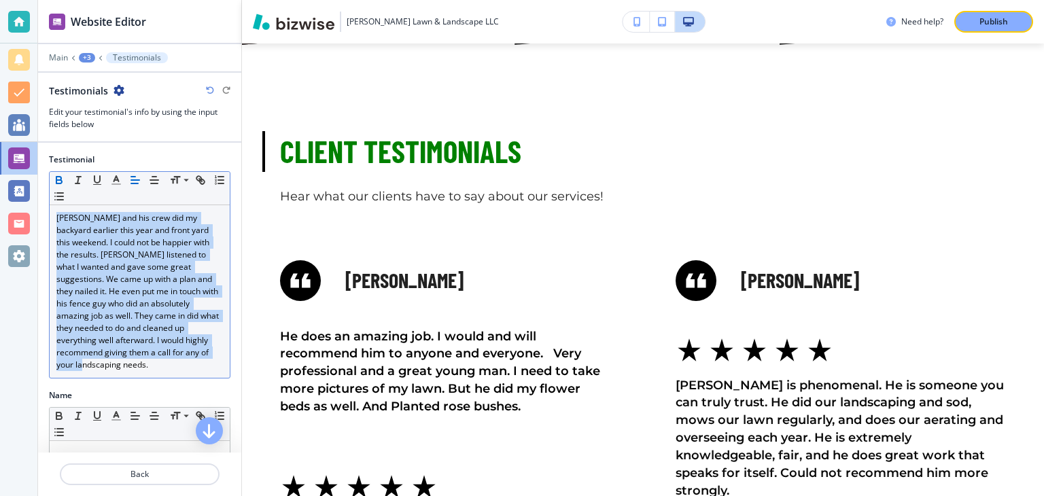
click at [54, 181] on icon "button" at bounding box center [59, 180] width 12 height 12
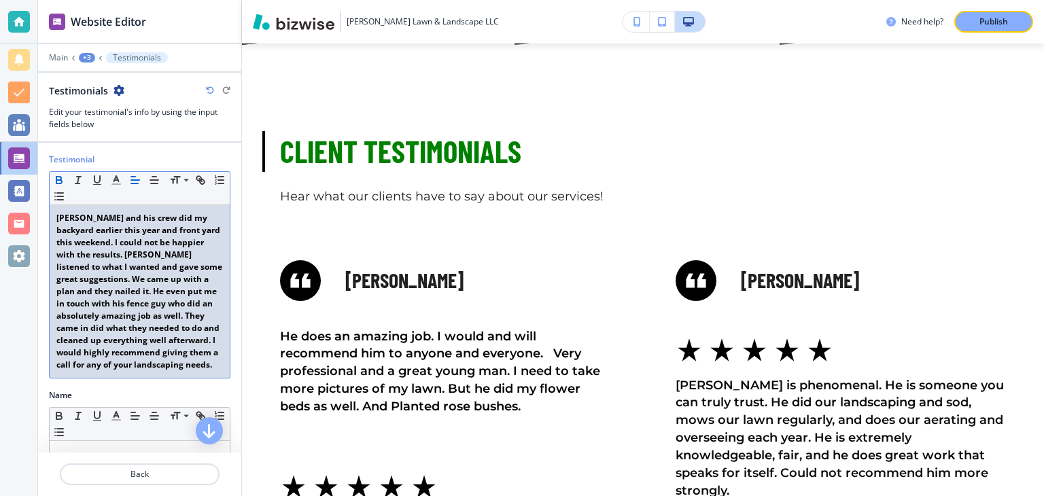
click at [33, 377] on div at bounding box center [18, 248] width 37 height 496
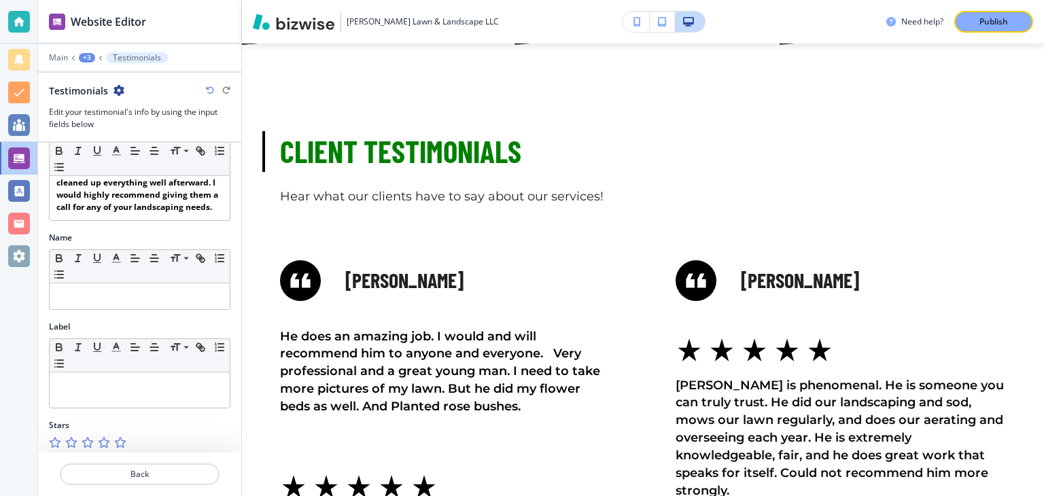
scroll to position [162, 0]
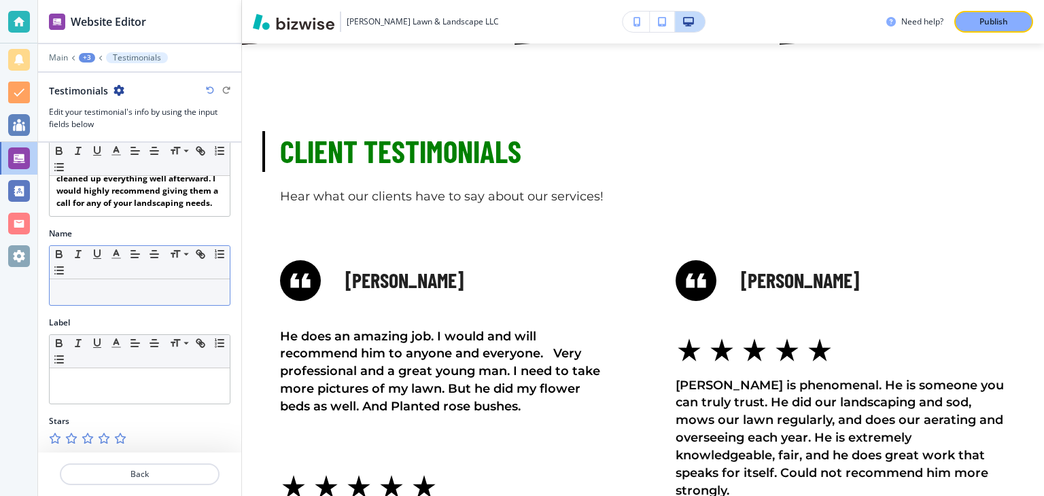
click at [111, 293] on p at bounding box center [139, 292] width 166 height 12
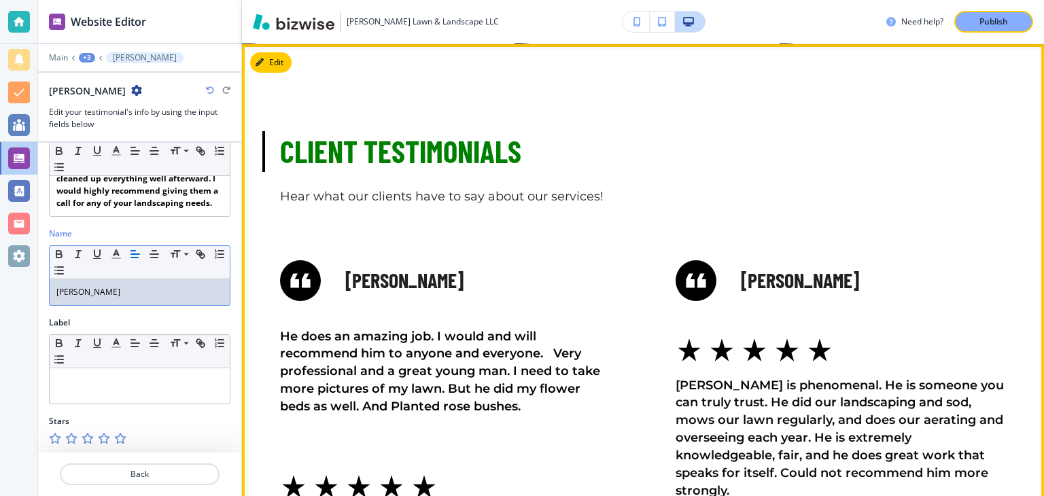
click at [245, 294] on div "Michelle Kaster He does an amazing job. I would and will recommend him to anyon…" at bounding box center [412, 347] width 395 height 305
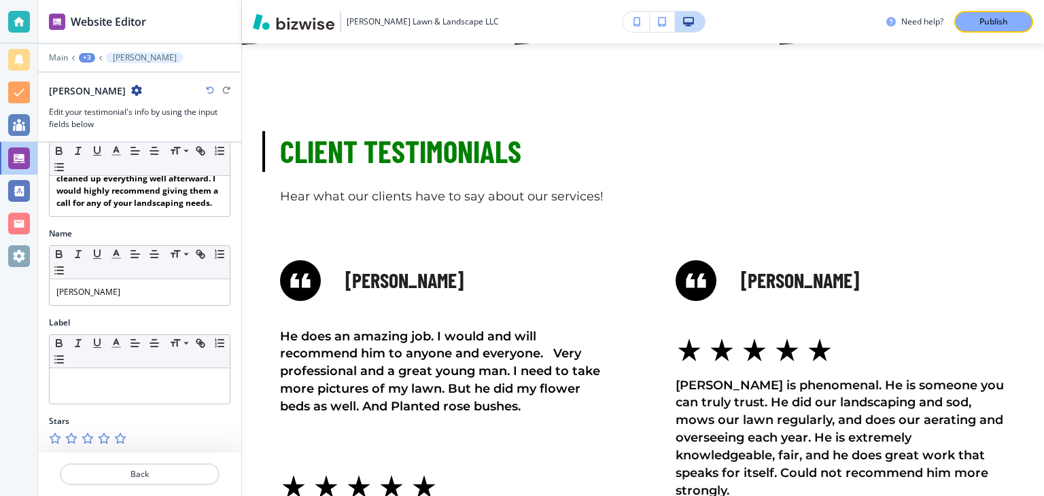
click at [118, 438] on icon "button" at bounding box center [119, 438] width 11 height 11
click at [127, 469] on p "Back" at bounding box center [139, 474] width 157 height 12
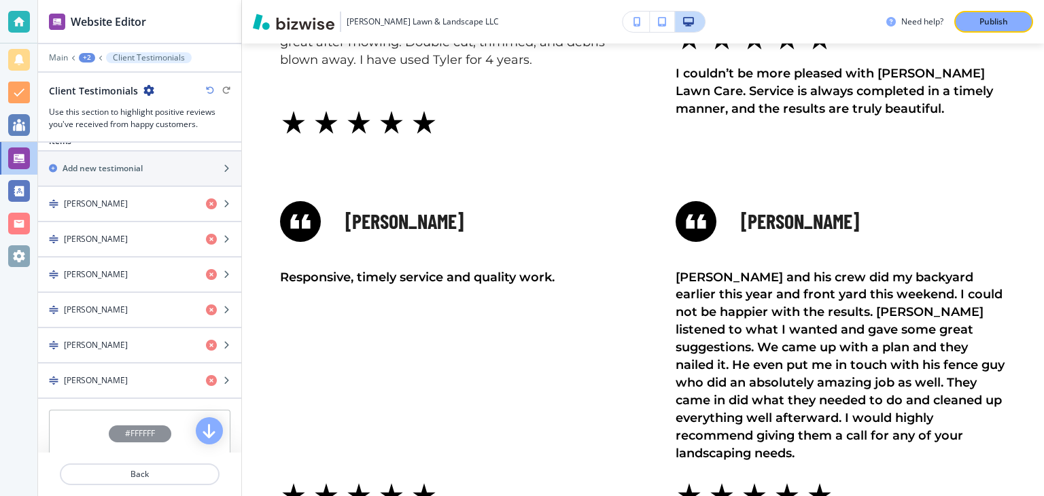
scroll to position [619, 0]
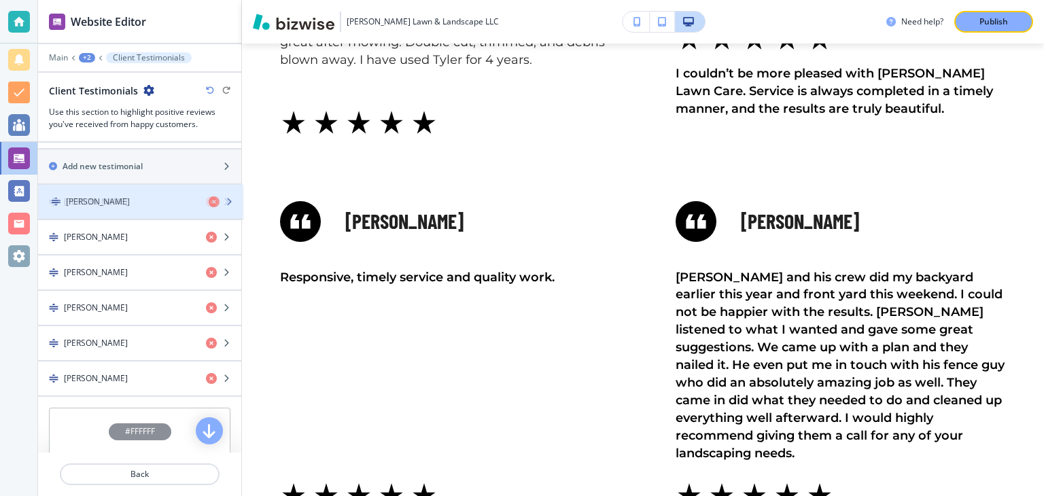
drag, startPoint x: 113, startPoint y: 374, endPoint x: 115, endPoint y: 202, distance: 171.9
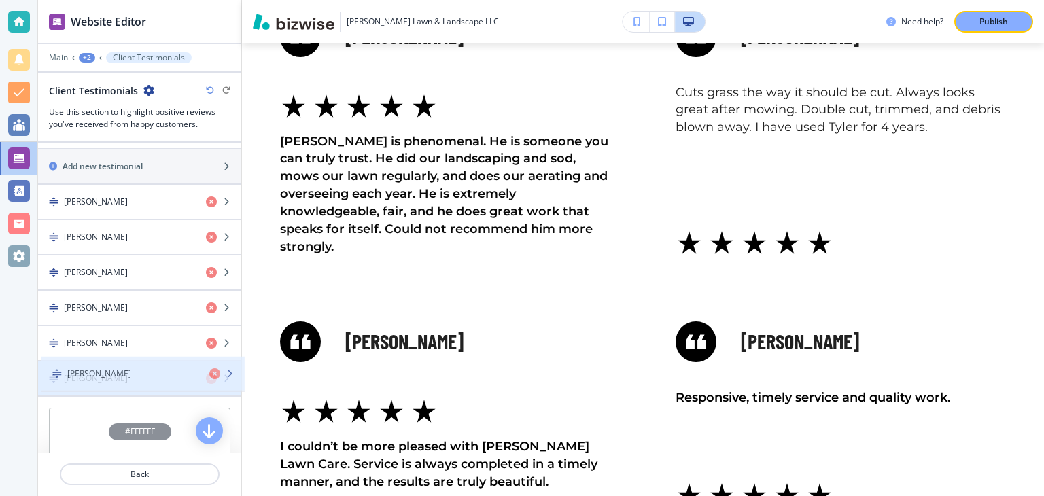
drag, startPoint x: 109, startPoint y: 240, endPoint x: 112, endPoint y: 380, distance: 140.0
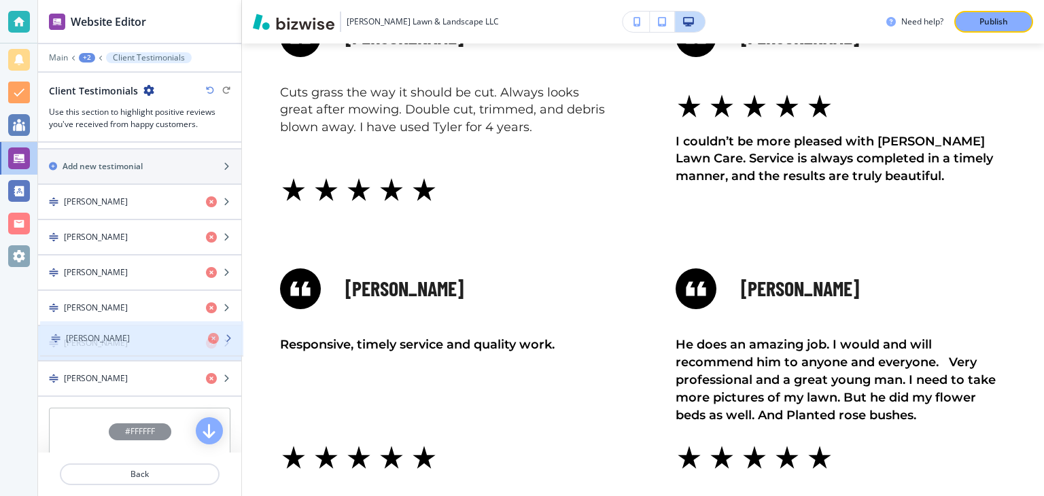
drag, startPoint x: 122, startPoint y: 280, endPoint x: 124, endPoint y: 350, distance: 70.0
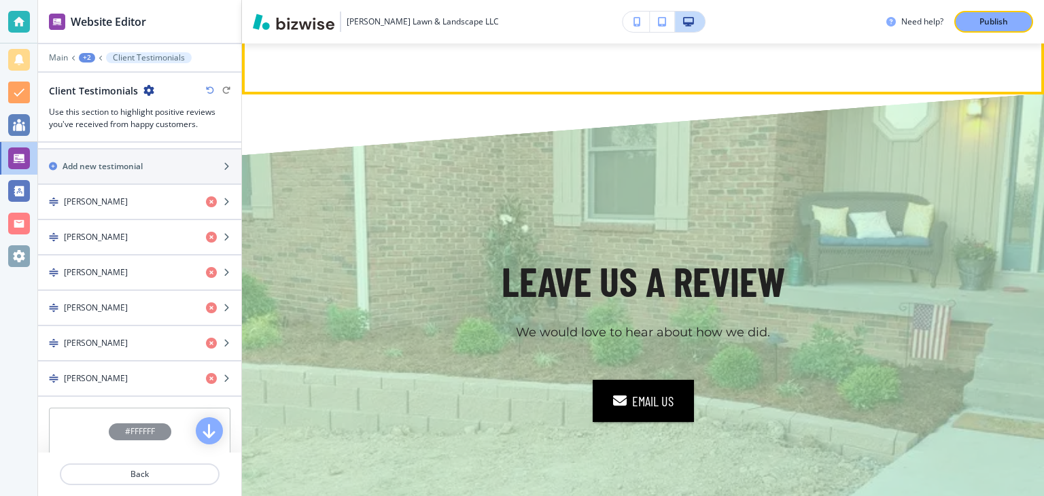
scroll to position [1658, 0]
click at [1008, 19] on div "Publish" at bounding box center [992, 22] width 43 height 12
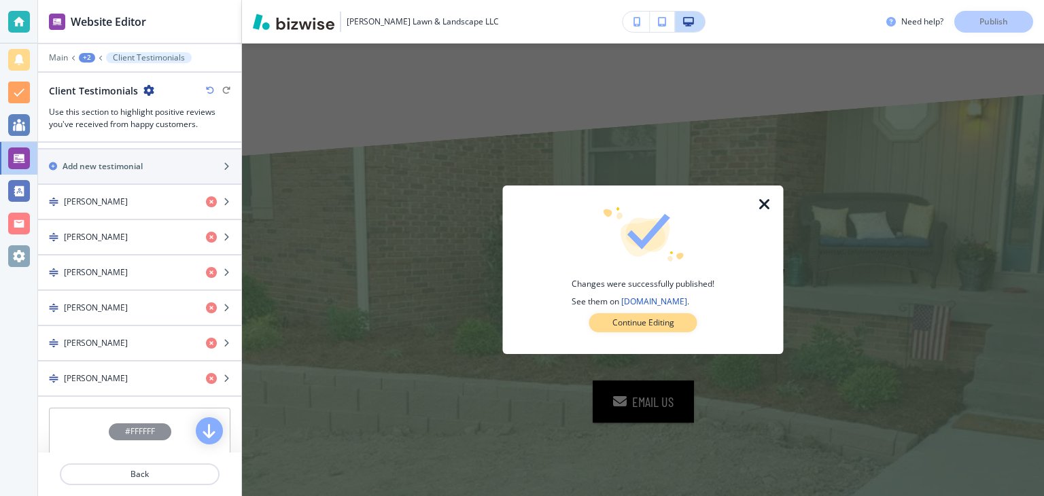
click at [641, 322] on p "Continue Editing" at bounding box center [643, 323] width 62 height 12
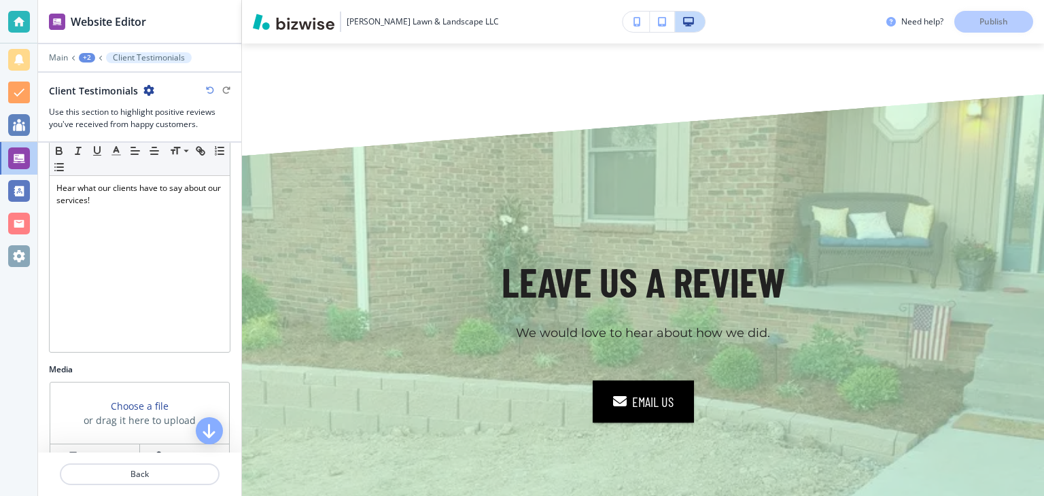
scroll to position [0, 0]
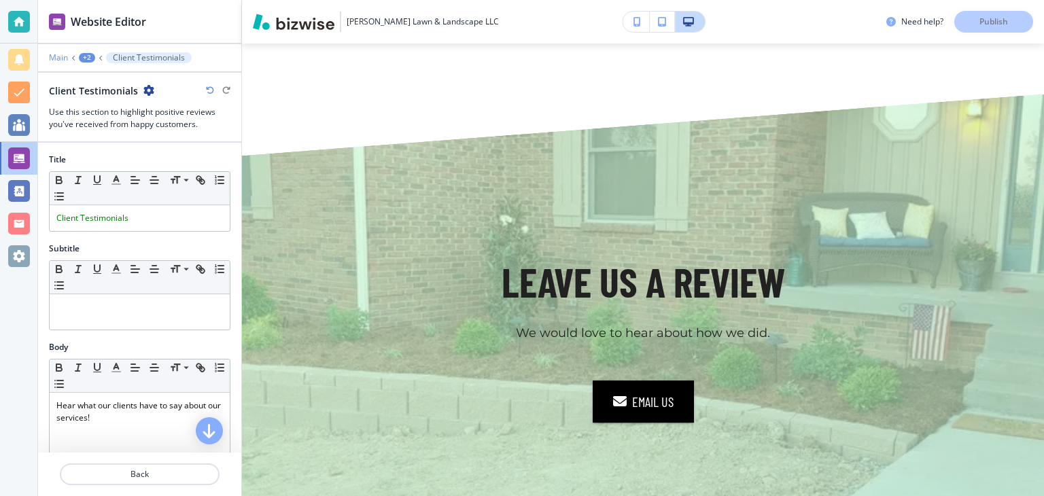
click at [61, 60] on p "Main" at bounding box center [58, 58] width 19 height 10
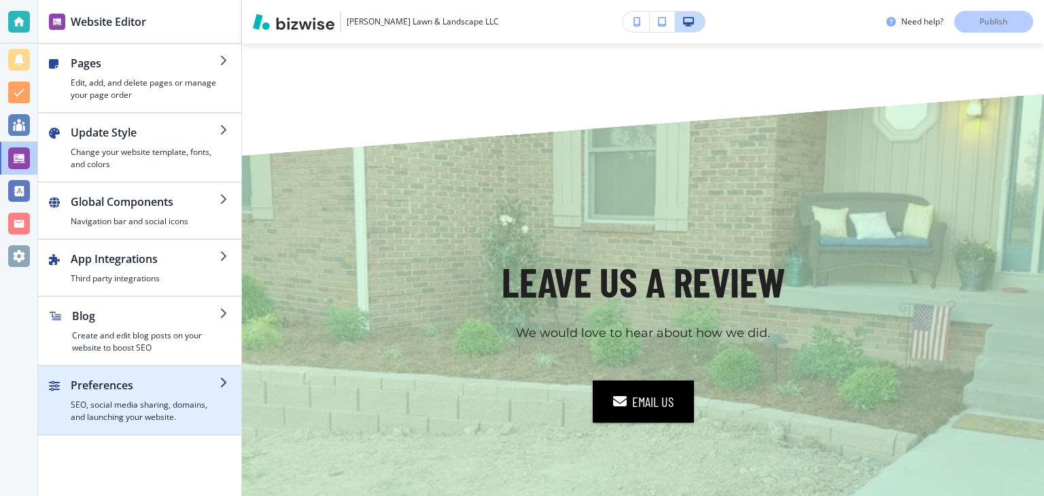
click at [190, 423] on div "button" at bounding box center [139, 428] width 203 height 11
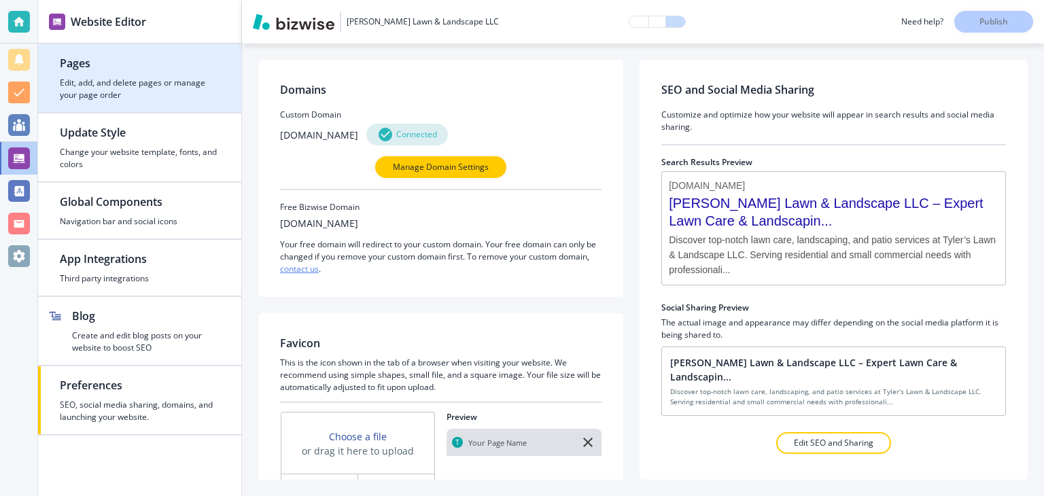
click at [128, 105] on div "button" at bounding box center [139, 106] width 203 height 11
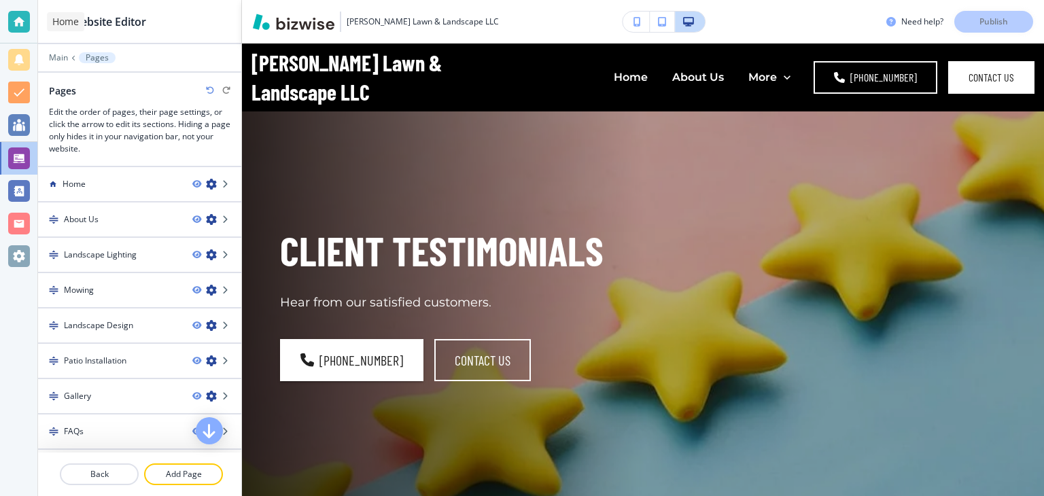
click at [22, 24] on div at bounding box center [19, 22] width 22 height 22
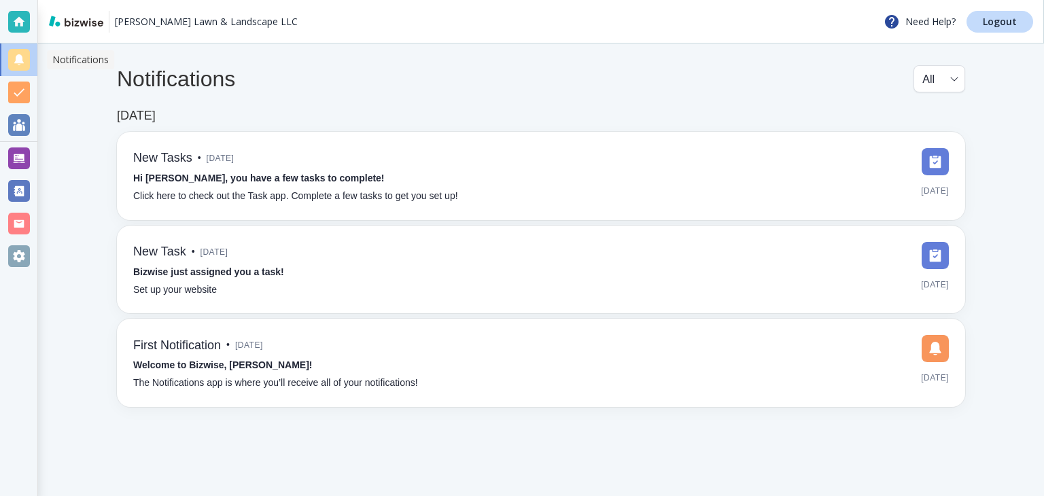
click at [20, 60] on div at bounding box center [19, 60] width 22 height 22
click at [18, 157] on div at bounding box center [19, 158] width 22 height 22
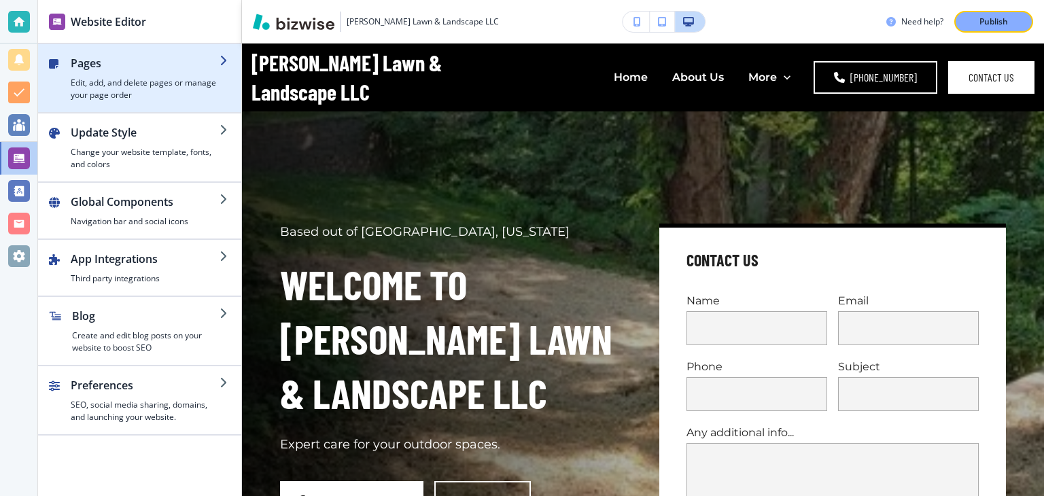
click at [226, 63] on icon "button" at bounding box center [224, 60] width 11 height 11
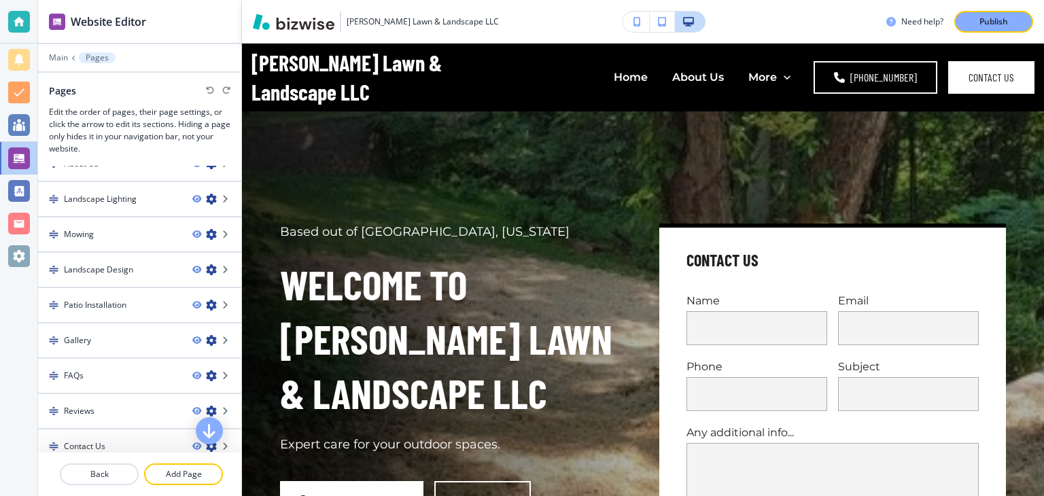
scroll to position [65, 0]
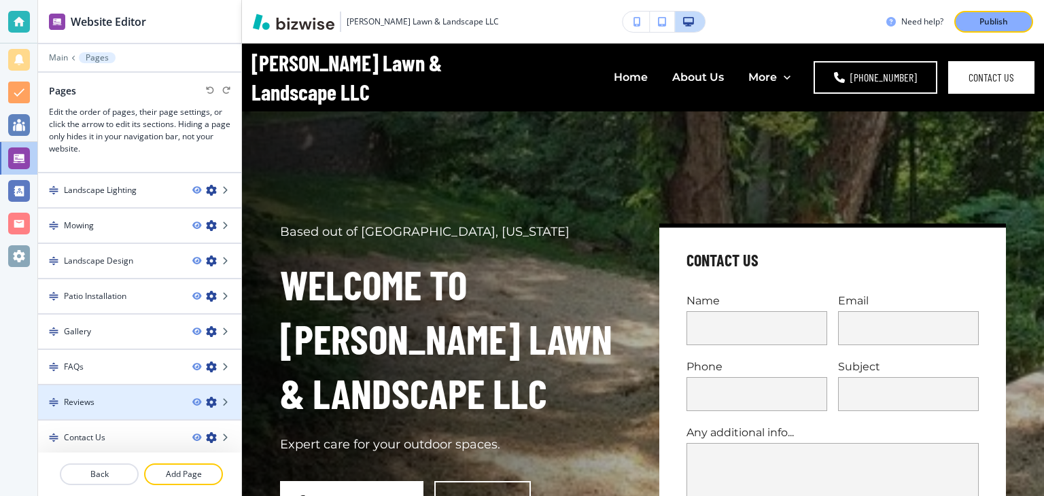
click at [156, 396] on div "Reviews" at bounding box center [109, 402] width 143 height 12
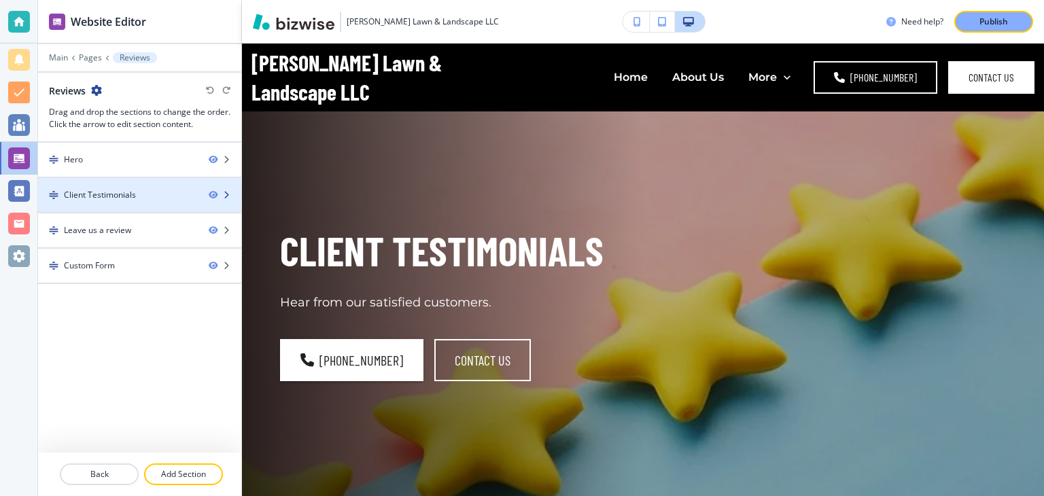
click at [161, 194] on div "Client Testimonials" at bounding box center [118, 195] width 160 height 12
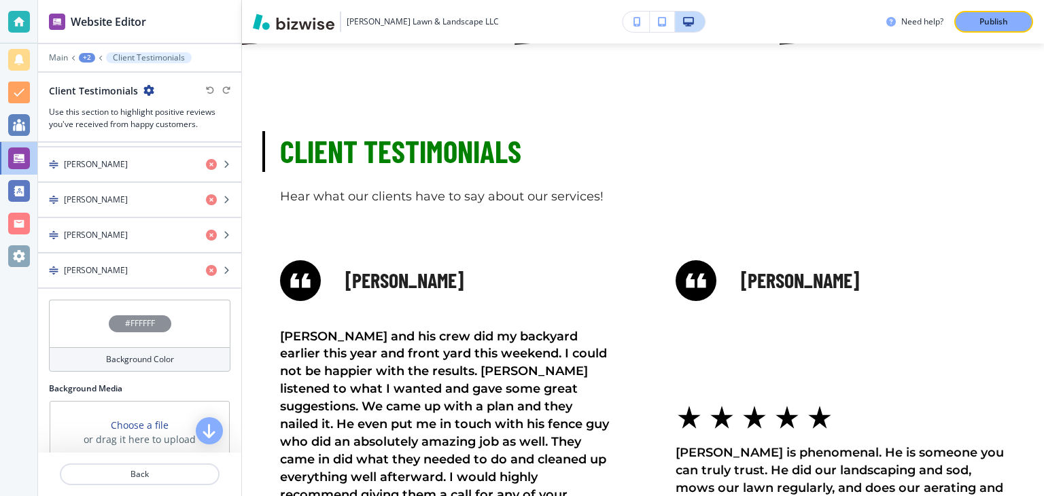
scroll to position [0, 0]
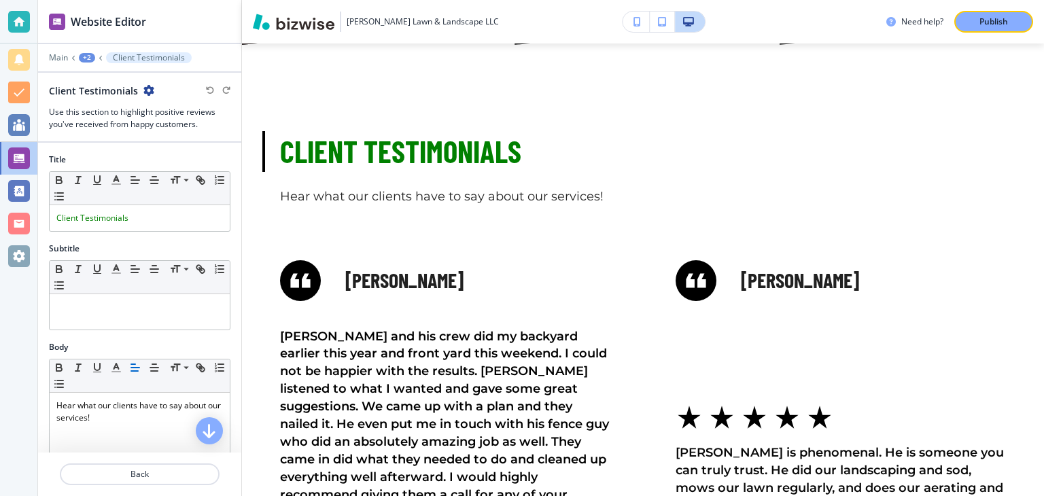
click at [85, 57] on div "+2" at bounding box center [87, 58] width 16 height 10
click at [75, 56] on div "Main +2 Client Testimonials" at bounding box center [139, 57] width 181 height 11
click at [106, 56] on button "Client Testimonials" at bounding box center [149, 57] width 86 height 11
click at [99, 56] on icon at bounding box center [100, 57] width 5 height 5
click at [66, 56] on p "Main" at bounding box center [58, 58] width 19 height 10
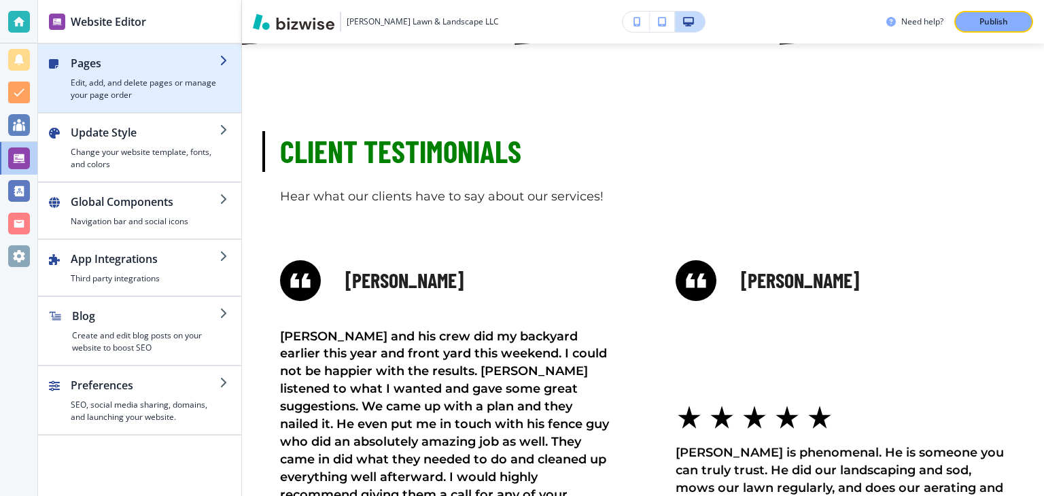
click at [219, 64] on icon "button" at bounding box center [224, 60] width 11 height 11
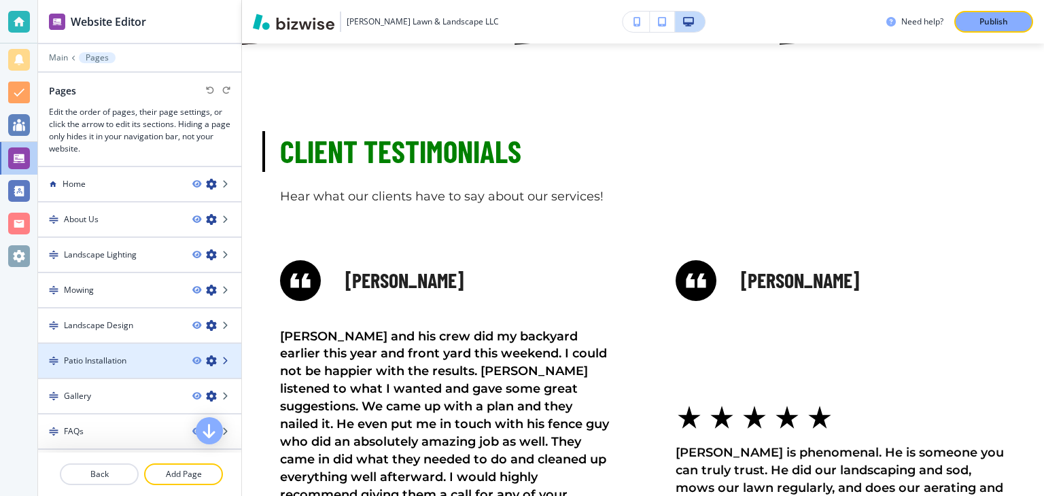
click at [225, 359] on icon at bounding box center [226, 361] width 8 height 8
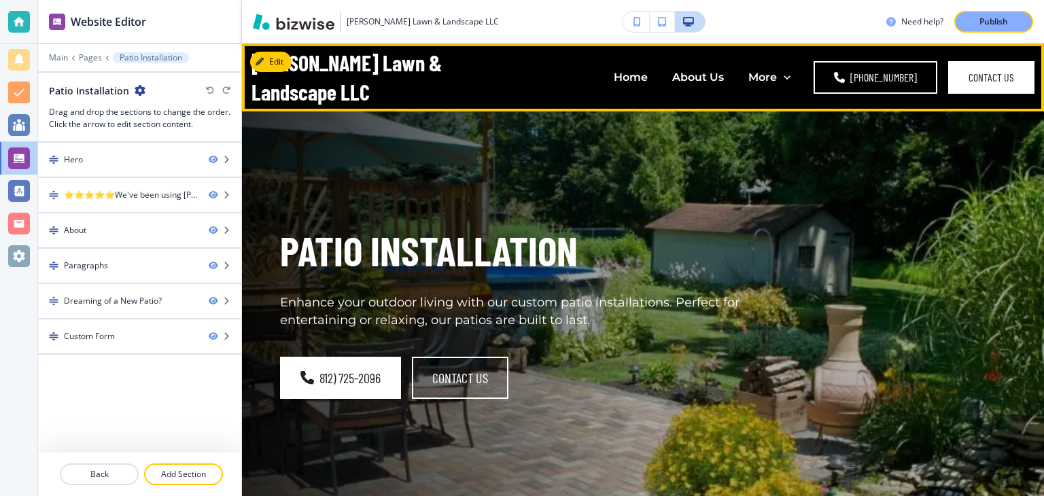
click at [346, 88] on h4 "Tyler’s Lawn & Landscape LLC" at bounding box center [361, 77] width 221 height 58
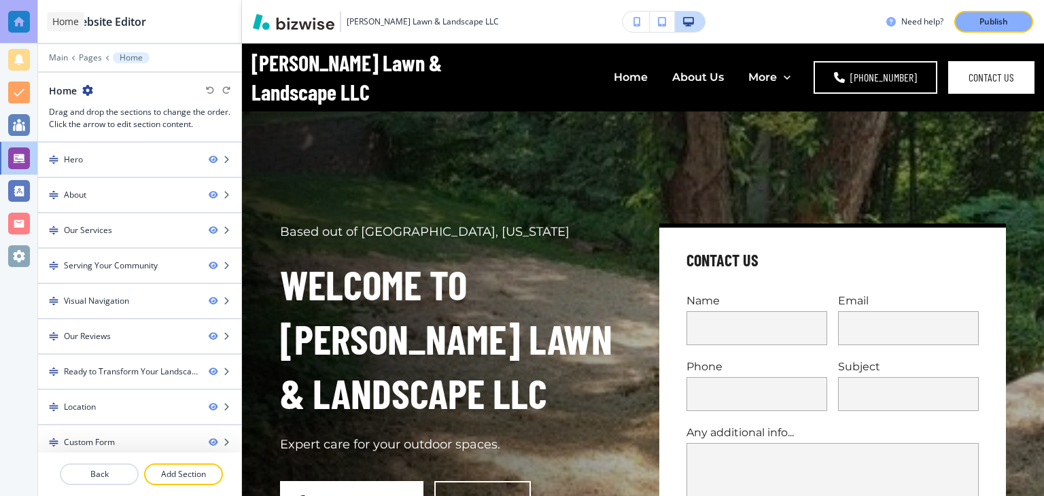
click at [22, 22] on div at bounding box center [19, 22] width 22 height 22
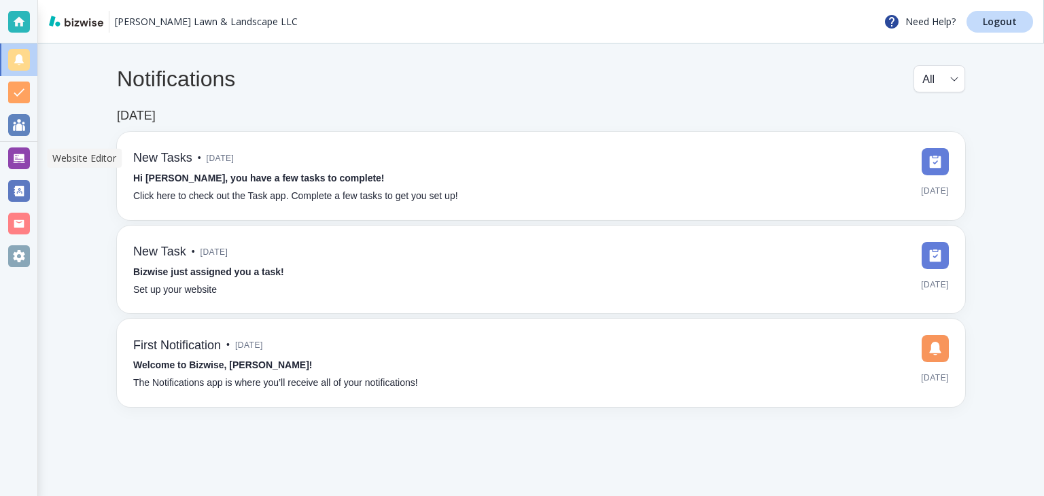
click at [20, 158] on div at bounding box center [19, 158] width 22 height 22
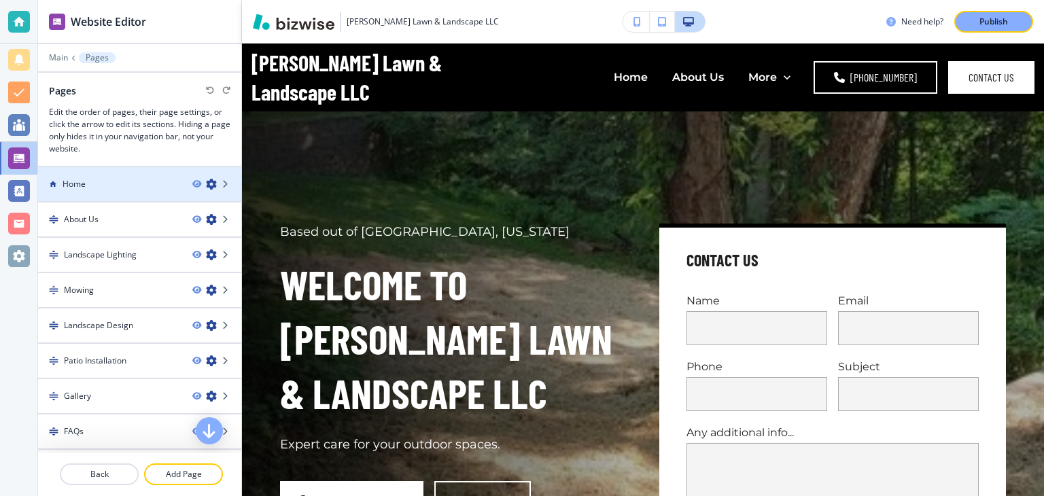
click at [212, 185] on icon "button" at bounding box center [211, 184] width 11 height 11
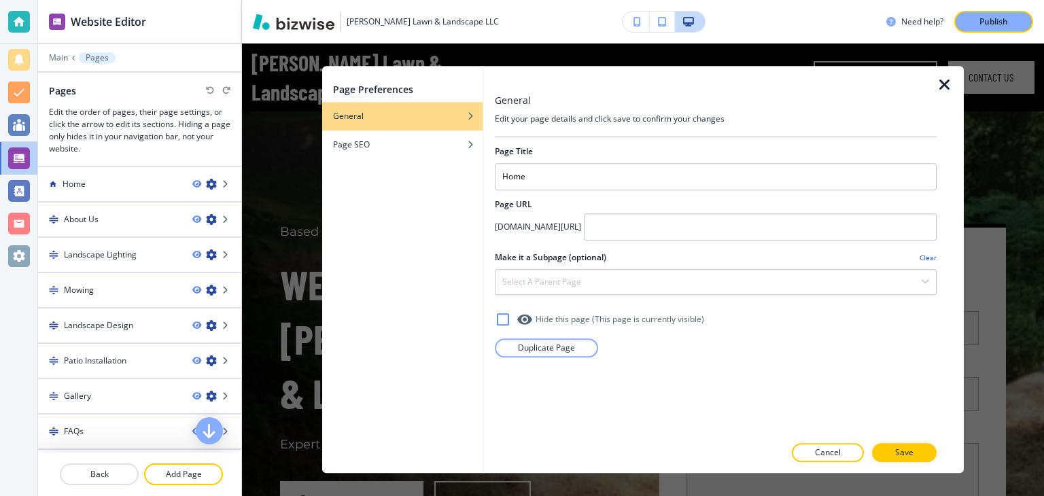
click at [257, 119] on div "Page Preferences General Page SEO General Edit your page details and click save…" at bounding box center [643, 269] width 802 height 452
click at [131, 120] on h3 "Edit the order of pages, their page settings, or click the arrow to edit its se…" at bounding box center [139, 130] width 181 height 49
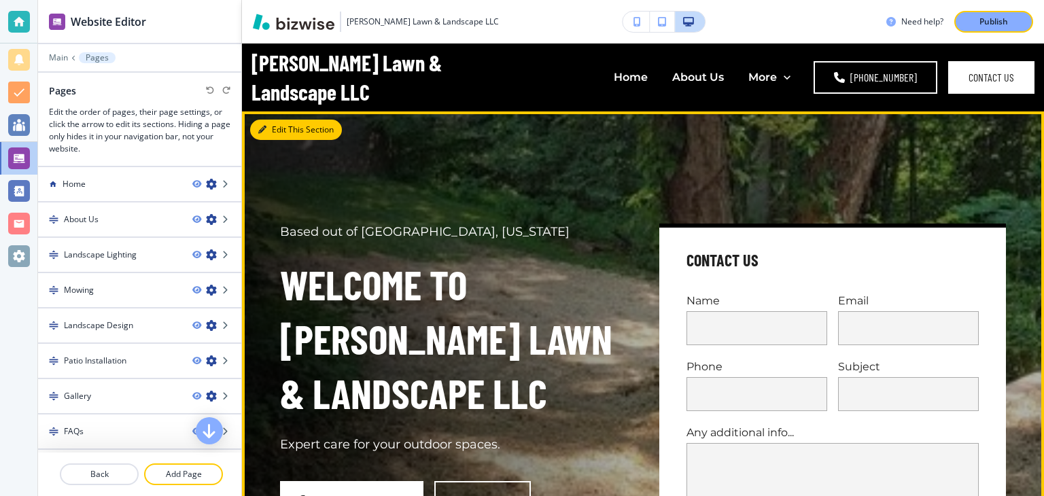
click at [272, 139] on button "Edit This Section" at bounding box center [296, 130] width 92 height 20
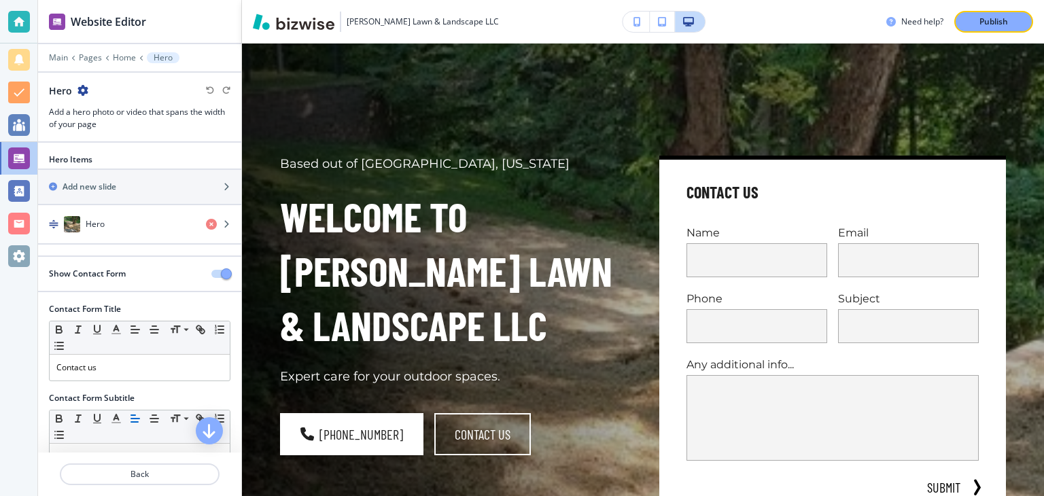
click at [84, 87] on icon "button" at bounding box center [82, 90] width 11 height 11
click at [127, 79] on div at bounding box center [139, 78] width 203 height 11
click at [126, 57] on p "Home" at bounding box center [124, 58] width 23 height 10
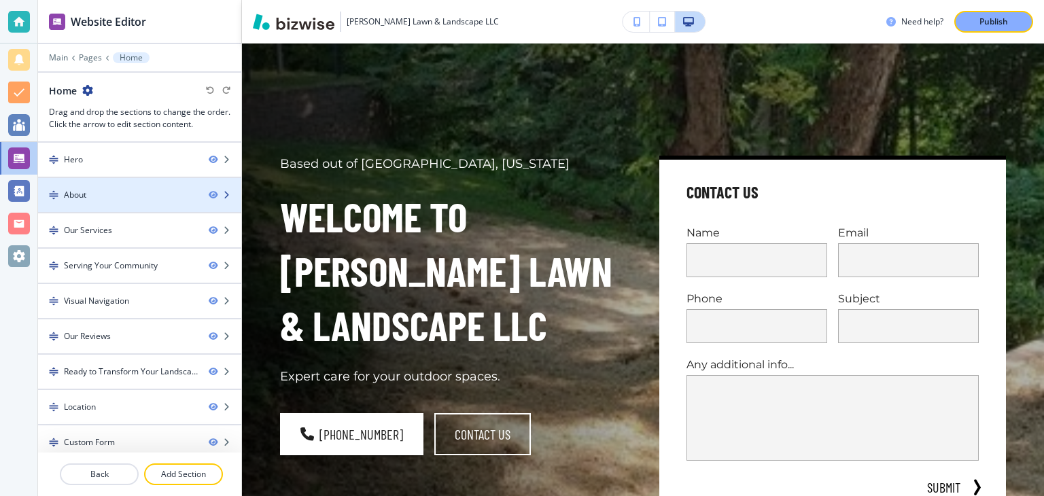
click at [227, 195] on icon "button" at bounding box center [226, 195] width 8 height 8
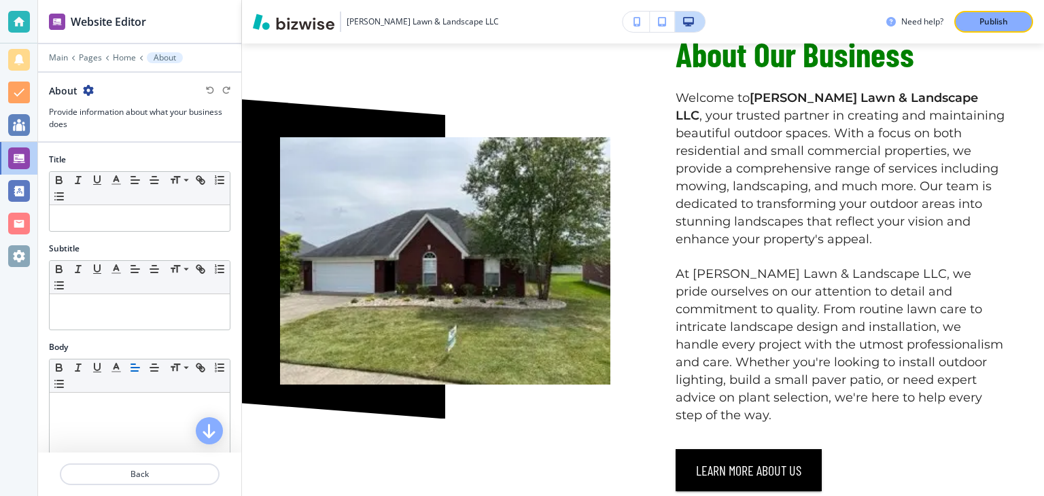
click at [86, 90] on icon "button" at bounding box center [88, 90] width 11 height 11
click at [125, 59] on p "Home" at bounding box center [124, 58] width 23 height 10
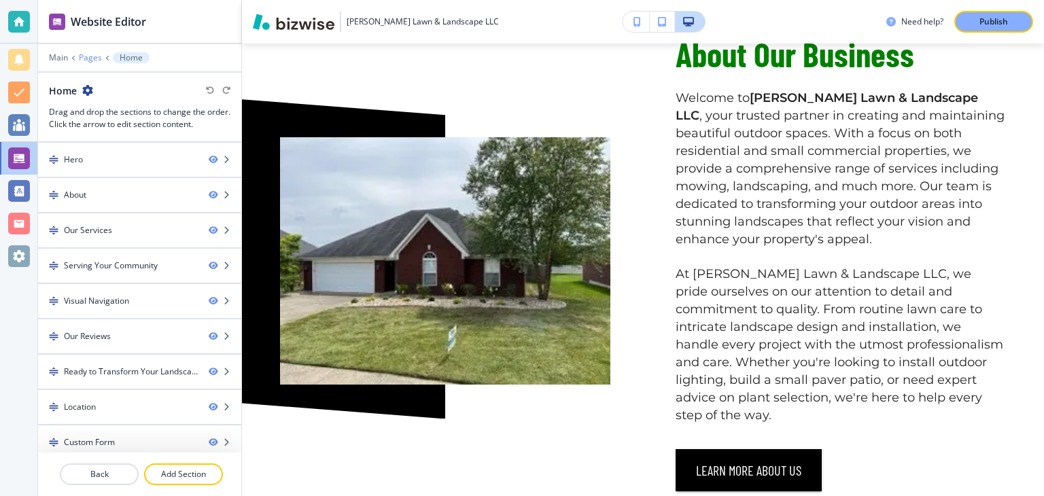
click at [84, 57] on p "Pages" at bounding box center [90, 58] width 23 height 10
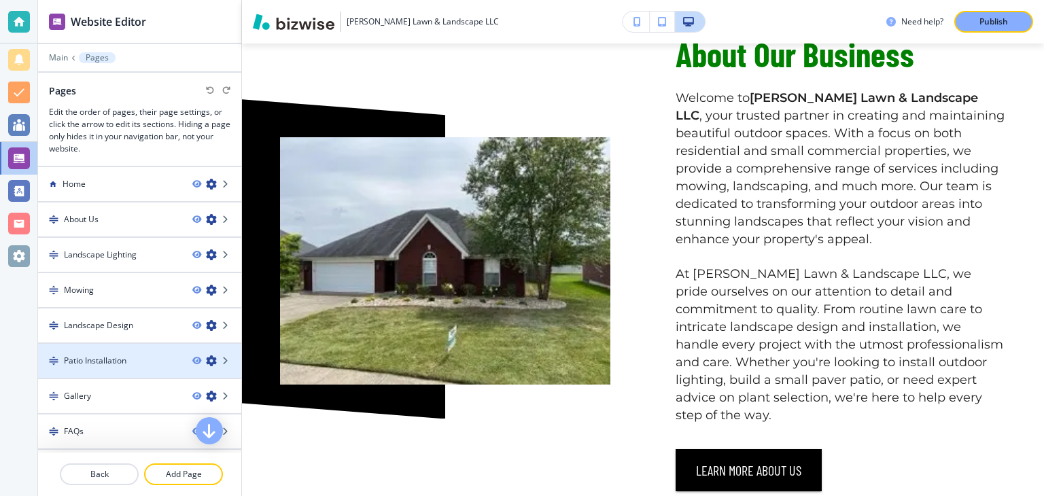
scroll to position [65, 0]
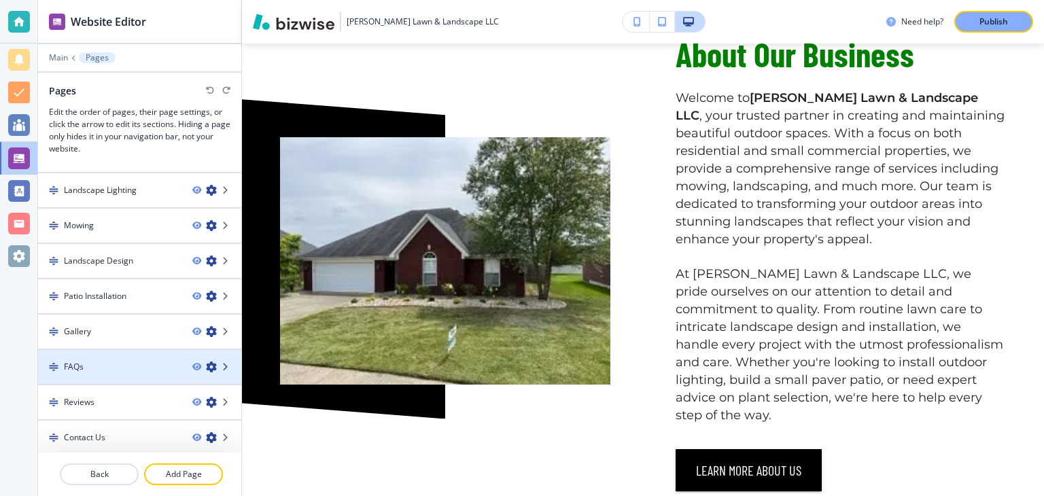
click at [226, 366] on icon at bounding box center [226, 367] width 8 height 8
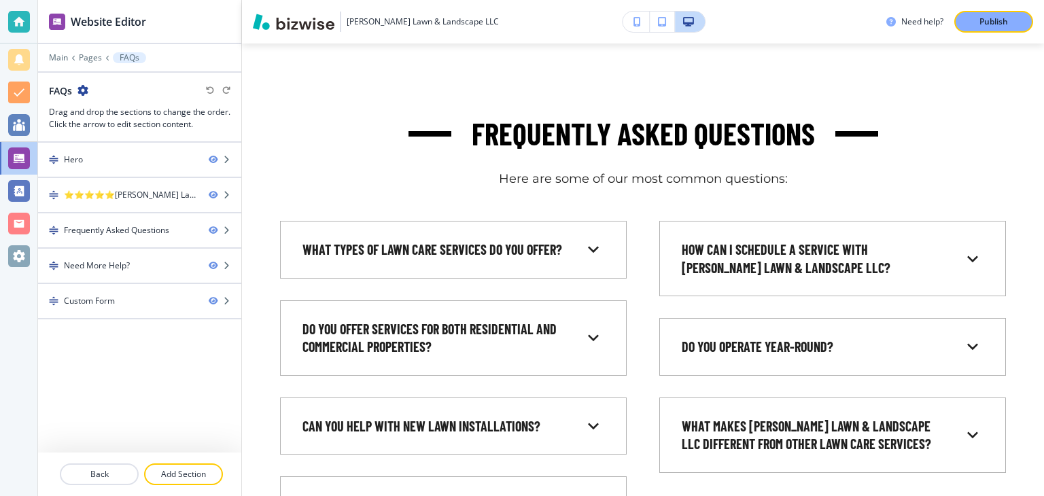
scroll to position [0, 0]
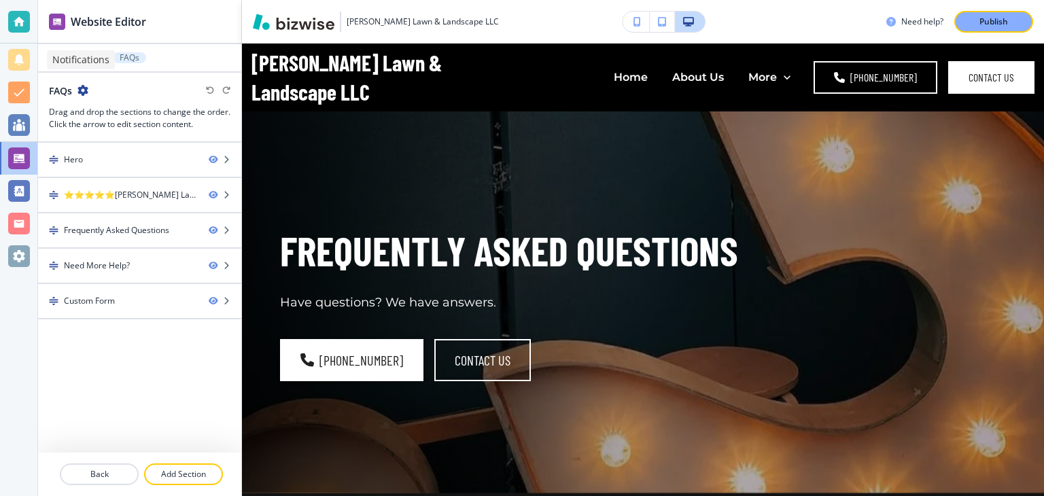
click at [22, 54] on div at bounding box center [19, 60] width 22 height 22
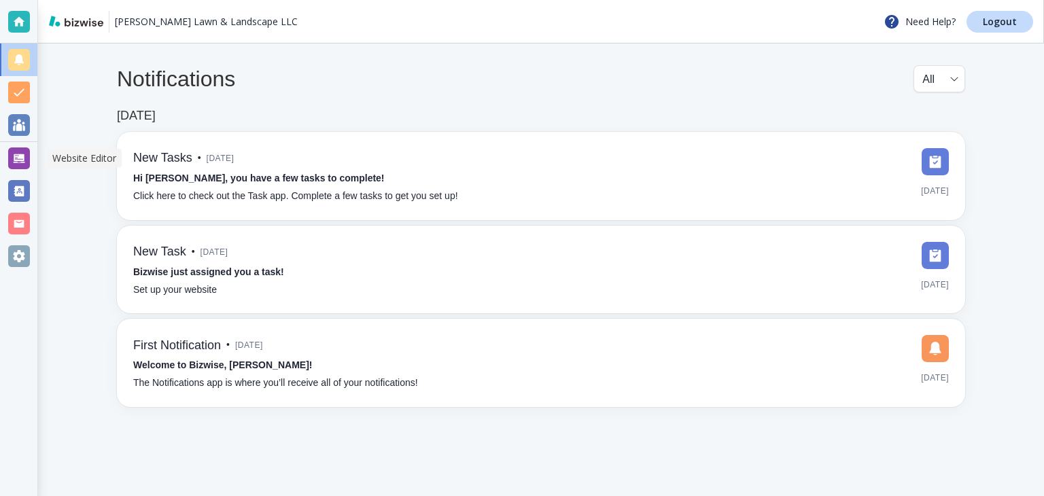
click at [18, 164] on div at bounding box center [19, 158] width 22 height 22
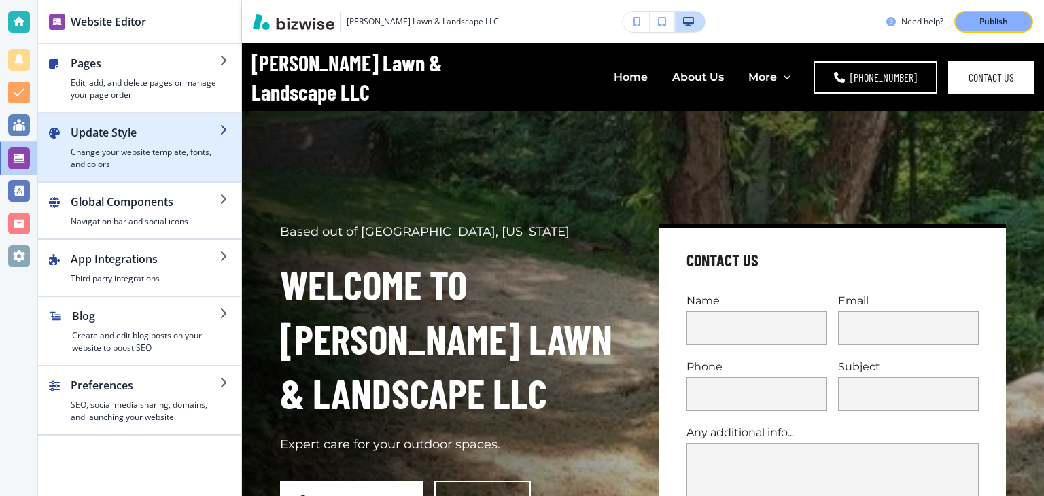
click at [207, 141] on div "button" at bounding box center [145, 143] width 149 height 5
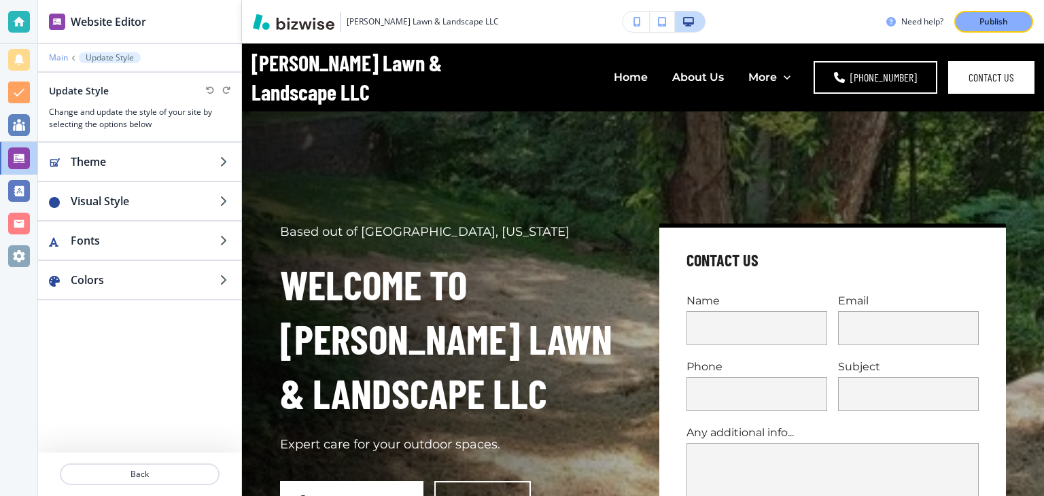
click at [58, 55] on p "Main" at bounding box center [58, 58] width 19 height 10
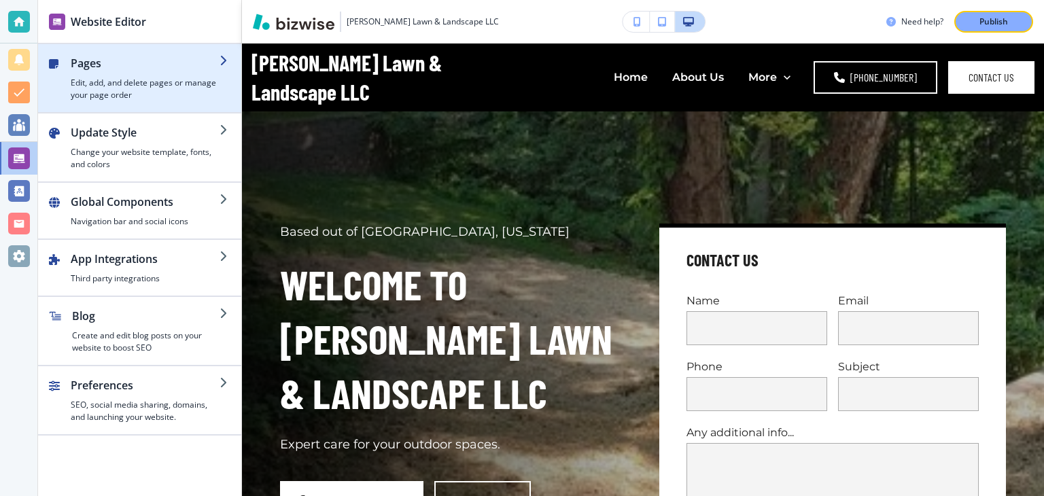
click at [164, 105] on div "button" at bounding box center [139, 106] width 203 height 11
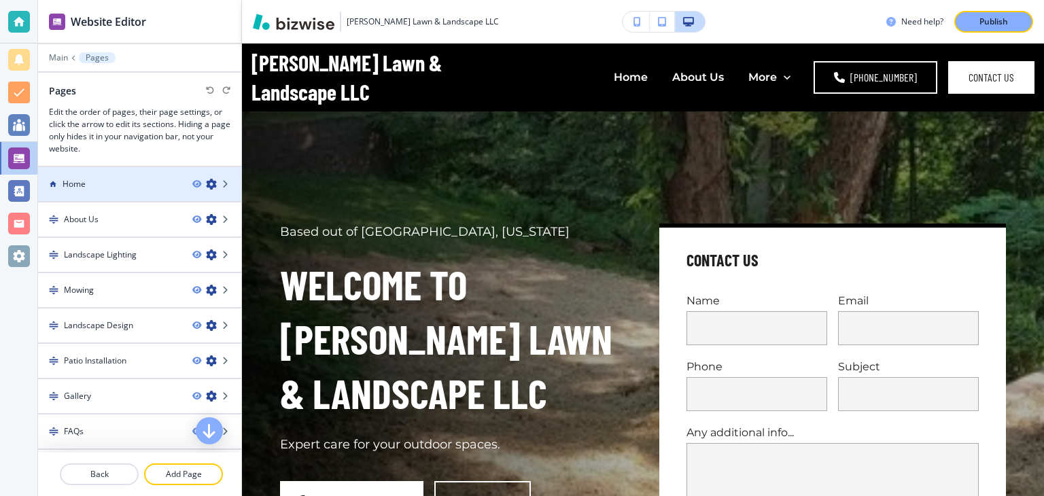
click at [213, 188] on icon "button" at bounding box center [211, 184] width 11 height 11
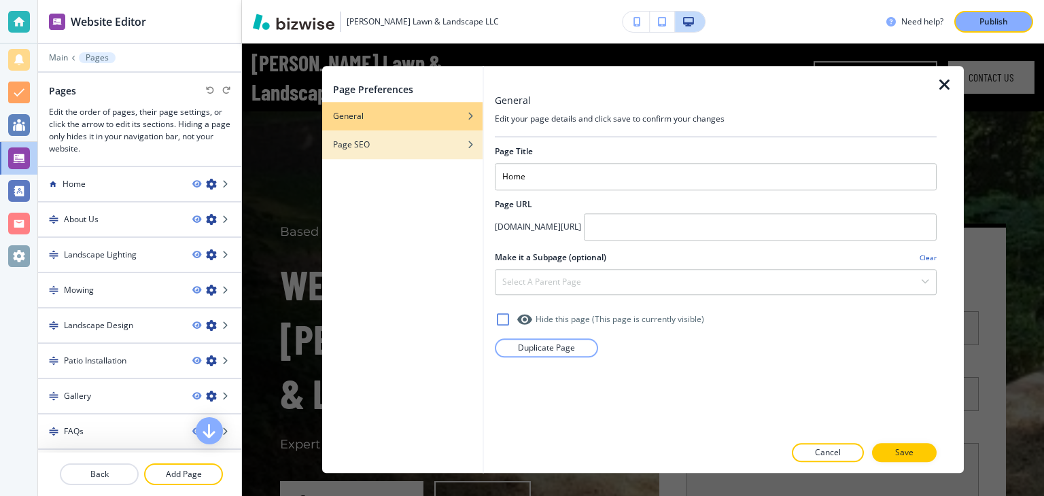
click at [388, 151] on div "button" at bounding box center [402, 155] width 160 height 8
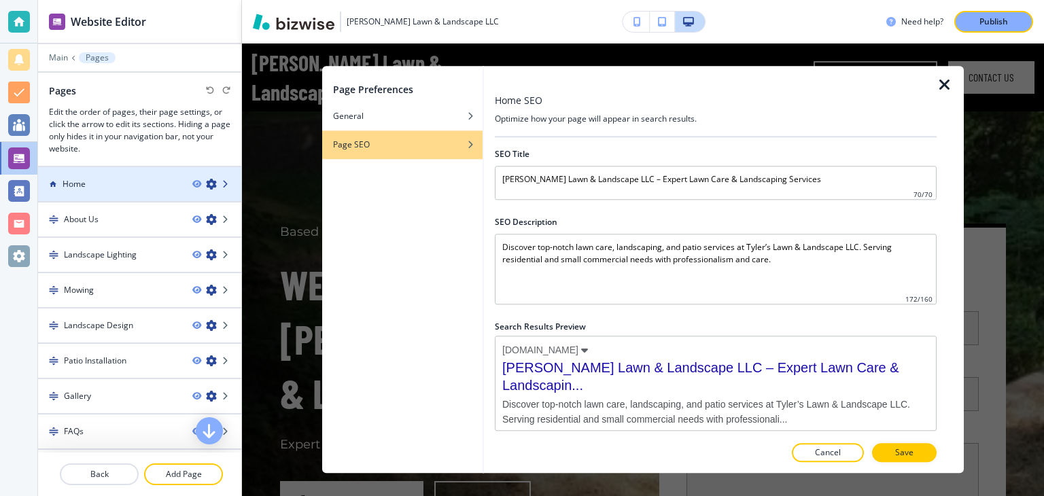
click at [227, 187] on icon at bounding box center [226, 184] width 8 height 8
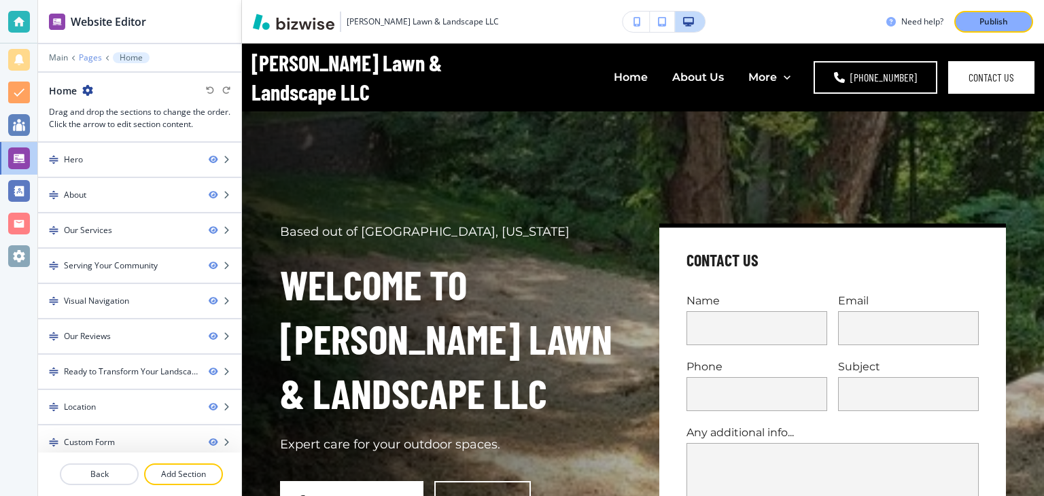
click at [91, 58] on p "Pages" at bounding box center [90, 58] width 23 height 10
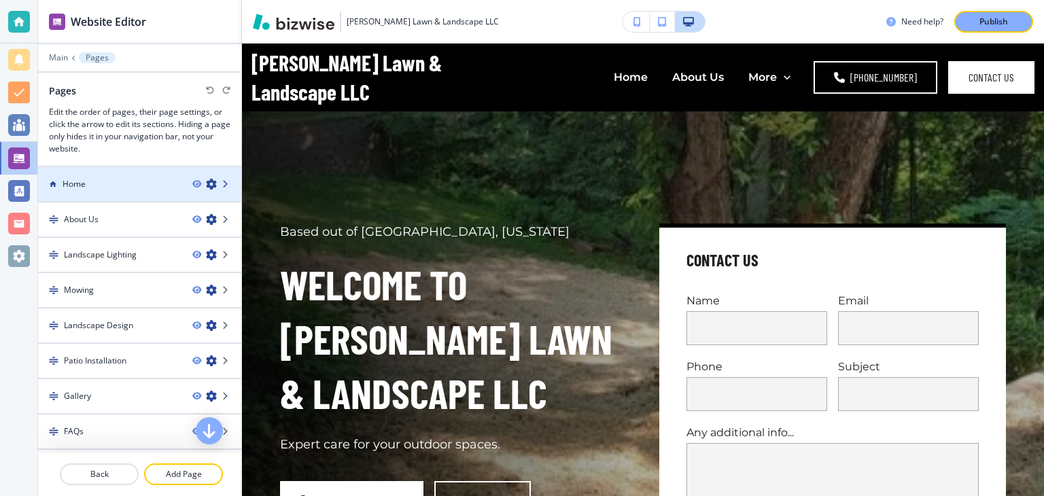
click at [226, 183] on icon at bounding box center [226, 184] width 8 height 8
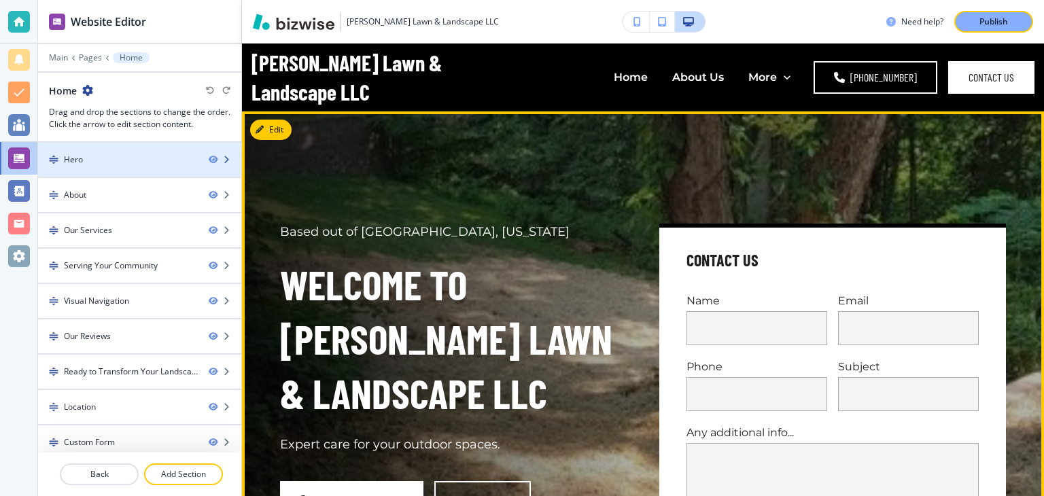
click at [228, 158] on icon "button" at bounding box center [226, 160] width 8 height 8
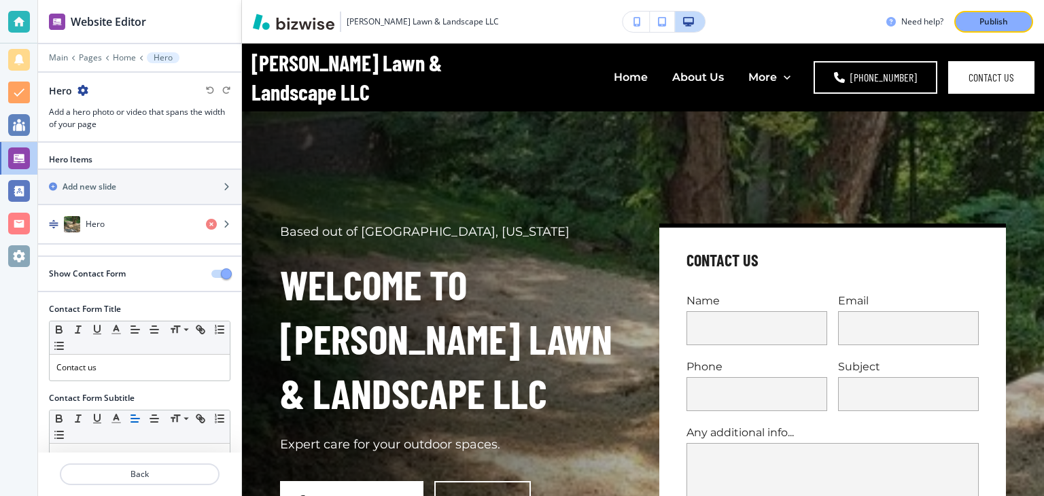
scroll to position [68, 0]
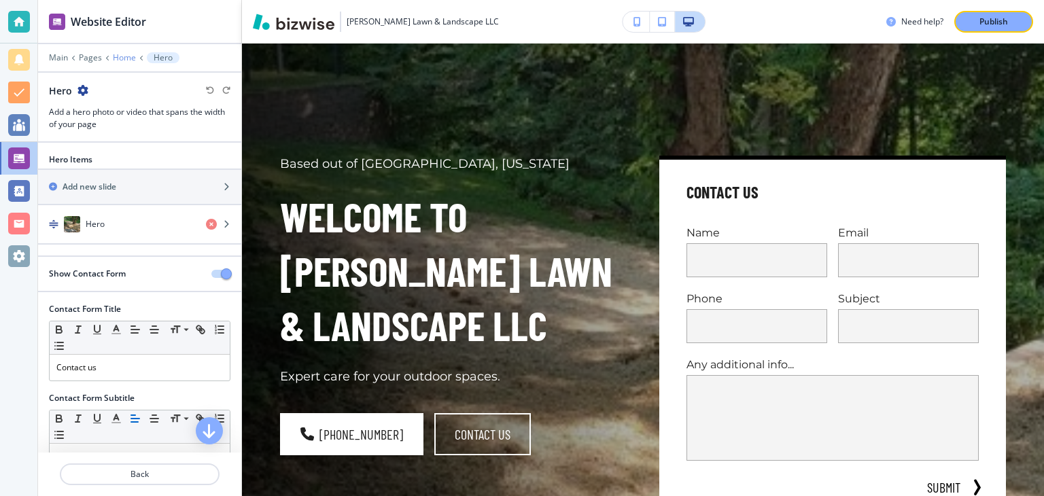
click at [119, 58] on p "Home" at bounding box center [124, 58] width 23 height 10
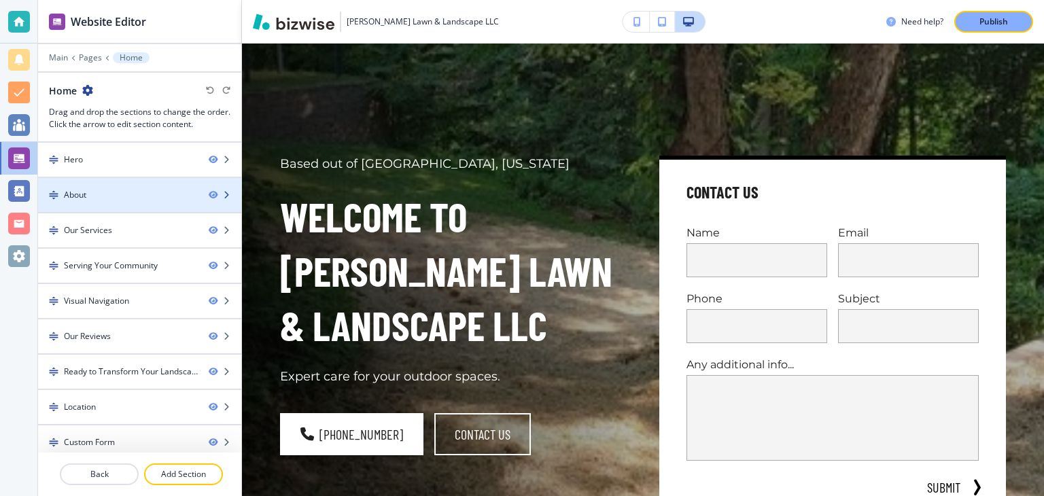
click at [230, 196] on div at bounding box center [225, 195] width 33 height 8
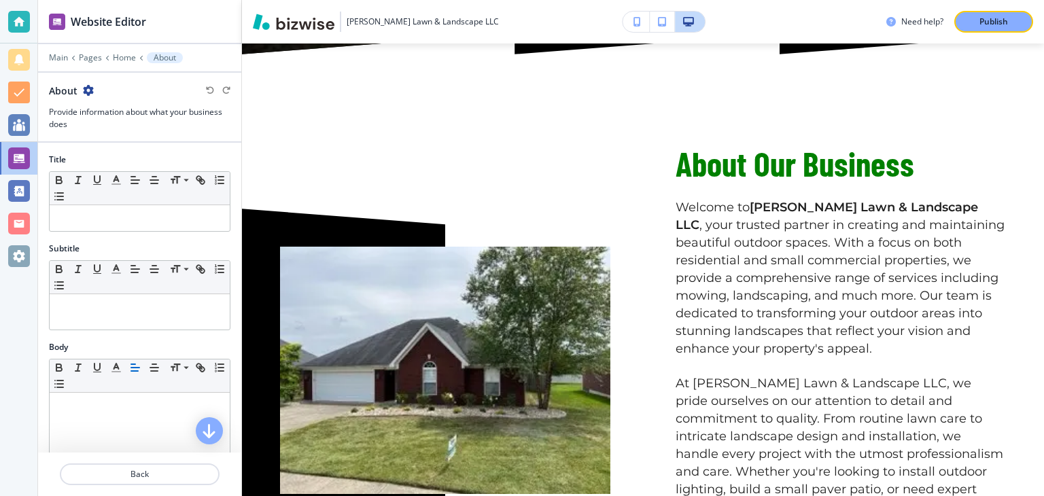
scroll to position [717, 0]
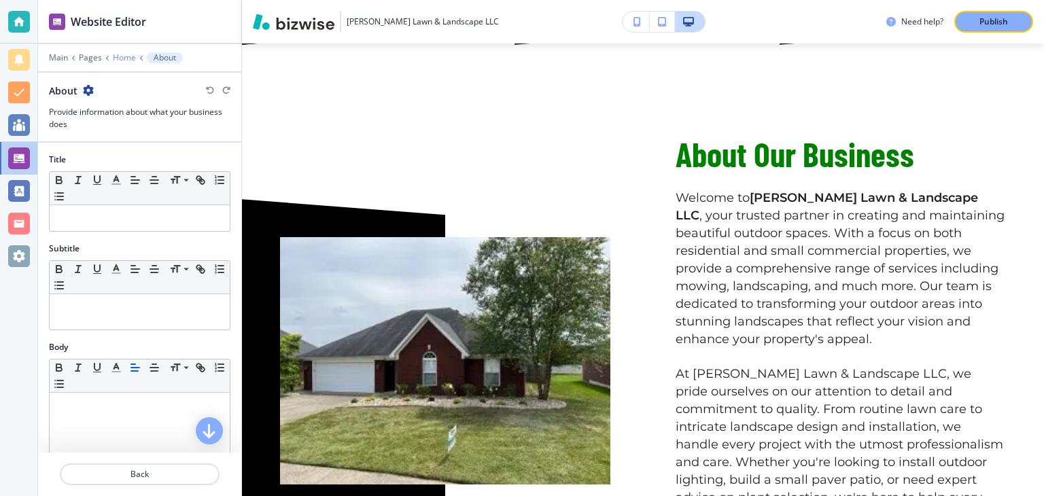
click at [128, 58] on p "Home" at bounding box center [124, 58] width 23 height 10
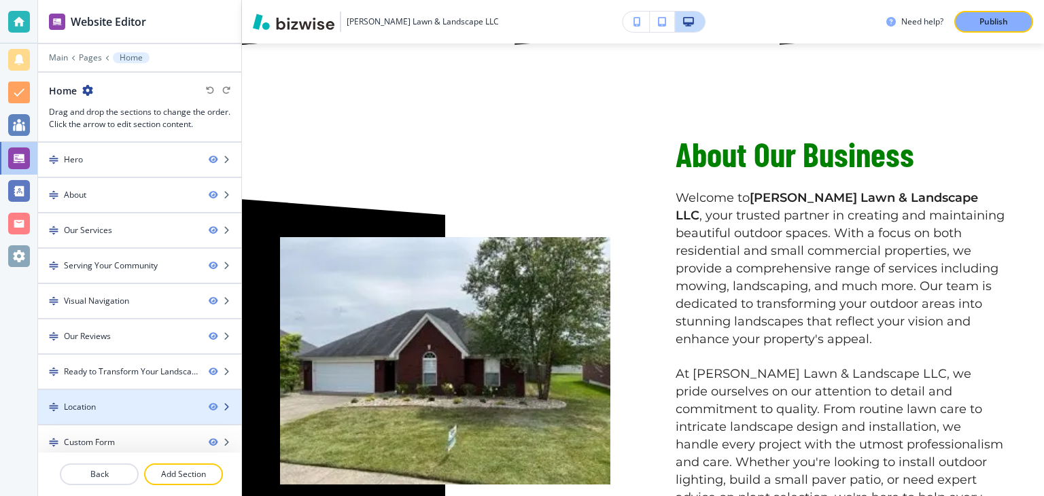
click at [227, 405] on icon "button" at bounding box center [226, 407] width 8 height 8
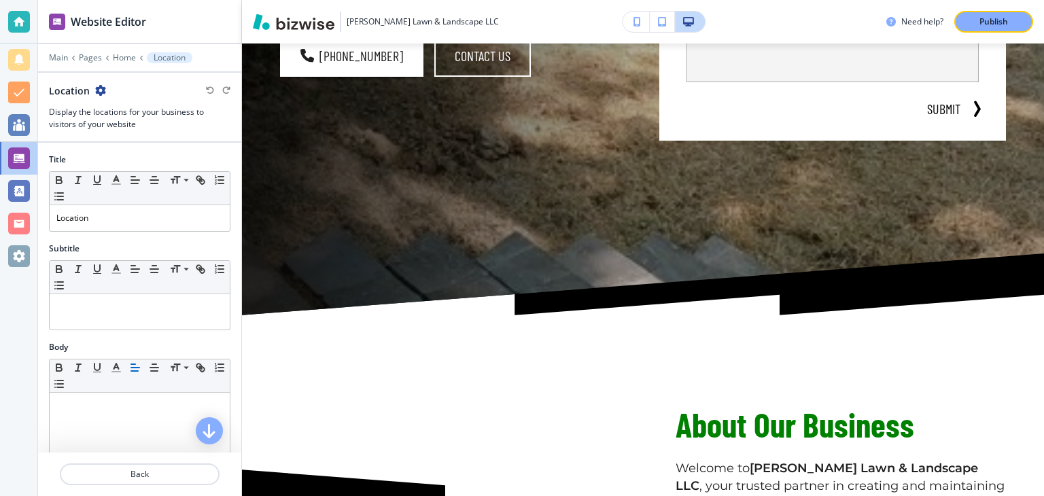
scroll to position [0, 0]
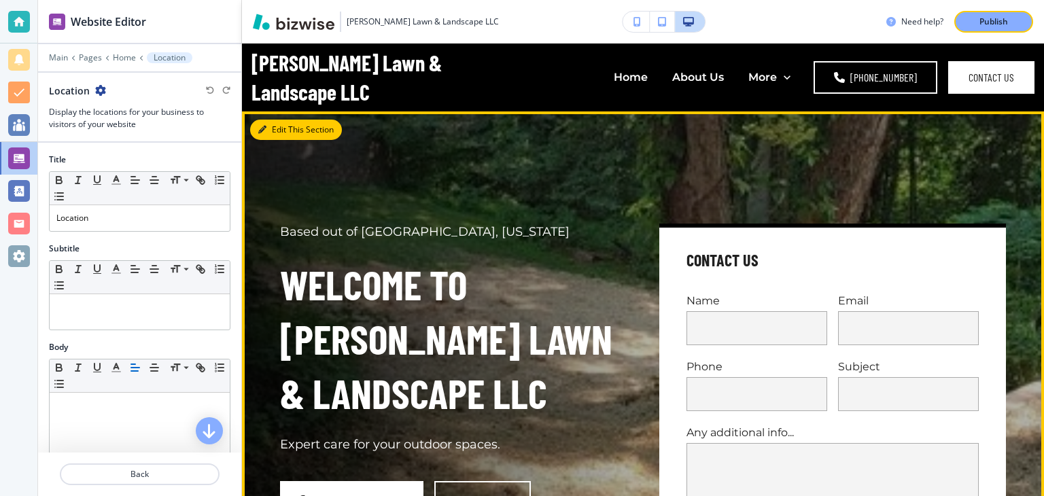
click at [282, 139] on button "Edit This Section" at bounding box center [296, 130] width 92 height 20
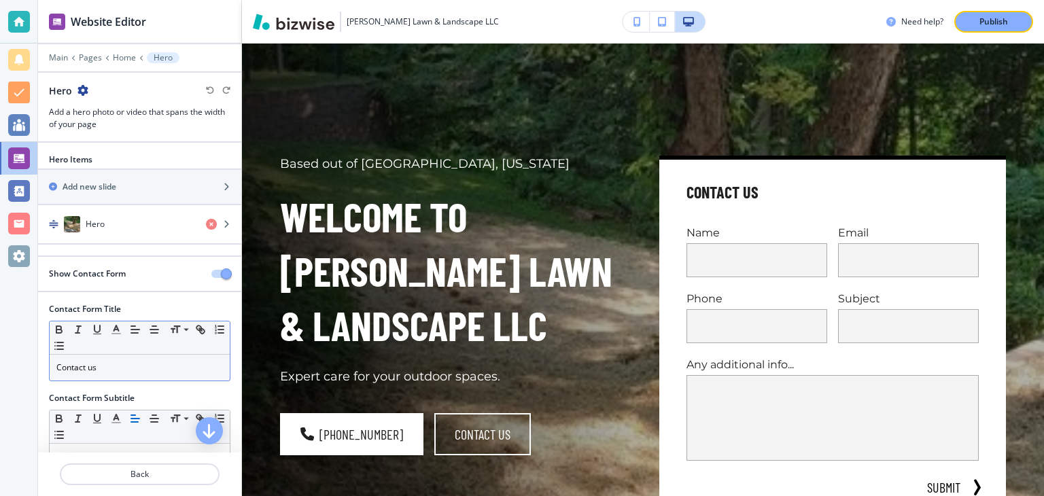
scroll to position [25, 0]
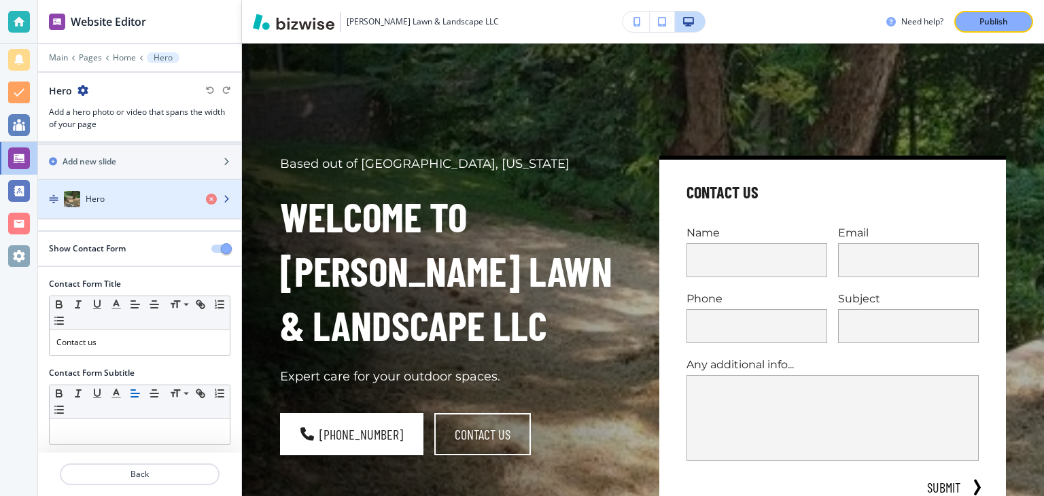
click at [53, 197] on img "button" at bounding box center [54, 199] width 10 height 10
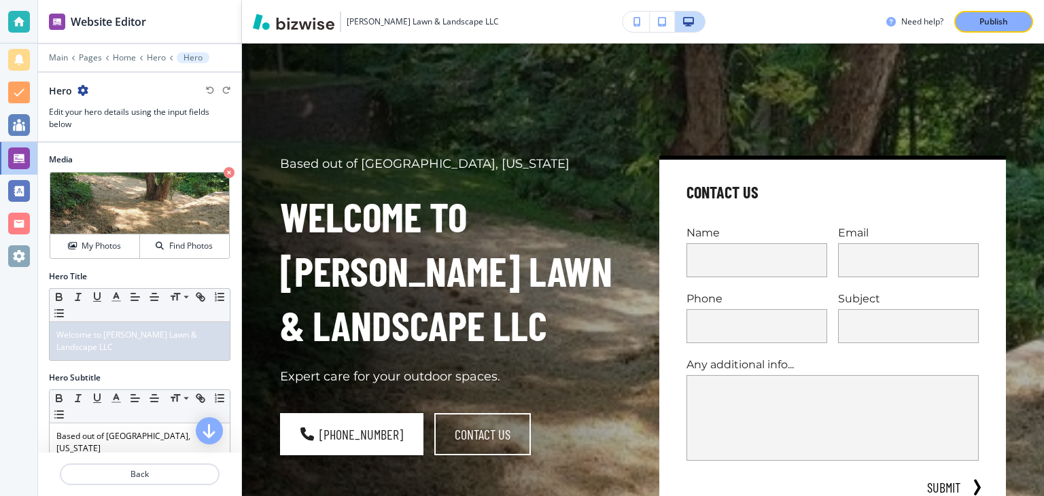
click at [109, 111] on h3 "Edit your hero details using the input fields below" at bounding box center [139, 118] width 181 height 24
click at [220, 337] on p "Welcome to Tyler’s Lawn & Landscape LLC" at bounding box center [139, 341] width 166 height 24
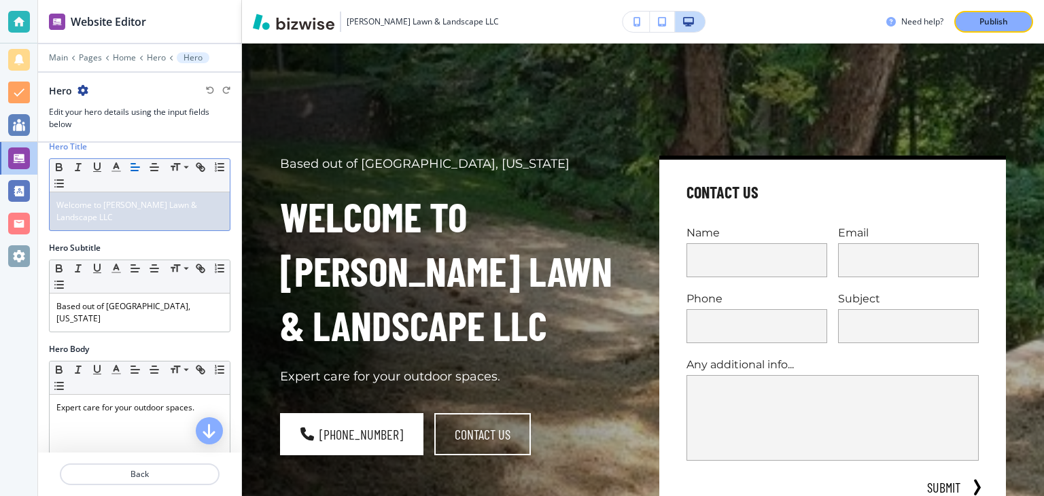
scroll to position [131, 0]
click at [185, 306] on div "Based out of Louisville, Kentucky" at bounding box center [140, 311] width 180 height 38
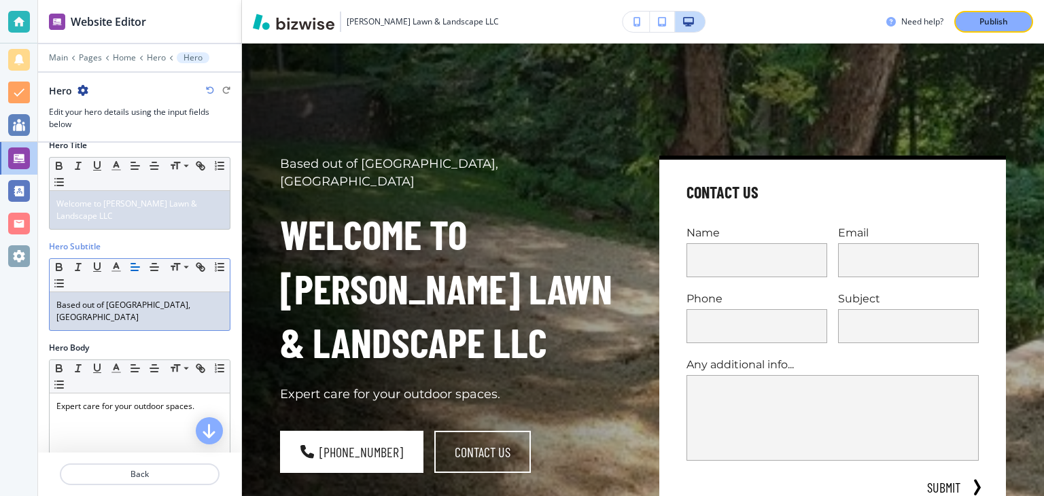
click at [194, 301] on div "Based out of Louisville, Kentuc" at bounding box center [140, 311] width 180 height 38
click at [145, 476] on p "Back" at bounding box center [139, 474] width 157 height 12
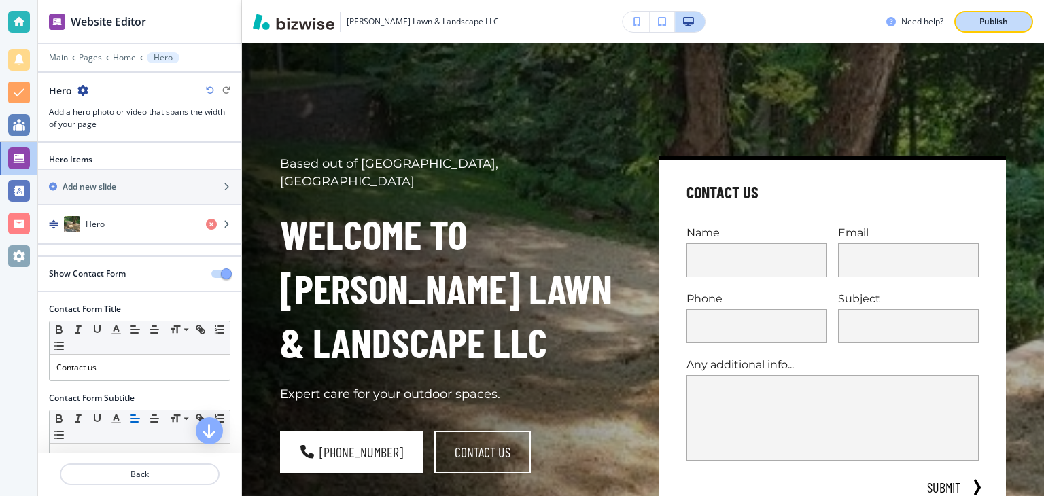
click at [1018, 20] on button "Publish" at bounding box center [993, 22] width 79 height 22
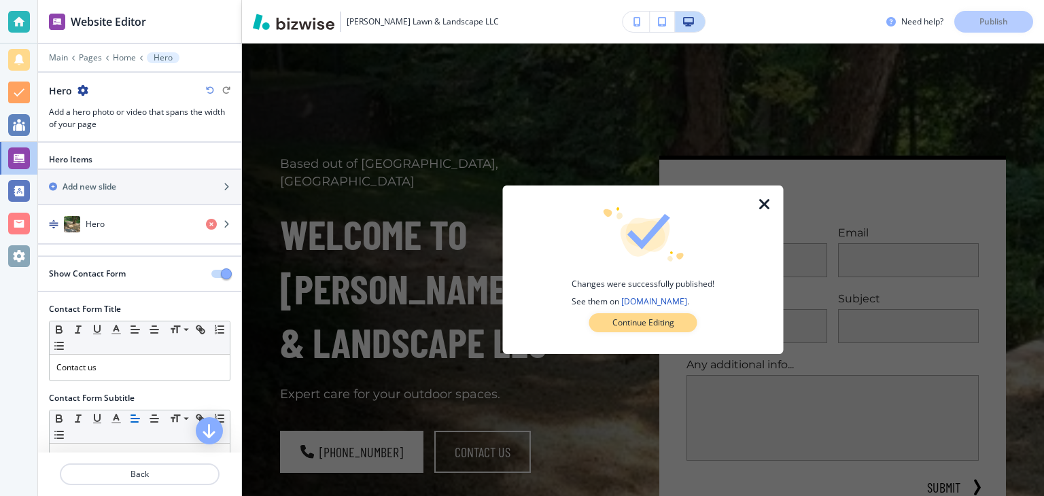
click at [665, 319] on p "Continue Editing" at bounding box center [643, 323] width 62 height 12
